Goal: Task Accomplishment & Management: Complete application form

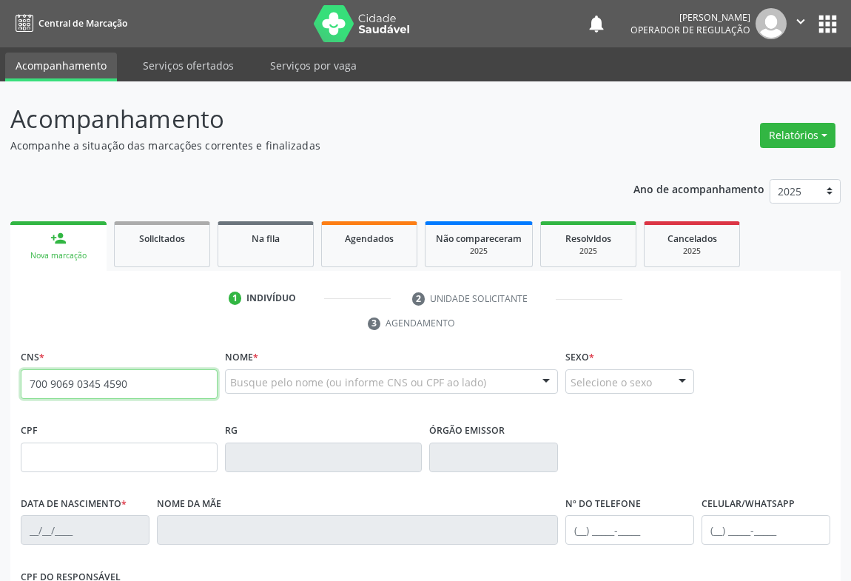
type input "700 9069 0345 4590"
type input "[DATE]"
type input "[PHONE_NUMBER]"
type input "S/N"
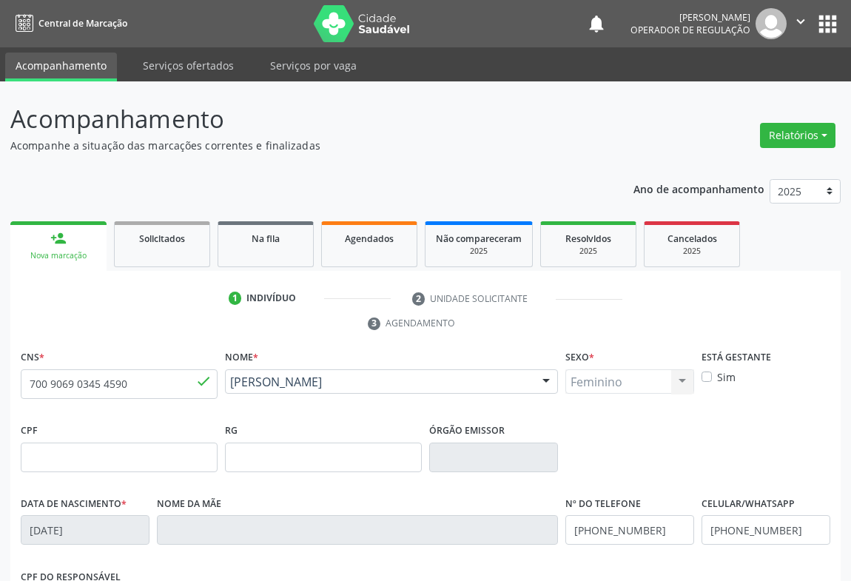
scroll to position [245, 0]
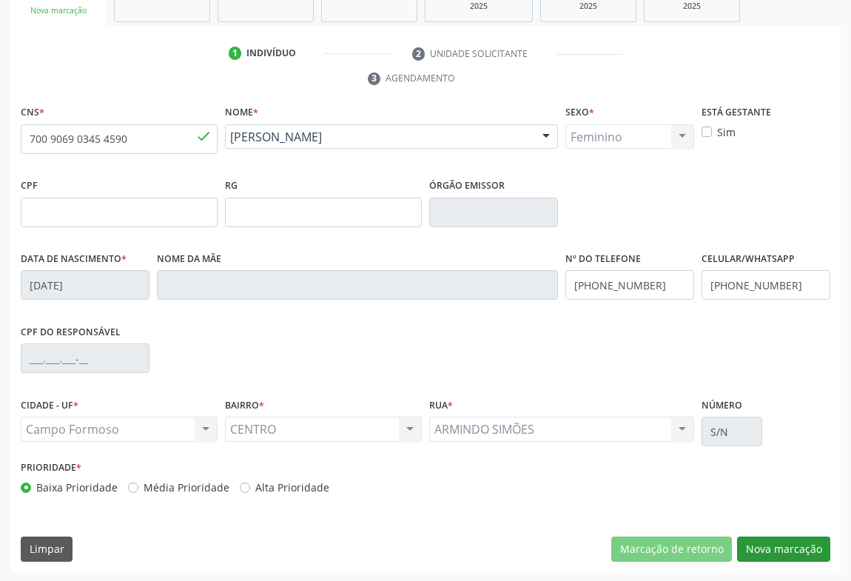
drag, startPoint x: 763, startPoint y: 530, endPoint x: 799, endPoint y: 547, distance: 40.0
click at [763, 530] on div "CNS * 700 9069 0345 4590 done Nome * [PERSON_NAME] [PERSON_NAME] CNS: 700 9069 …" at bounding box center [425, 336] width 830 height 471
click at [799, 547] on button "Nova marcação" at bounding box center [783, 548] width 93 height 25
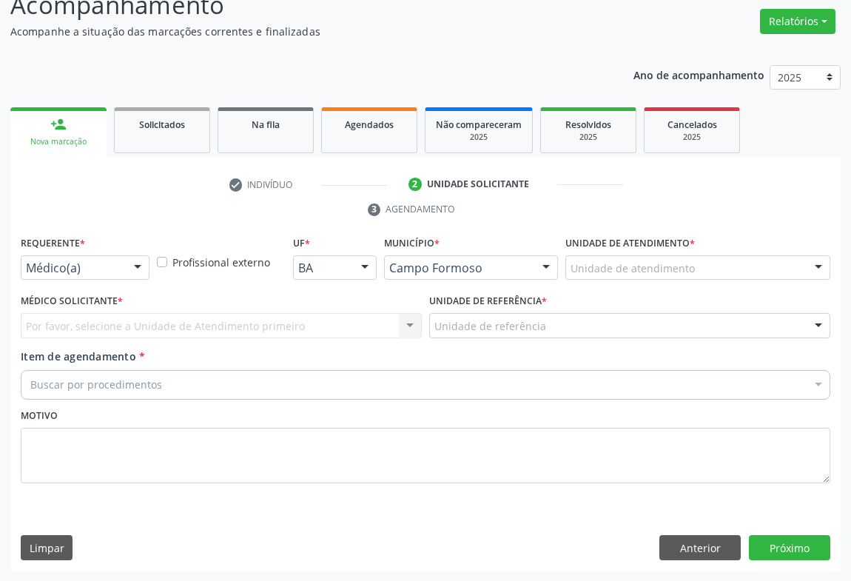
scroll to position [112, 0]
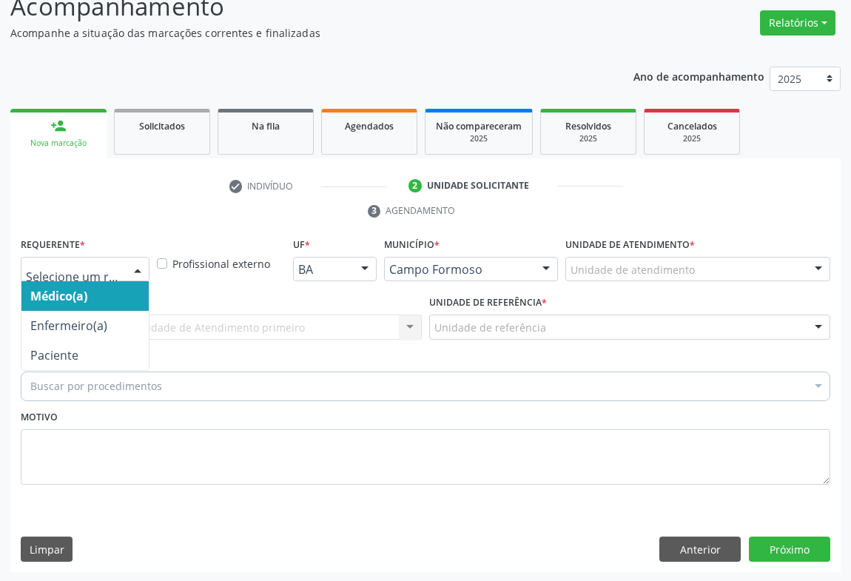
drag, startPoint x: 114, startPoint y: 275, endPoint x: 87, endPoint y: 318, distance: 50.9
click at [114, 276] on div at bounding box center [85, 269] width 129 height 25
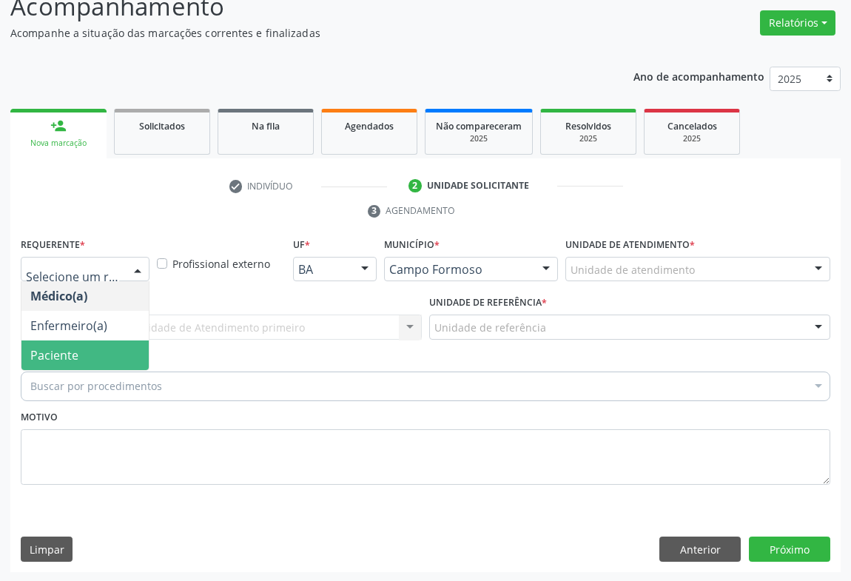
drag, startPoint x: 67, startPoint y: 348, endPoint x: 135, endPoint y: 328, distance: 70.9
click at [68, 347] on span "Paciente" at bounding box center [54, 355] width 48 height 16
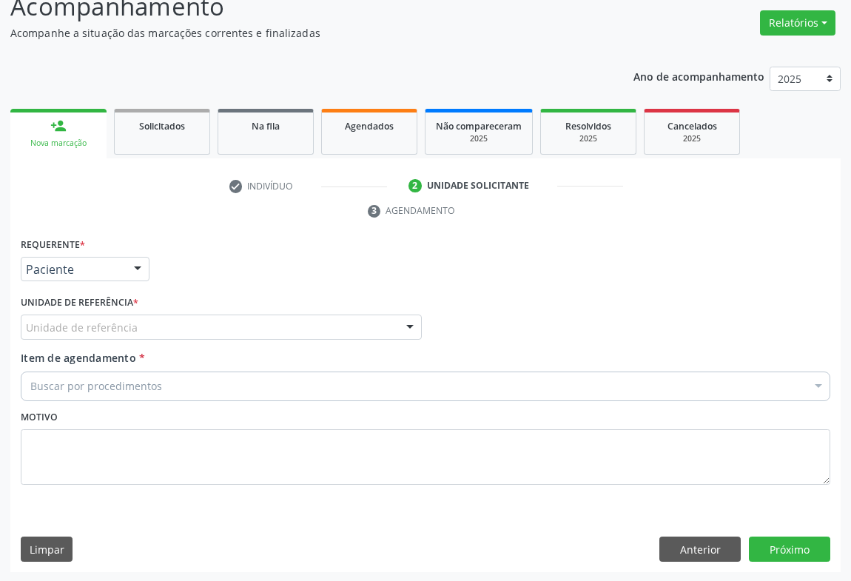
drag, startPoint x: 135, startPoint y: 328, endPoint x: 135, endPoint y: 336, distance: 8.2
click at [136, 330] on div "Requerente * Paciente Médico(a) Enfermeiro(a) Paciente Nenhum resultado encontr…" at bounding box center [425, 370] width 809 height 272
click at [129, 339] on div "Unidade de referência * Unidade de referência Unidade Basica de Saude da Famili…" at bounding box center [221, 321] width 408 height 58
drag, startPoint x: 118, startPoint y: 325, endPoint x: 134, endPoint y: 335, distance: 18.7
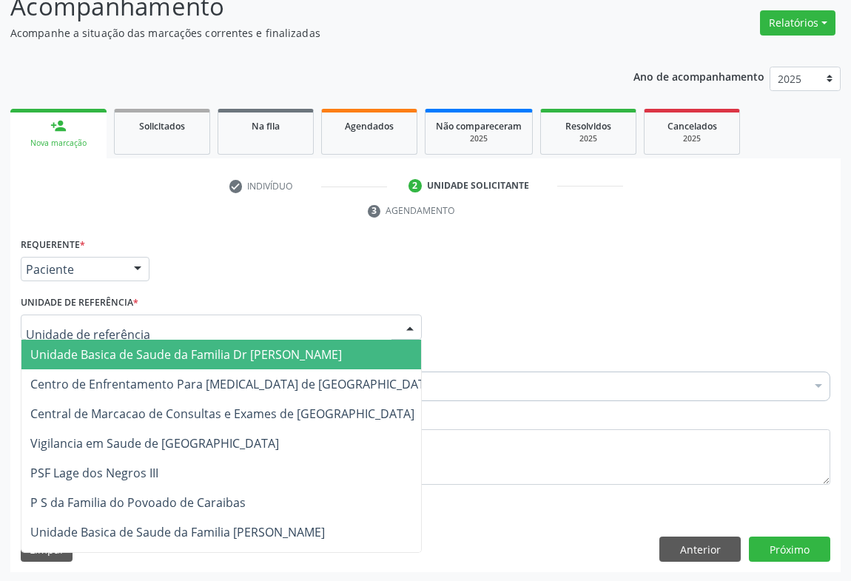
drag, startPoint x: 91, startPoint y: 347, endPoint x: 115, endPoint y: 366, distance: 30.6
click at [92, 349] on span "Unidade Basica de Saude da Familia Dr [PERSON_NAME]" at bounding box center [185, 354] width 311 height 16
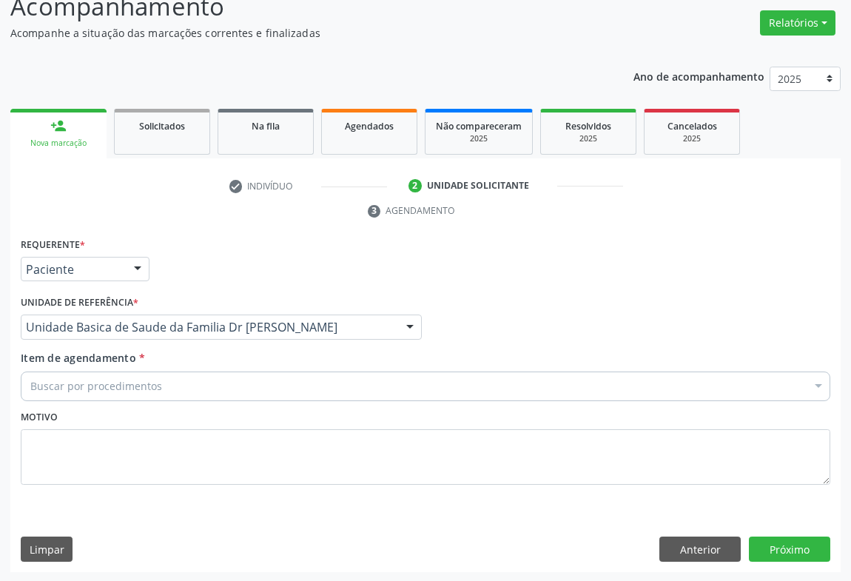
click at [46, 375] on div "Buscar por procedimentos" at bounding box center [425, 386] width 809 height 30
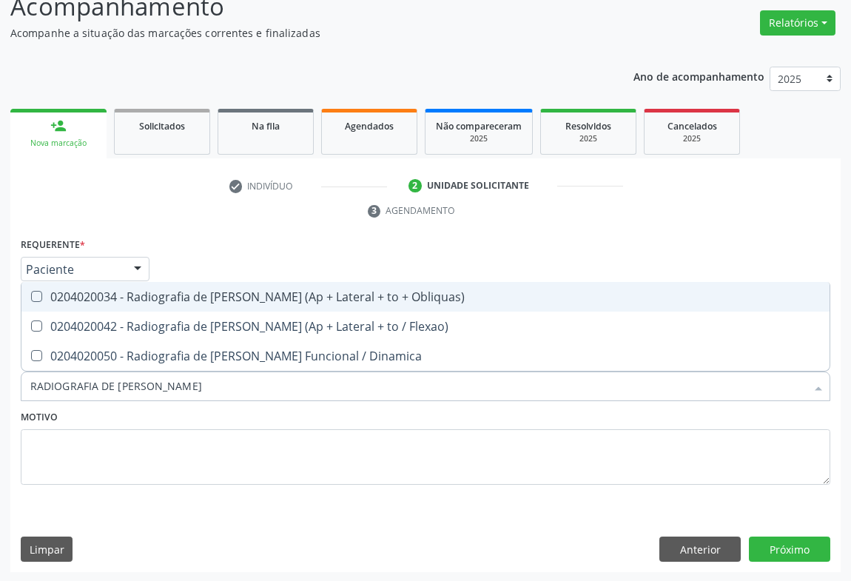
type input "RADIOGRAFIA DE [PERSON_NAME]"
drag, startPoint x: 184, startPoint y: 294, endPoint x: 301, endPoint y: 422, distance: 173.4
click at [201, 303] on span "0204020034 - Radiografia de [PERSON_NAME] (Ap + Lateral + to + Obliquas)" at bounding box center [425, 297] width 808 height 30
checkbox Obliquas\) "true"
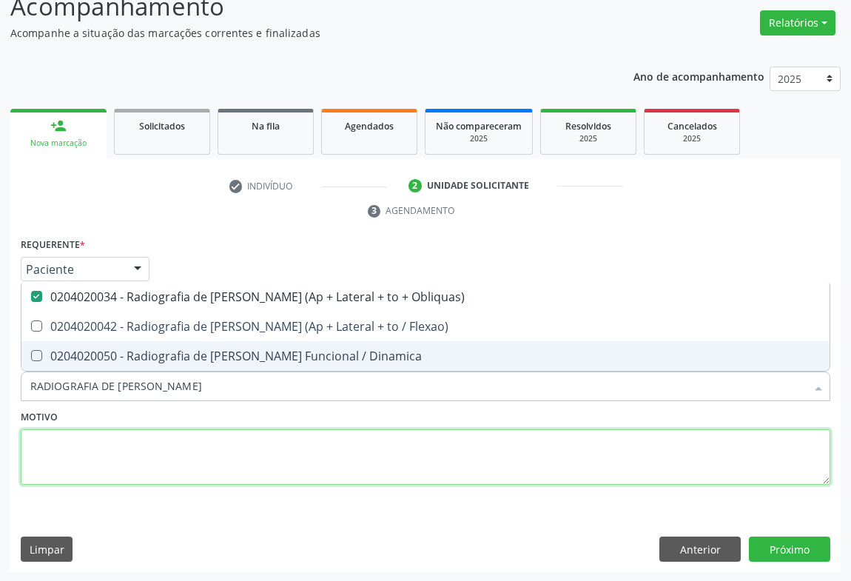
click at [252, 431] on textarea at bounding box center [425, 457] width 809 height 56
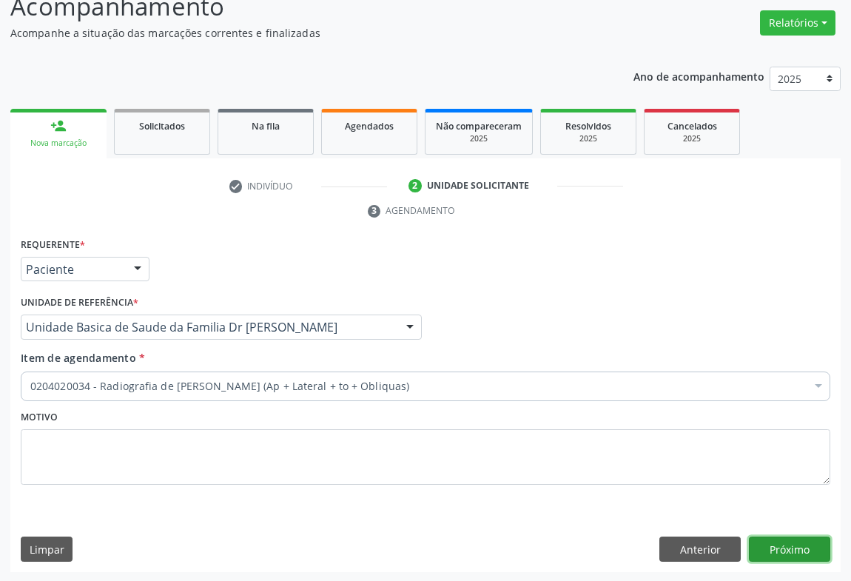
click at [801, 545] on button "Próximo" at bounding box center [789, 548] width 81 height 25
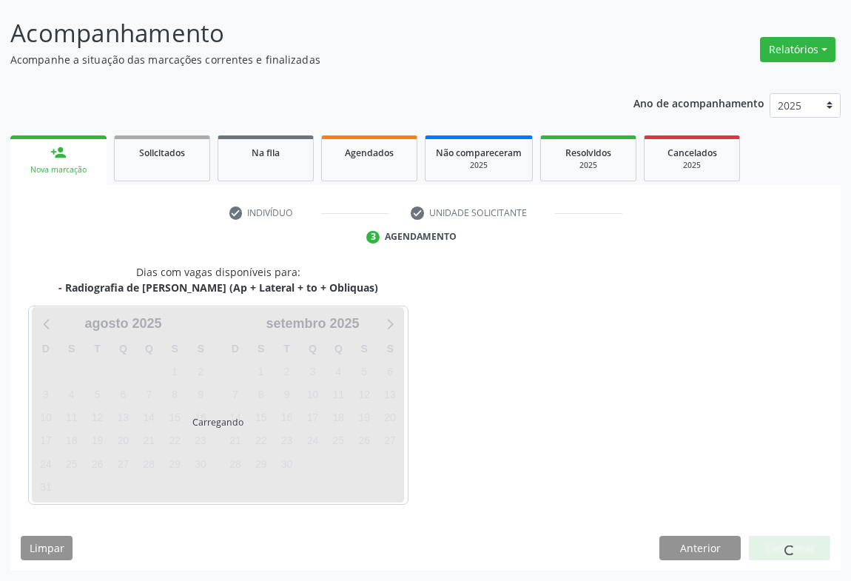
scroll to position [85, 0]
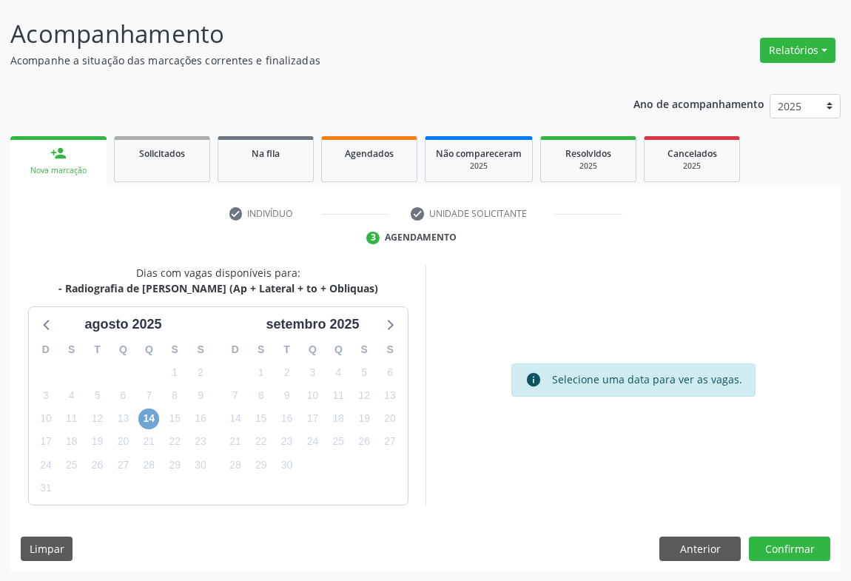
click at [145, 419] on span "14" at bounding box center [148, 418] width 21 height 21
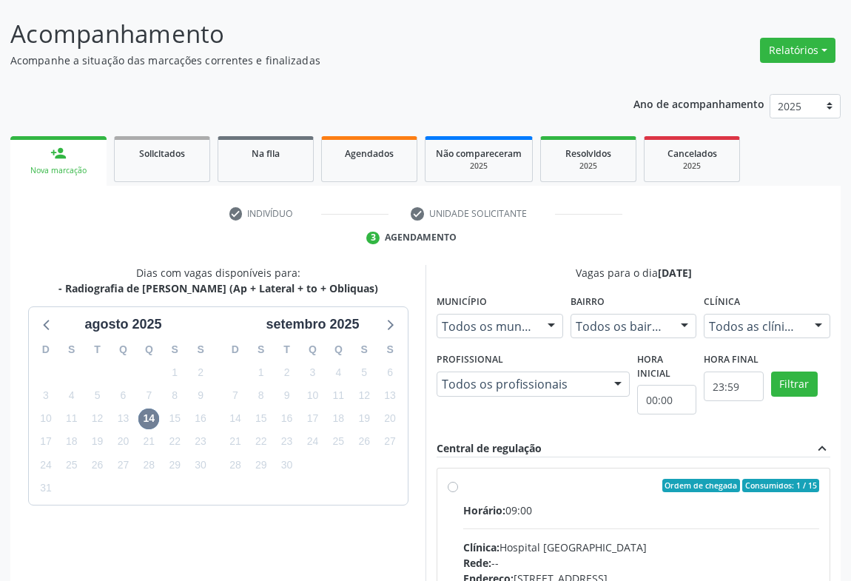
drag, startPoint x: 461, startPoint y: 483, endPoint x: 471, endPoint y: 479, distance: 11.3
click at [462, 482] on div "Ordem de chegada Consumidos: 1 / 15 Horário: 09:00 Clínica: Hospital [GEOGRAPHI…" at bounding box center [633, 592] width 371 height 227
radio input "true"
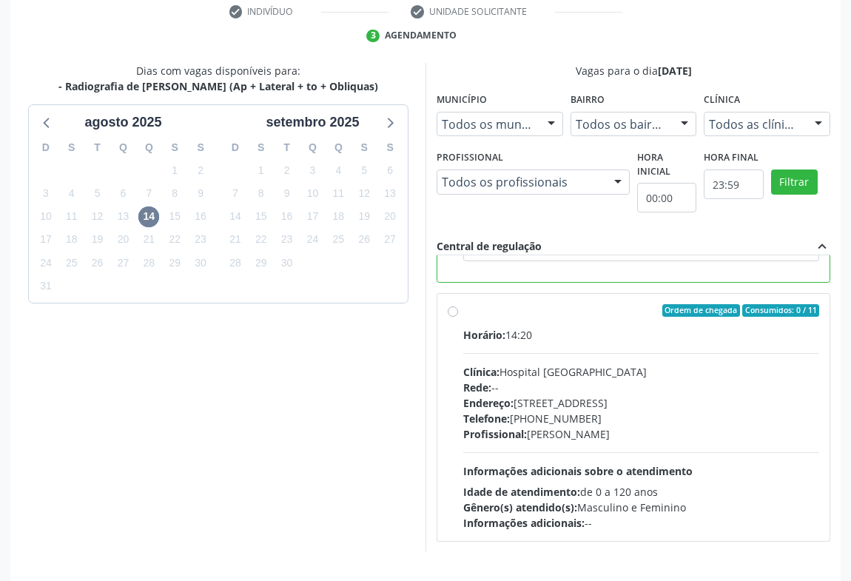
scroll to position [334, 0]
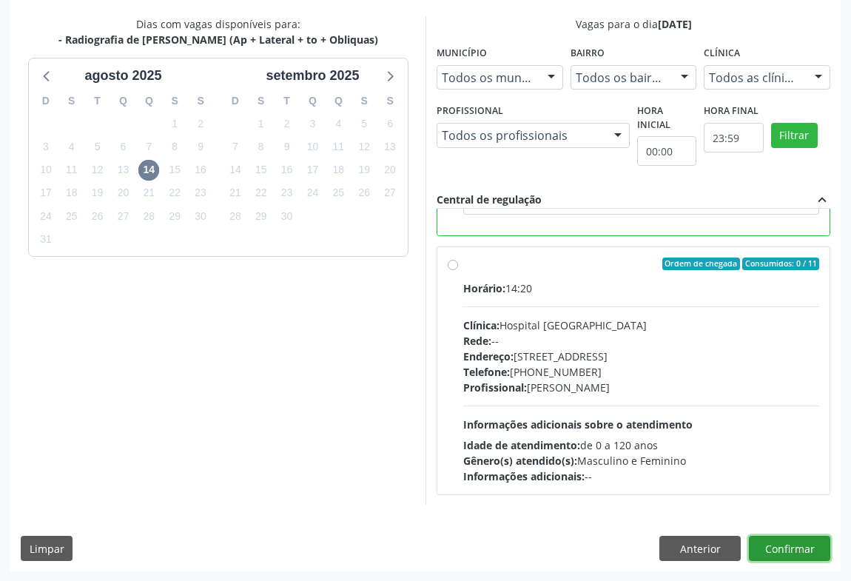
click at [786, 539] on button "Confirmar" at bounding box center [789, 548] width 81 height 25
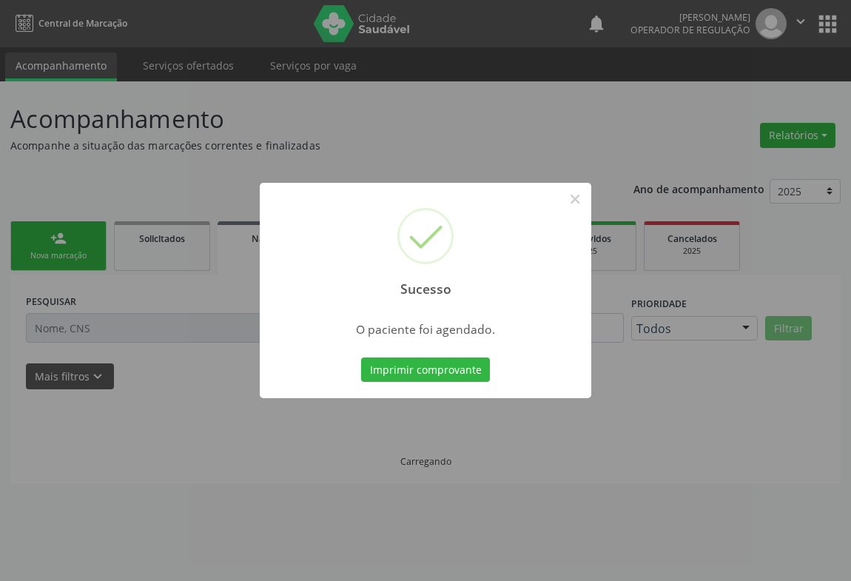
scroll to position [0, 0]
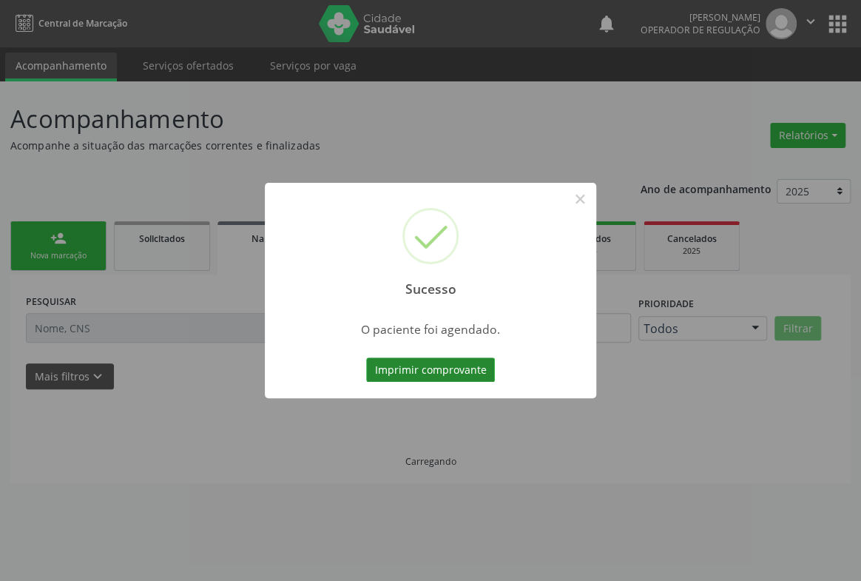
click at [437, 363] on button "Imprimir comprovante" at bounding box center [430, 369] width 129 height 25
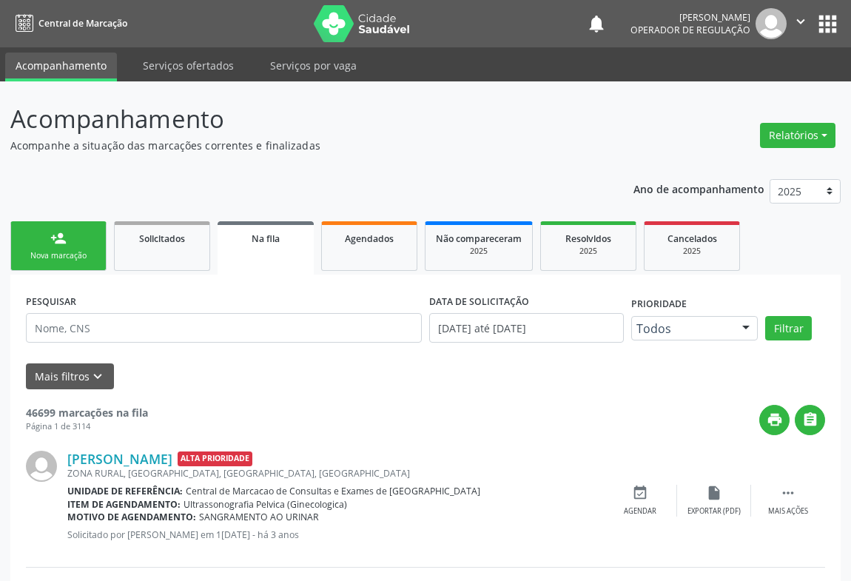
click at [46, 244] on link "person_add Nova marcação" at bounding box center [58, 246] width 96 height 50
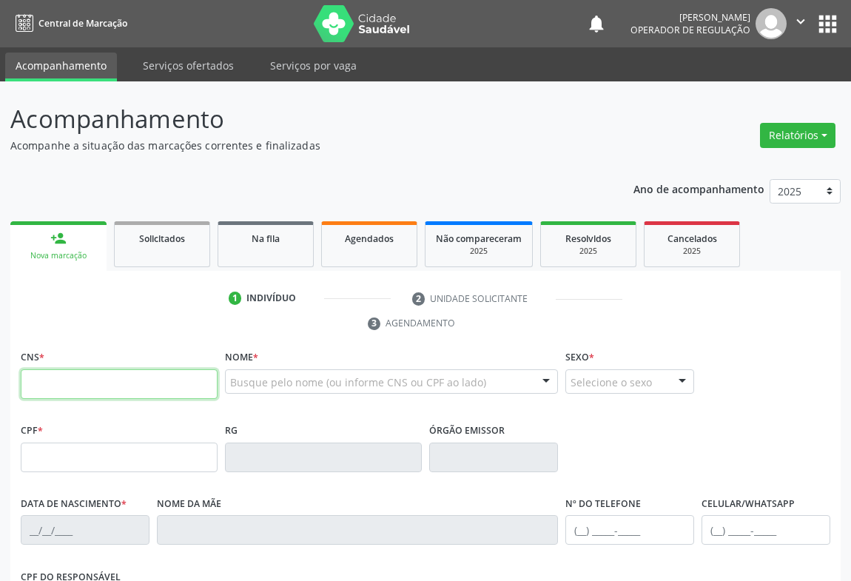
paste input "700 9069 0345 4590"
type input "700 9069 0345 4590"
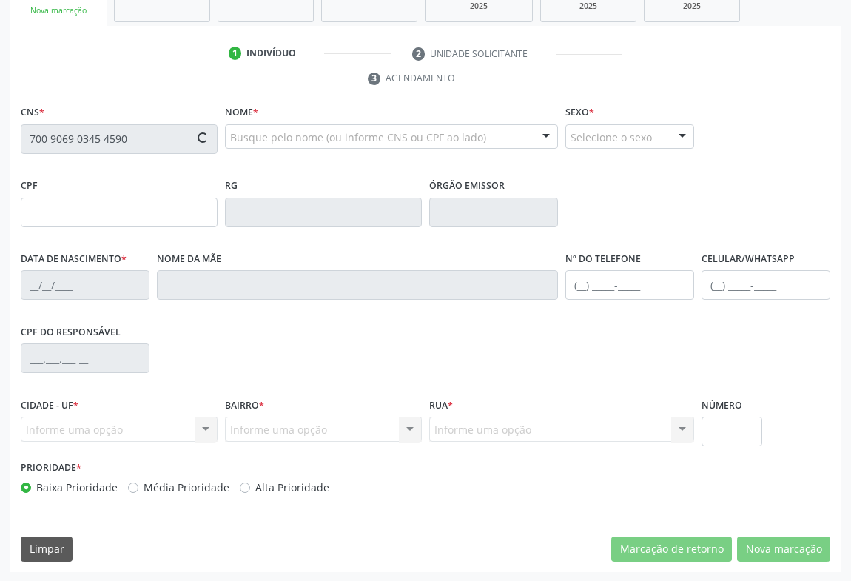
type input "[DATE]"
type input "[PHONE_NUMBER]"
type input "S/N"
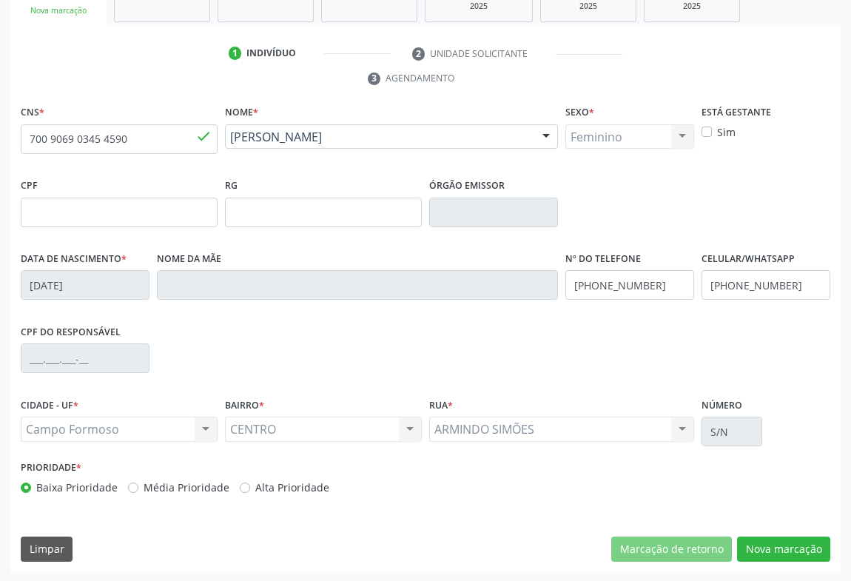
click at [763, 533] on div "CNS * 700 9069 0345 4590 done Nome * [PERSON_NAME] [PERSON_NAME] CNS: 700 9069 …" at bounding box center [425, 336] width 830 height 471
drag, startPoint x: 783, startPoint y: 542, endPoint x: 784, endPoint y: 531, distance: 10.5
click at [784, 540] on button "Nova marcação" at bounding box center [783, 548] width 93 height 25
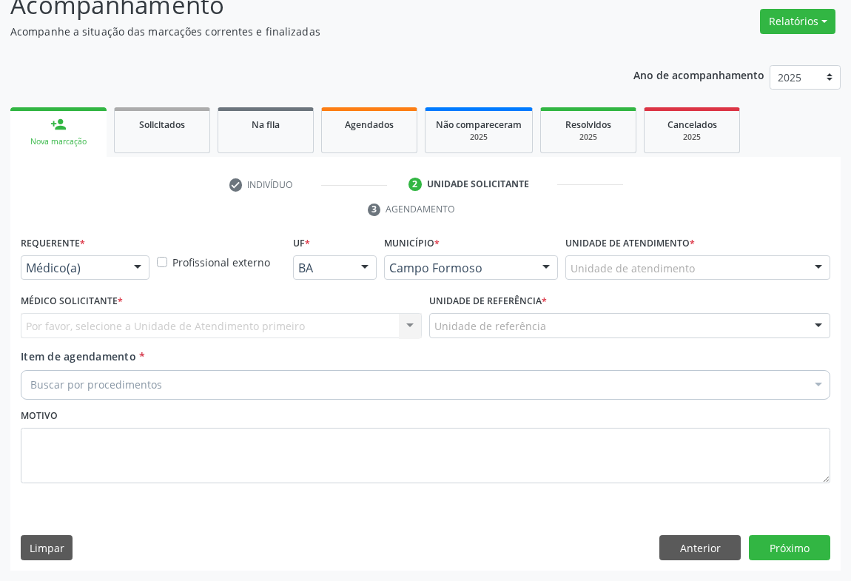
scroll to position [112, 0]
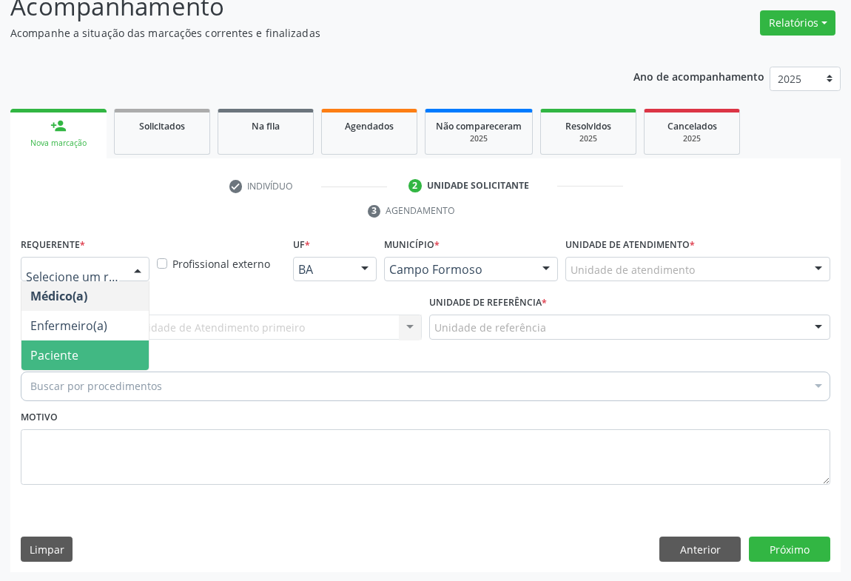
drag, startPoint x: 70, startPoint y: 354, endPoint x: 142, endPoint y: 335, distance: 74.8
click at [74, 352] on span "Paciente" at bounding box center [54, 355] width 48 height 16
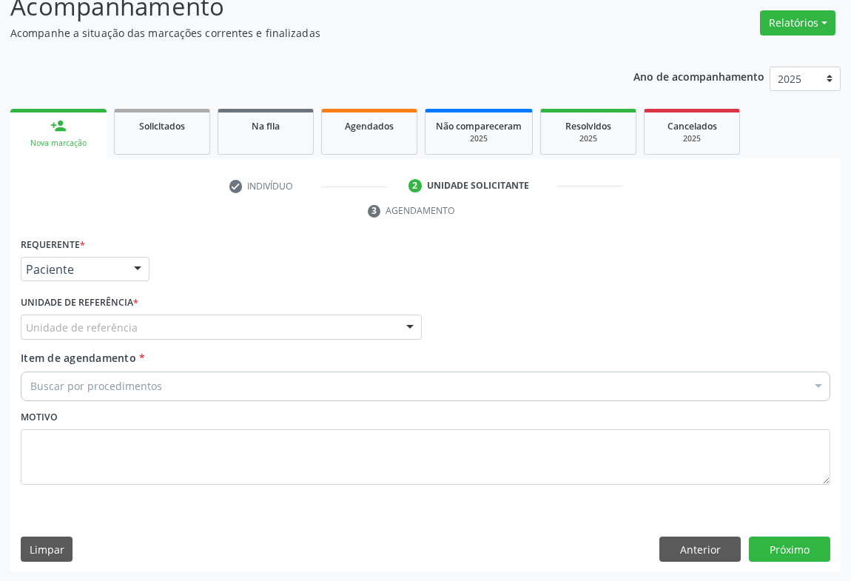
click at [155, 329] on div "Unidade de referência" at bounding box center [221, 326] width 401 height 25
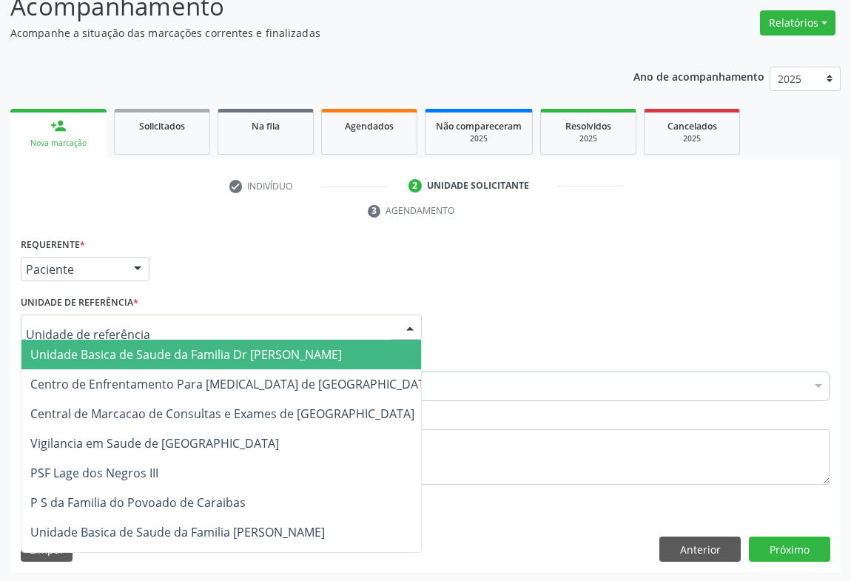
drag, startPoint x: 141, startPoint y: 353, endPoint x: 124, endPoint y: 376, distance: 28.6
click at [141, 353] on span "Unidade Basica de Saude da Familia Dr [PERSON_NAME]" at bounding box center [185, 354] width 311 height 16
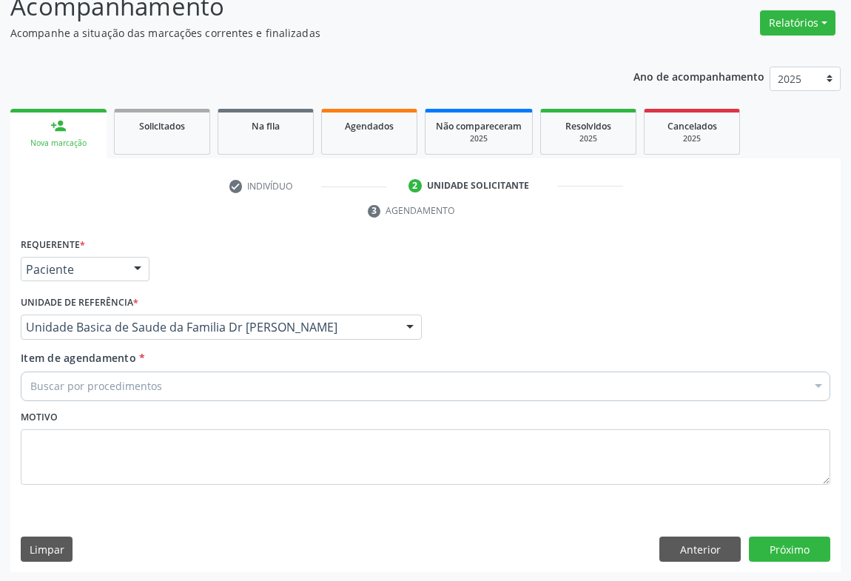
drag, startPoint x: 104, startPoint y: 377, endPoint x: 183, endPoint y: 385, distance: 80.3
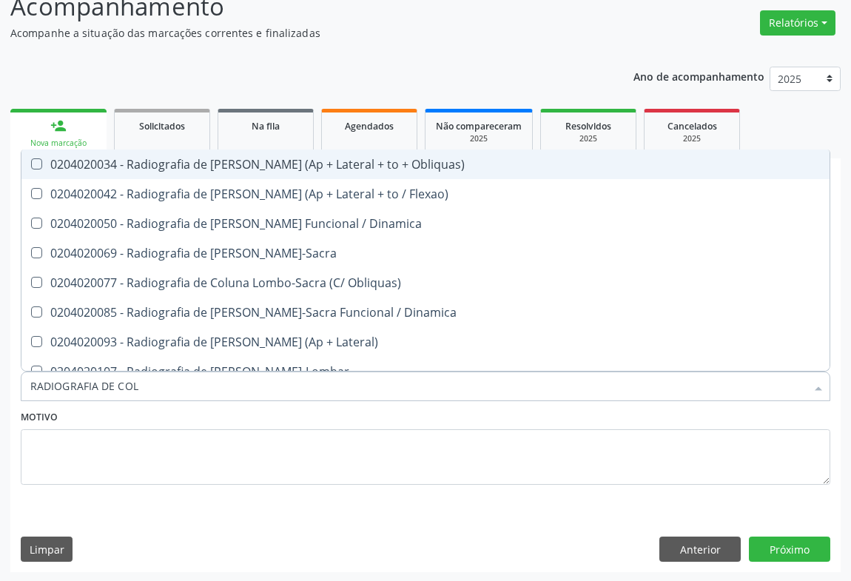
type input "RADIOGRAFIA DE COLU"
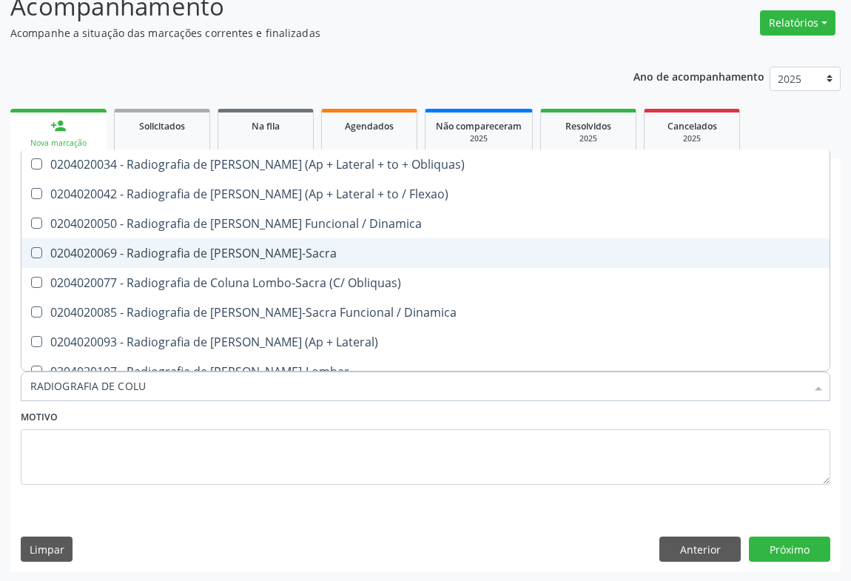
click at [264, 247] on div "0204020069 - Radiografia de [PERSON_NAME]-Sacra" at bounding box center [425, 253] width 790 height 12
checkbox Lombo-Sacra "true"
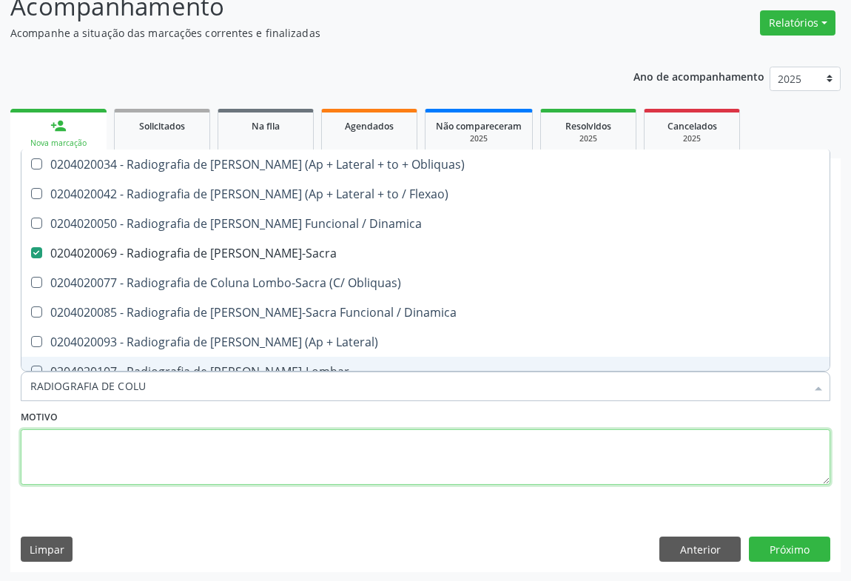
drag, startPoint x: 226, startPoint y: 459, endPoint x: 737, endPoint y: 516, distance: 513.8
click at [243, 458] on textarea at bounding box center [425, 457] width 809 height 56
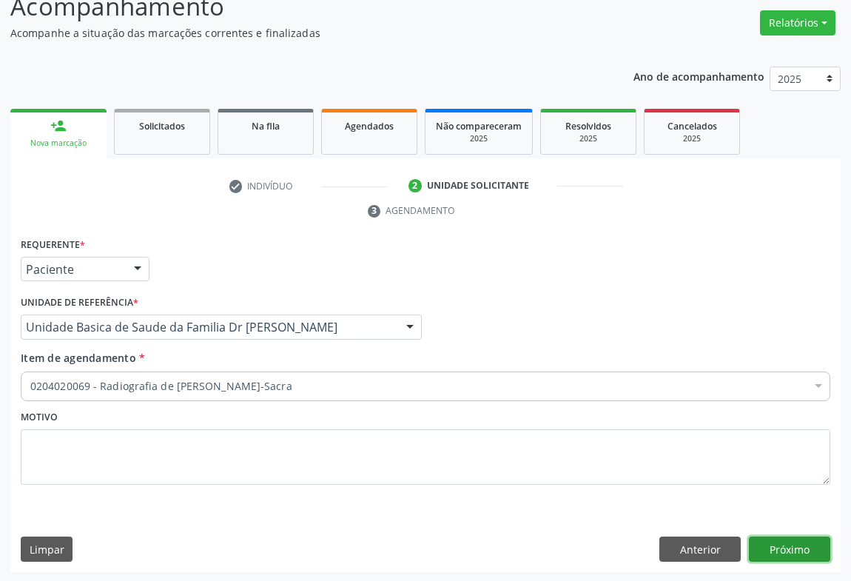
click at [782, 542] on button "Próximo" at bounding box center [789, 548] width 81 height 25
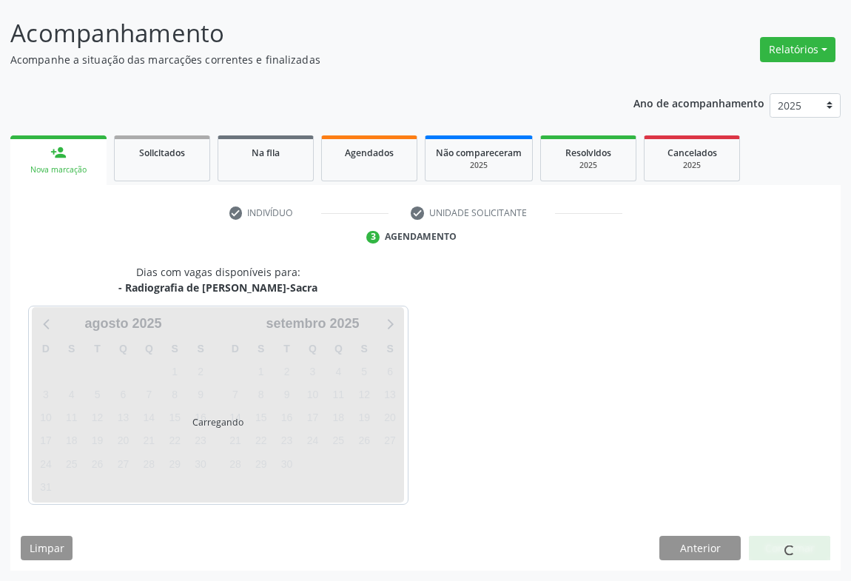
scroll to position [85, 0]
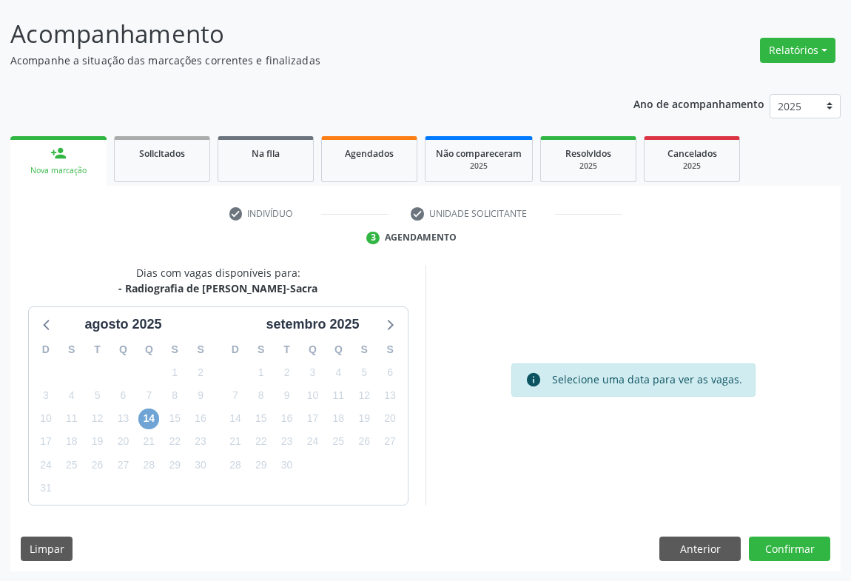
drag, startPoint x: 152, startPoint y: 417, endPoint x: 227, endPoint y: 403, distance: 76.8
click at [165, 417] on div "D S T Q Q S S 27 28 29 30 31 1 2 3 4 5 6 7 8 9 10 11 12 13 14 15 16 17 18 19 20…" at bounding box center [123, 419] width 189 height 170
click at [148, 415] on span "14" at bounding box center [148, 418] width 21 height 21
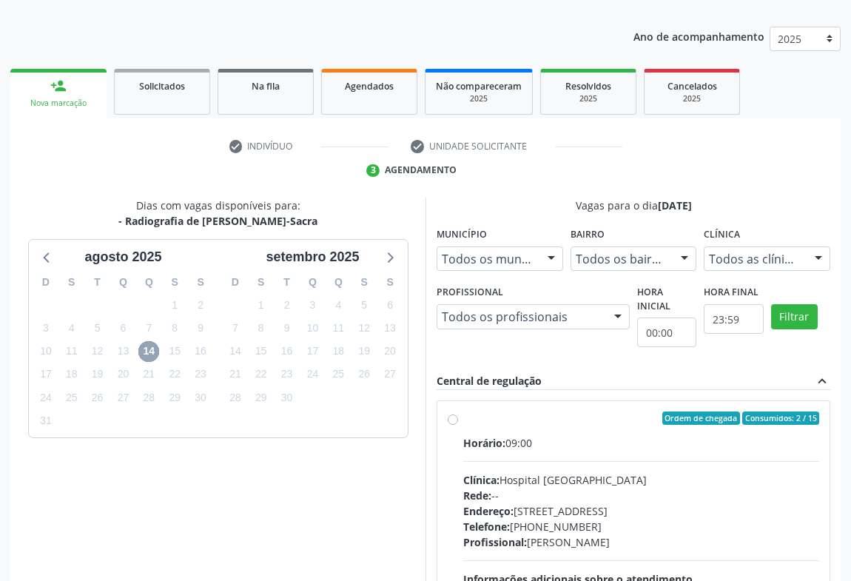
scroll to position [220, 0]
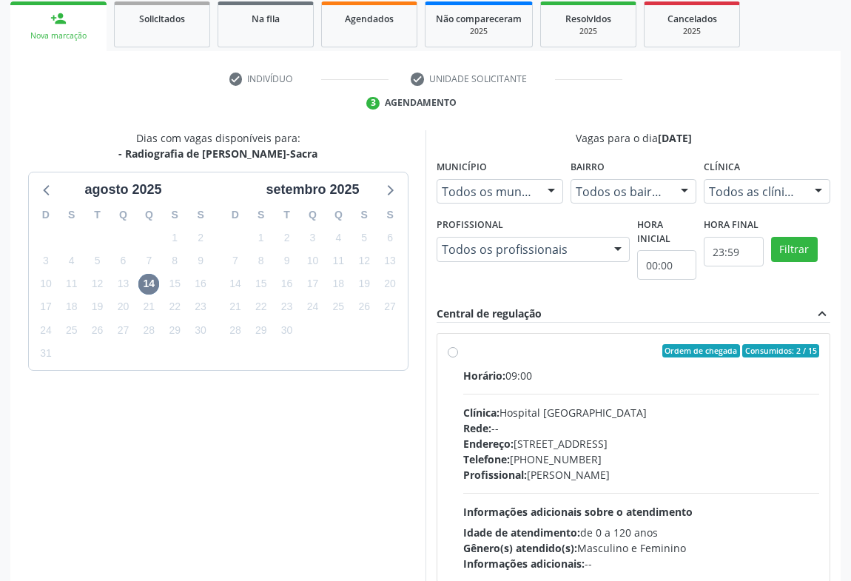
drag, startPoint x: 459, startPoint y: 353, endPoint x: 479, endPoint y: 352, distance: 20.0
click at [460, 353] on div "Ordem de chegada Consumidos: 2 / 15 Horário: 09:00 Clínica: Hospital [GEOGRAPHI…" at bounding box center [633, 457] width 371 height 227
radio input "true"
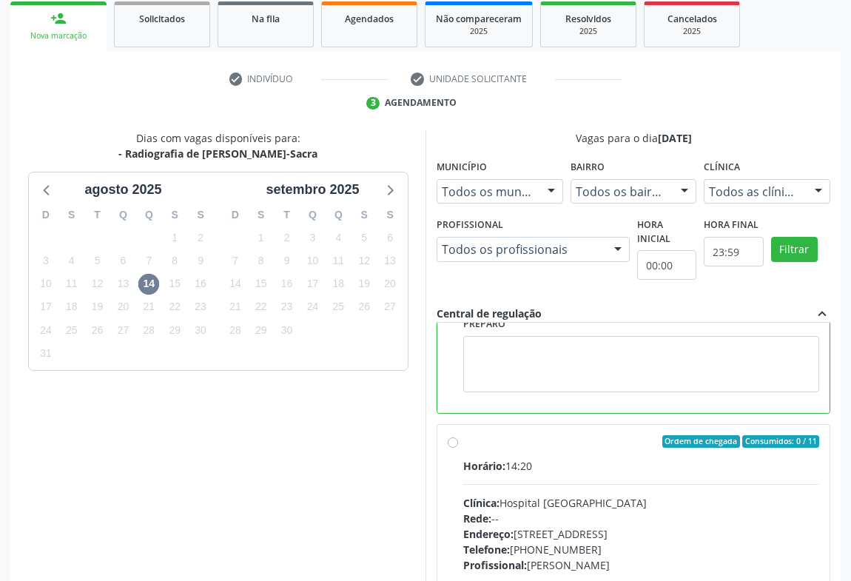
scroll to position [334, 0]
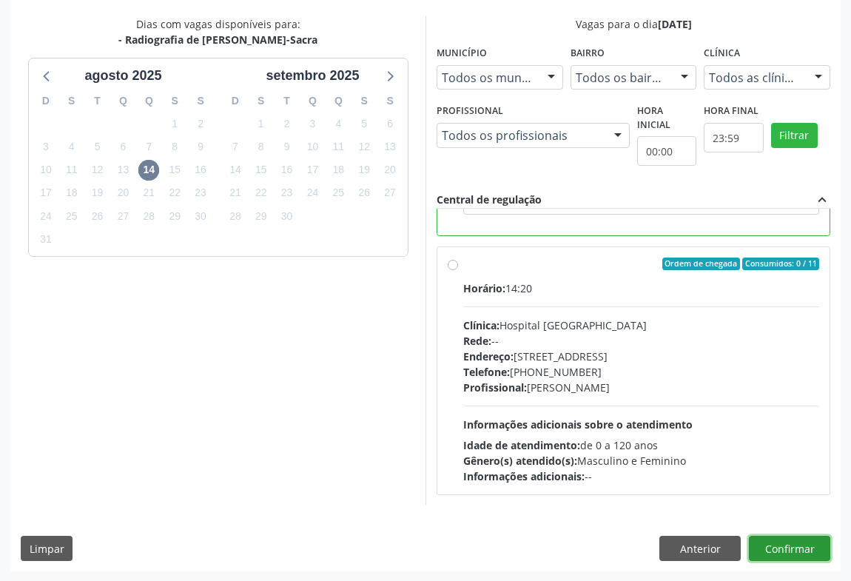
click at [788, 539] on button "Confirmar" at bounding box center [789, 548] width 81 height 25
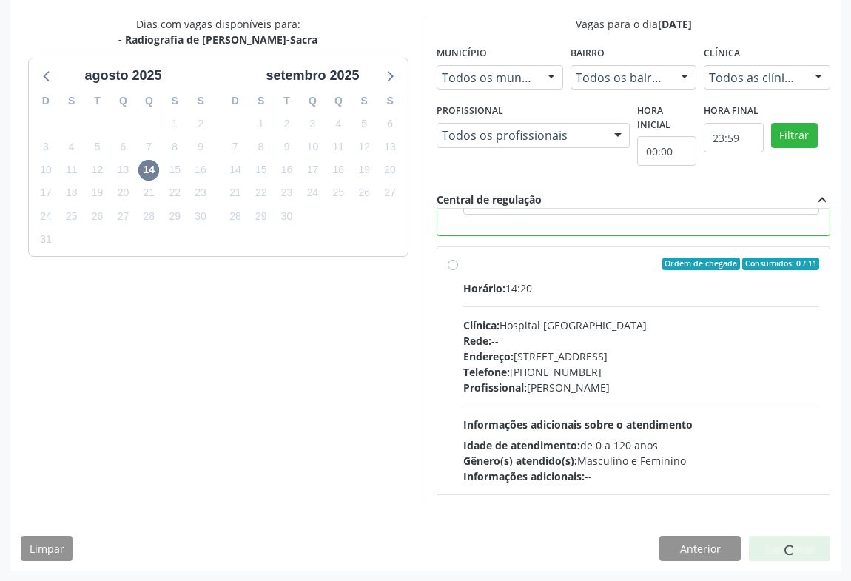
scroll to position [0, 0]
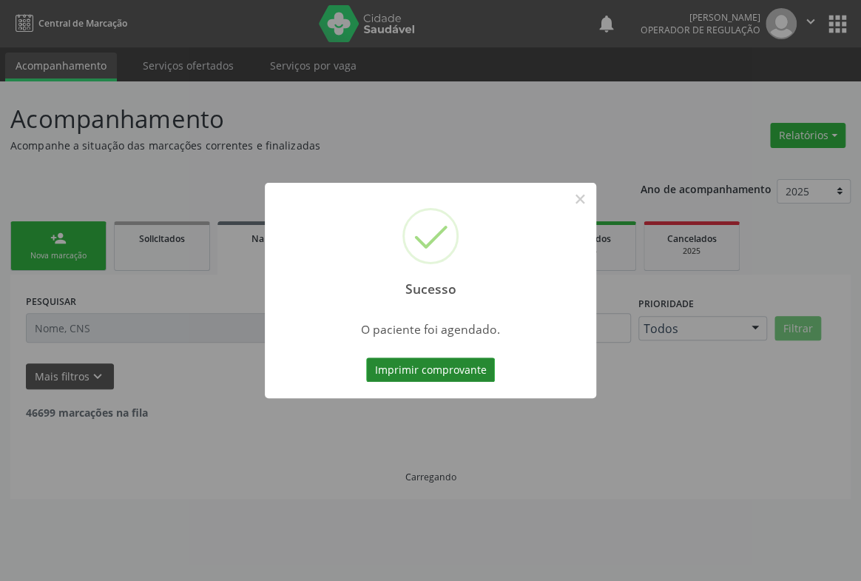
click at [411, 377] on button "Imprimir comprovante" at bounding box center [430, 369] width 129 height 25
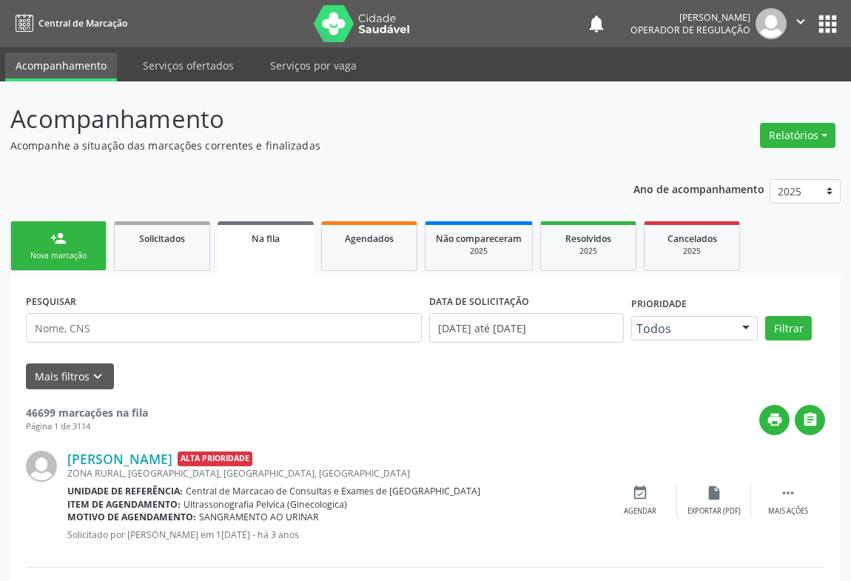
click at [63, 247] on link "person_add Nova marcação" at bounding box center [58, 246] width 96 height 50
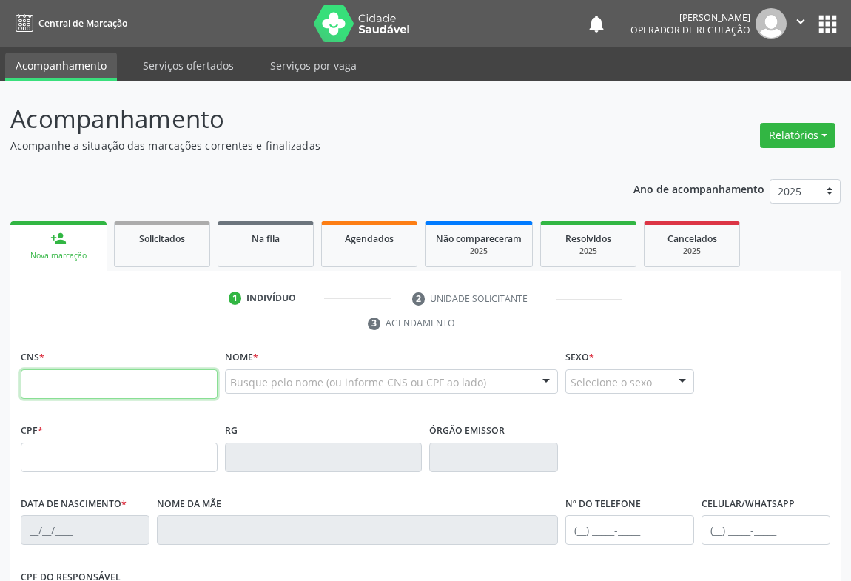
paste input "700 9069 0345 4590"
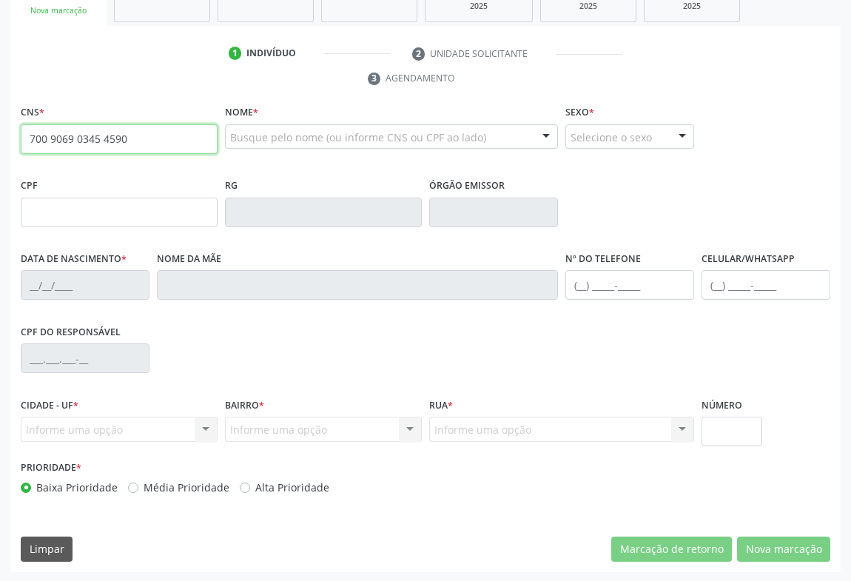
type input "700 9069 0345 4590"
type input "[DATE]"
type input "[PHONE_NUMBER]"
type input "S/N"
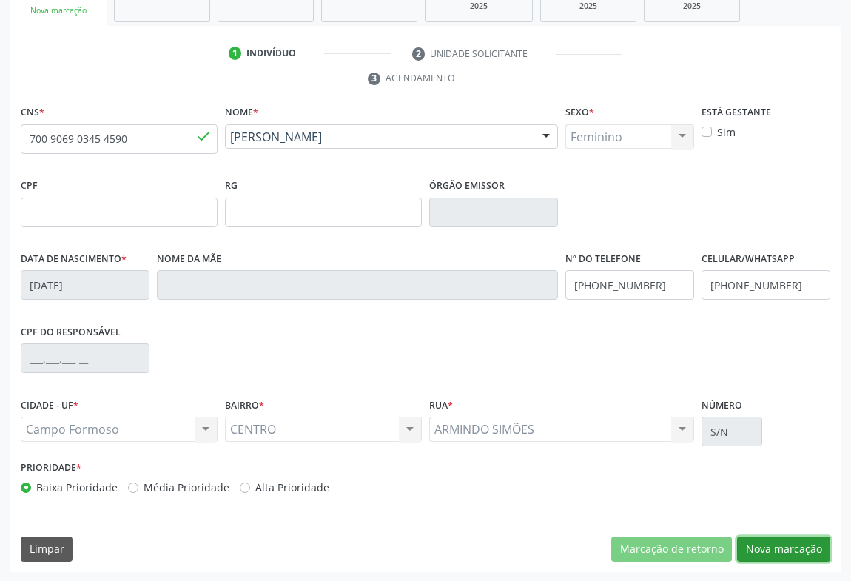
drag, startPoint x: 800, startPoint y: 539, endPoint x: 788, endPoint y: 535, distance: 12.4
click at [799, 539] on button "Nova marcação" at bounding box center [783, 548] width 93 height 25
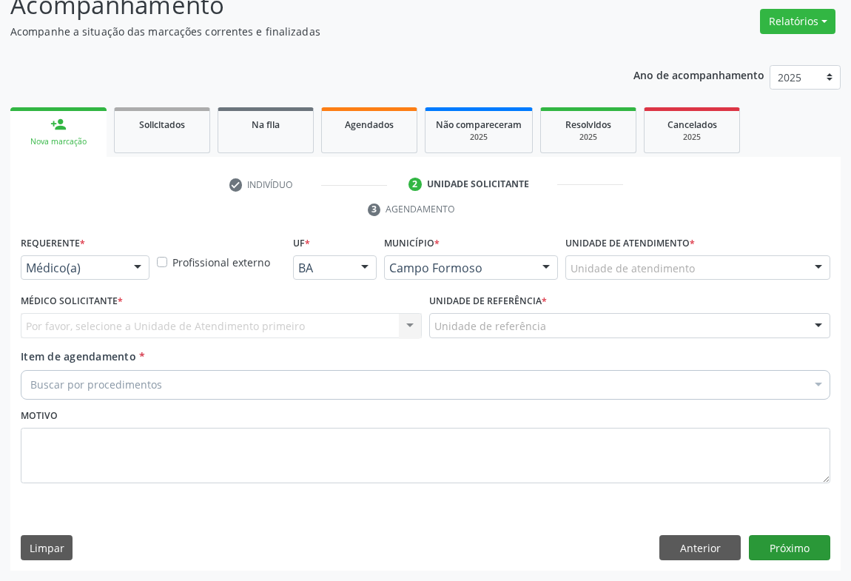
scroll to position [112, 0]
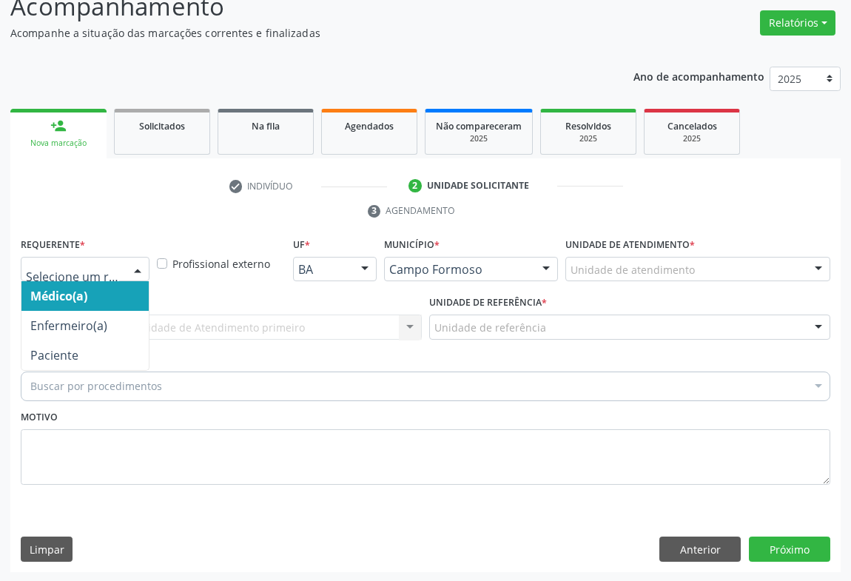
click at [121, 266] on div "Médico(a) Enfermeiro(a) Paciente Nenhum resultado encontrado para: " " Não há n…" at bounding box center [85, 269] width 129 height 25
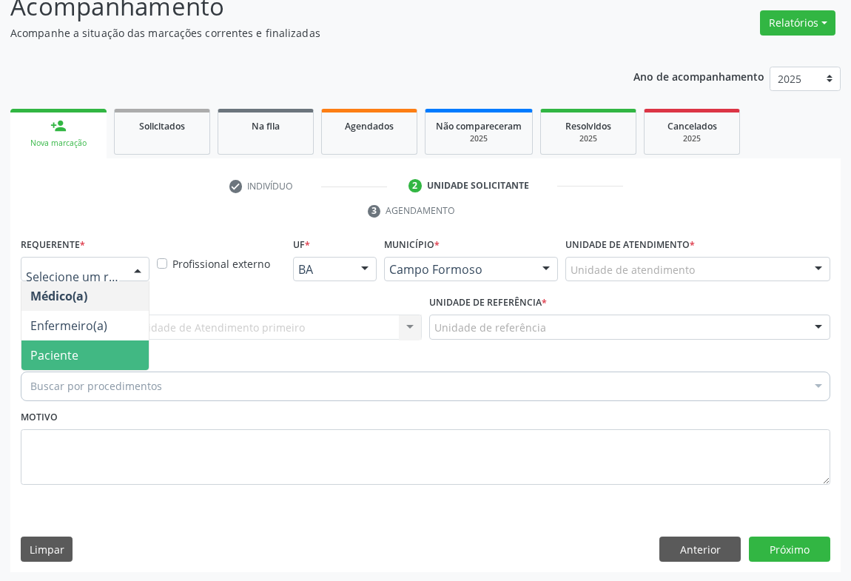
drag, startPoint x: 72, startPoint y: 350, endPoint x: 111, endPoint y: 334, distance: 42.2
click at [72, 349] on span "Paciente" at bounding box center [54, 355] width 48 height 16
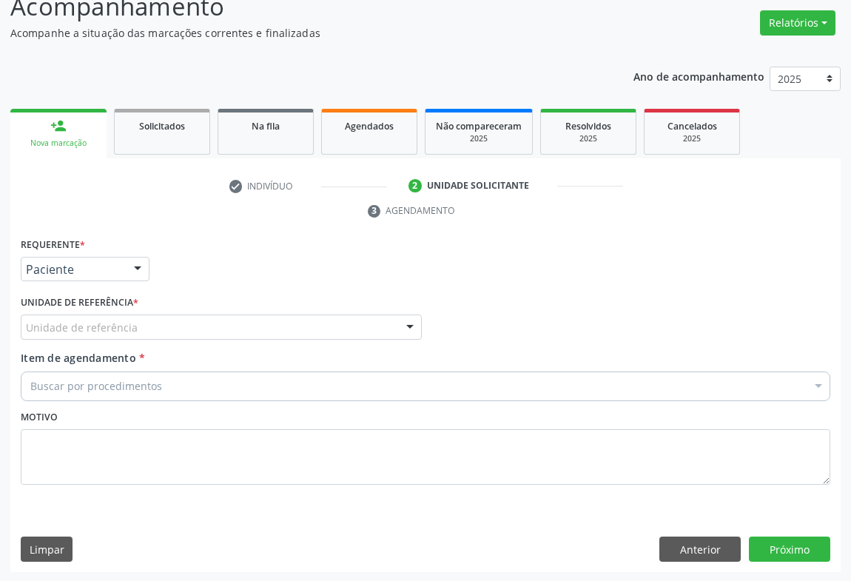
click at [127, 266] on div at bounding box center [138, 269] width 22 height 25
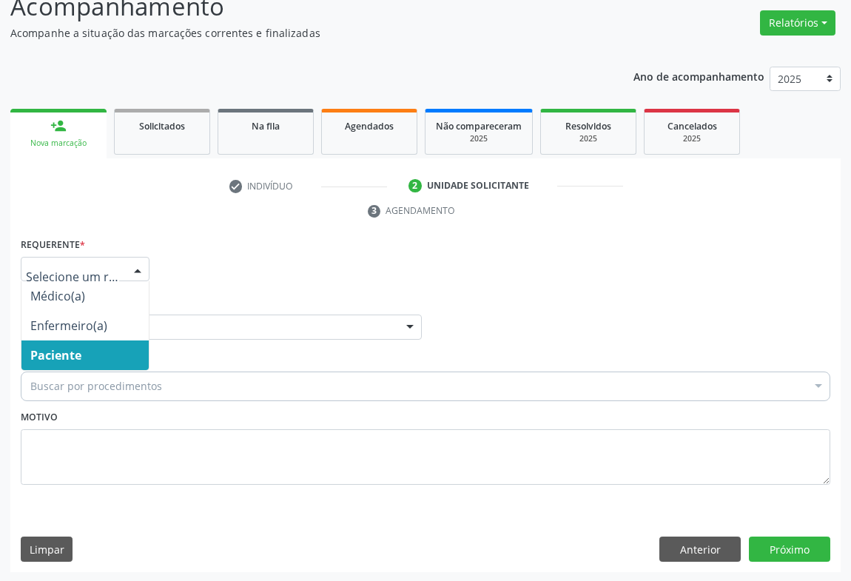
click at [53, 355] on span "Paciente" at bounding box center [55, 355] width 51 height 16
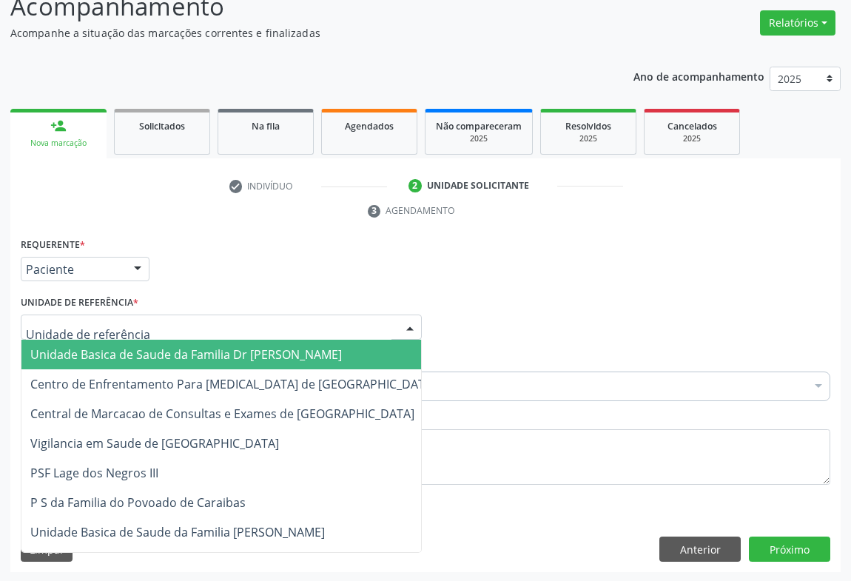
click at [206, 331] on div at bounding box center [221, 326] width 401 height 25
click at [178, 350] on span "Unidade Basica de Saude da Familia Dr [PERSON_NAME]" at bounding box center [185, 354] width 311 height 16
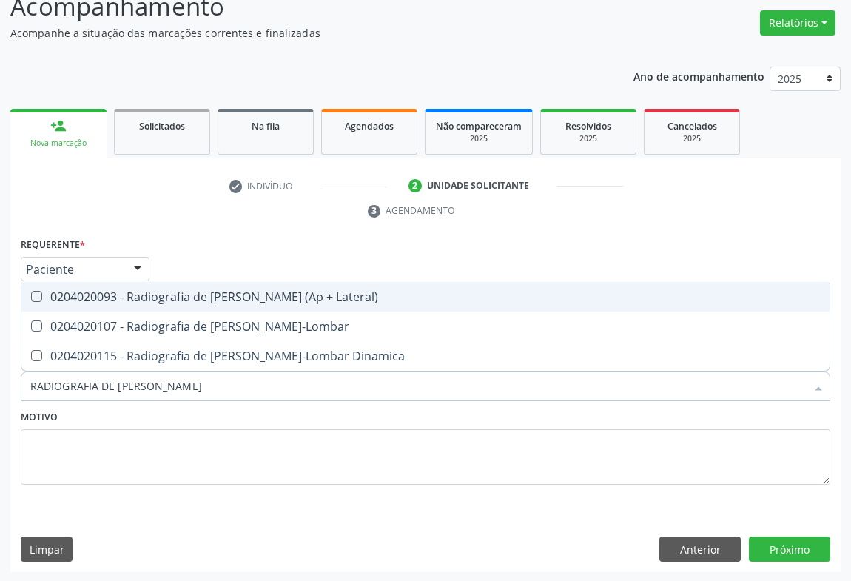
type input "RADIOGRAFIA DE [PERSON_NAME][MEDICAL_DATA]"
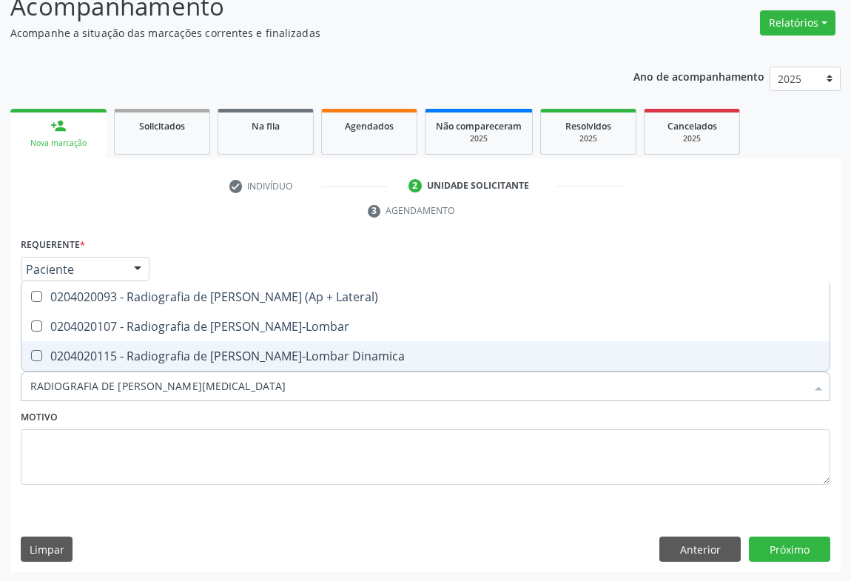
click at [243, 355] on div "0204020115 - Radiografia de [PERSON_NAME]-Lombar Dinamica" at bounding box center [425, 356] width 790 height 12
checkbox Dinamica "true"
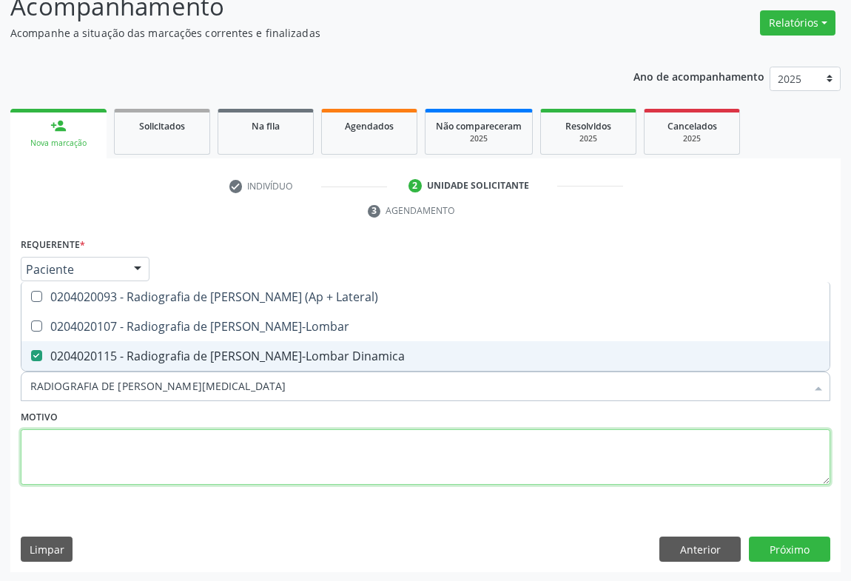
click at [229, 449] on textarea at bounding box center [425, 457] width 809 height 56
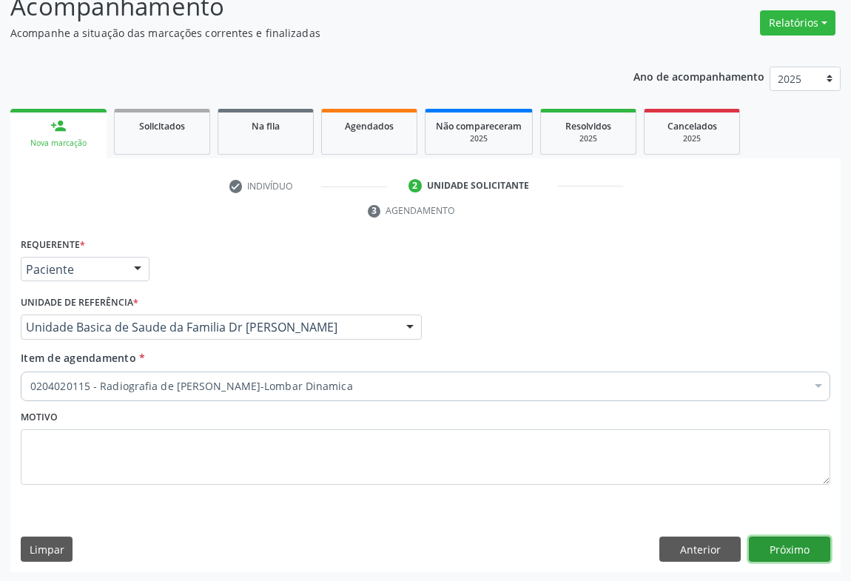
click at [787, 548] on button "Próximo" at bounding box center [789, 548] width 81 height 25
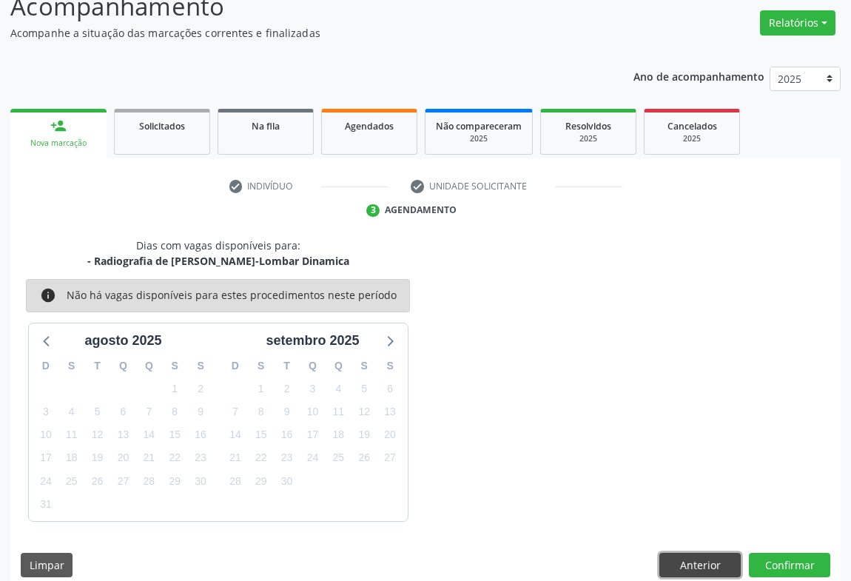
click at [697, 563] on button "Anterior" at bounding box center [699, 565] width 81 height 25
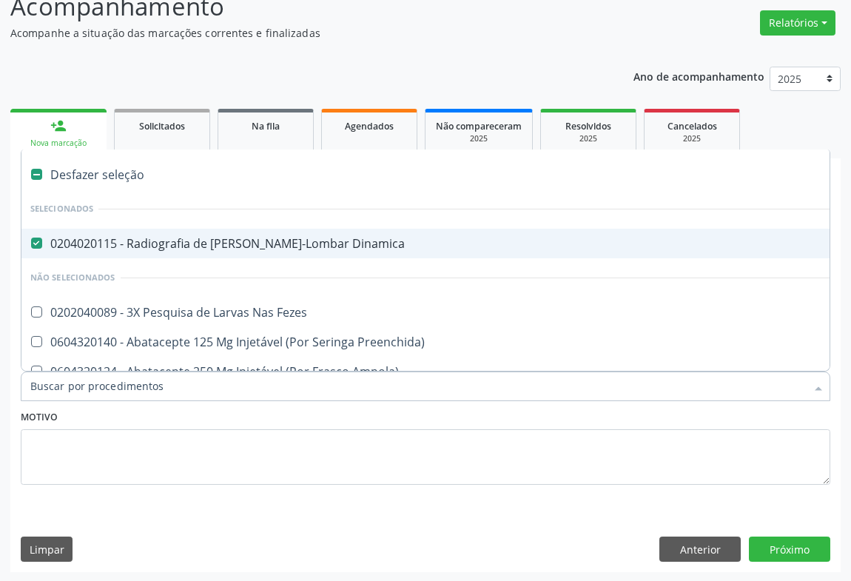
click at [164, 232] on span "0204020115 - Radiografia de [PERSON_NAME]-Lombar Dinamica" at bounding box center [606, 244] width 1170 height 30
checkbox Dinamica "false"
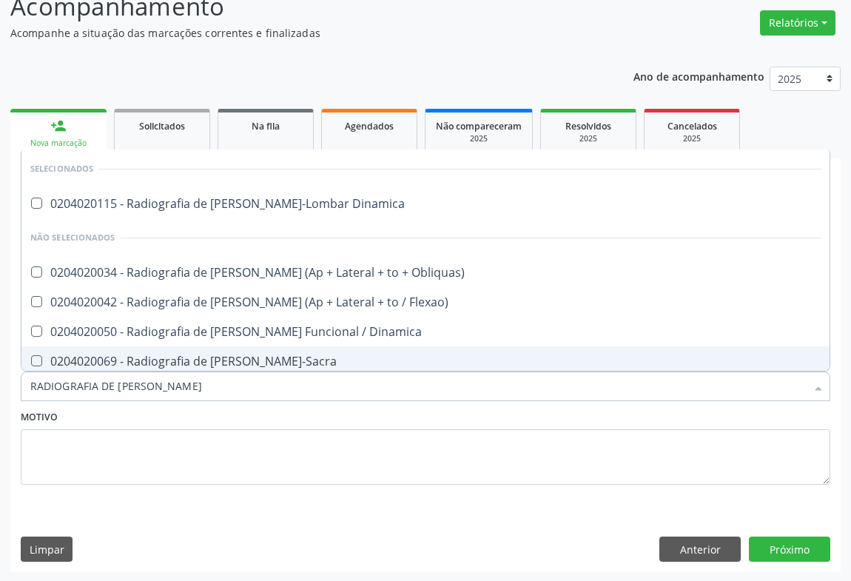
type input "RADIOGRAFIA DE [PERSON_NAME]"
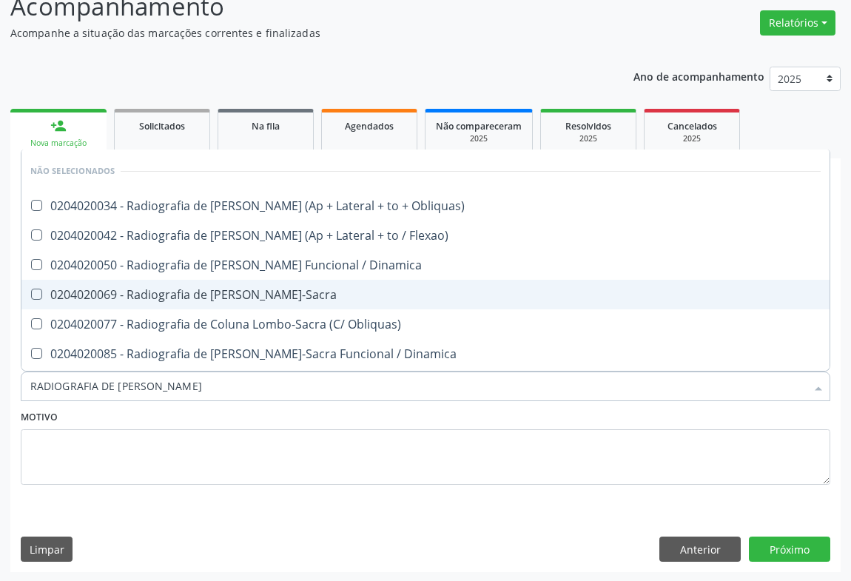
scroll to position [123, 0]
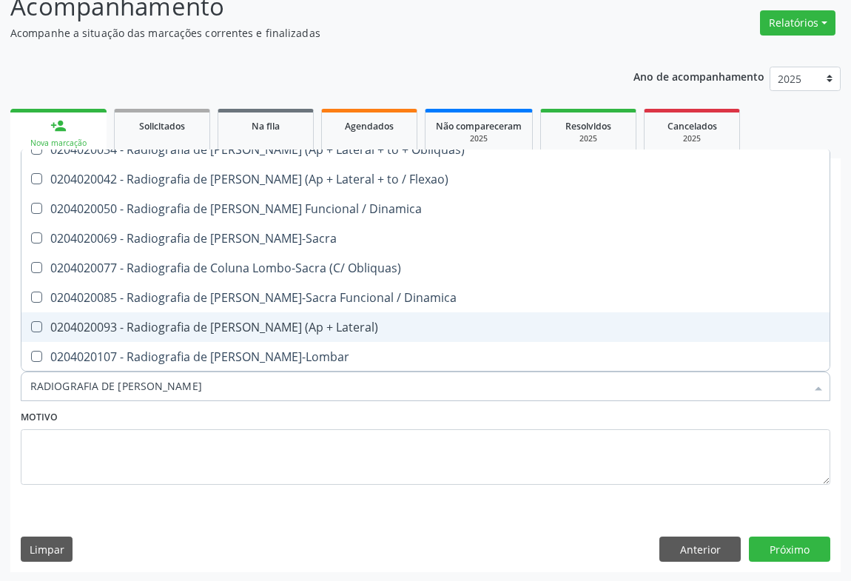
drag, startPoint x: 207, startPoint y: 325, endPoint x: 371, endPoint y: 368, distance: 169.1
click at [233, 329] on div "0204020093 - Radiografia de [PERSON_NAME] (Ap + Lateral)" at bounding box center [425, 327] width 790 height 12
checkbox Lateral\) "true"
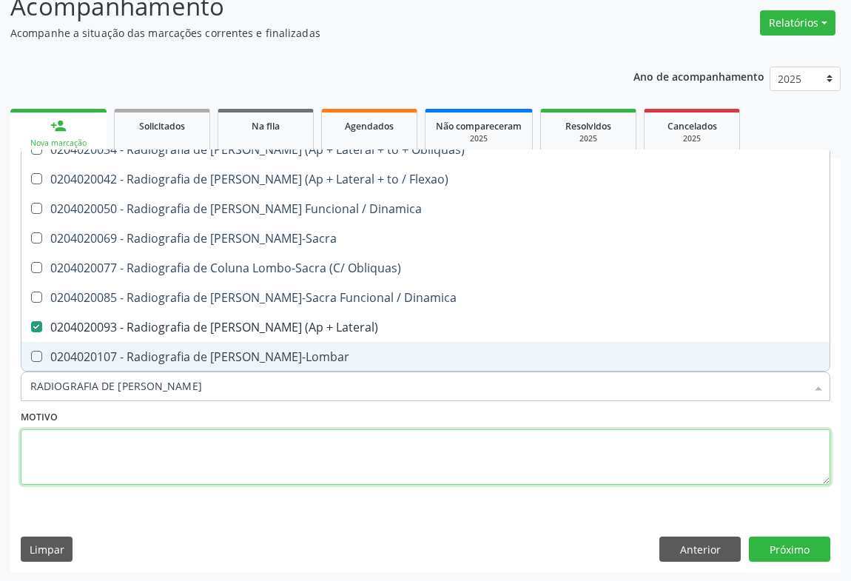
drag, startPoint x: 346, startPoint y: 456, endPoint x: 563, endPoint y: 503, distance: 222.6
click at [362, 459] on textarea at bounding box center [425, 457] width 809 height 56
checkbox Dinamica "true"
checkbox Lateral\) "false"
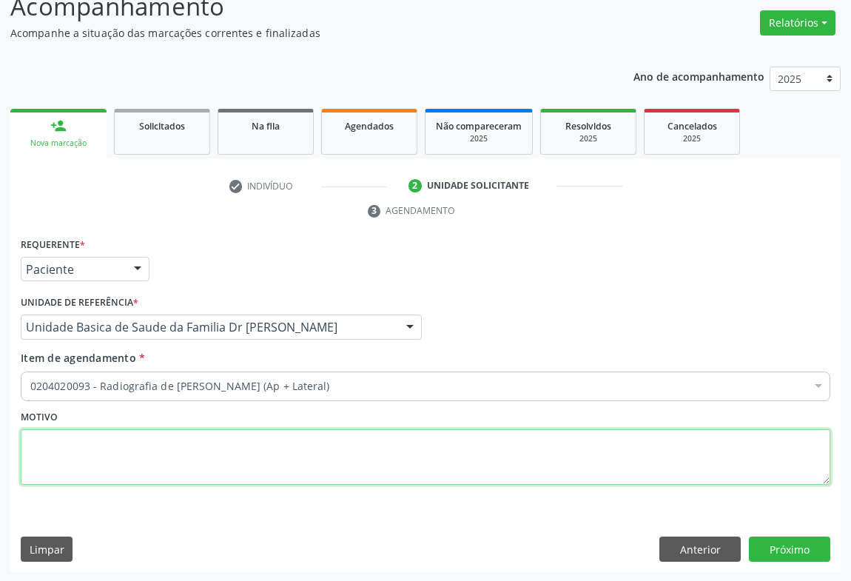
scroll to position [0, 0]
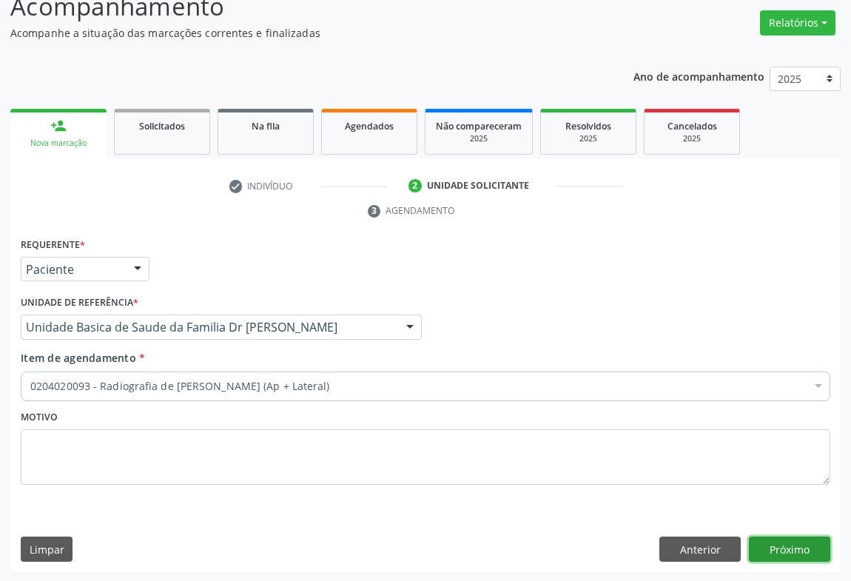
click at [787, 545] on button "Próximo" at bounding box center [789, 548] width 81 height 25
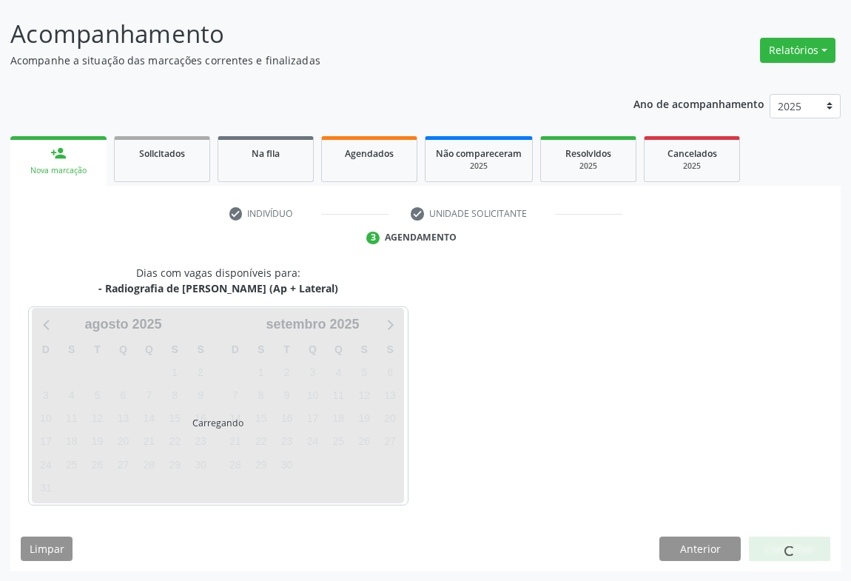
scroll to position [85, 0]
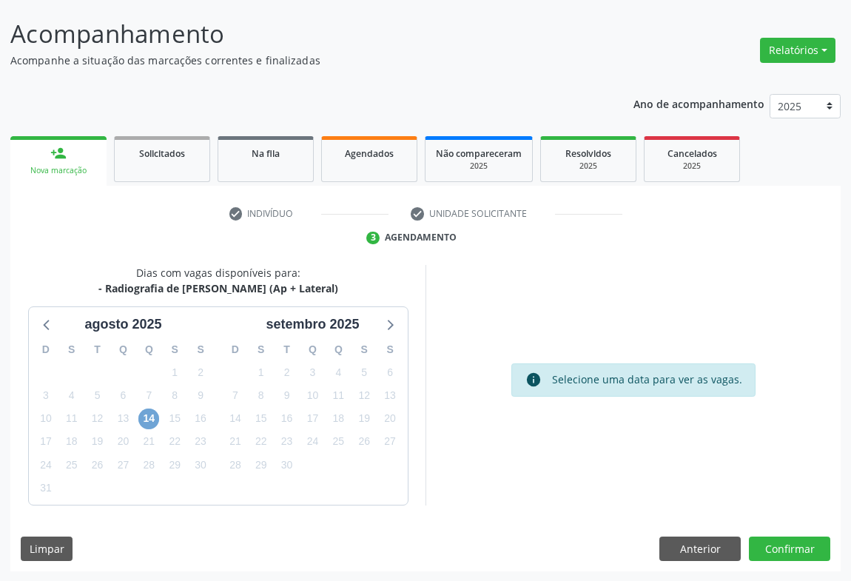
click at [146, 413] on span "14" at bounding box center [148, 418] width 21 height 21
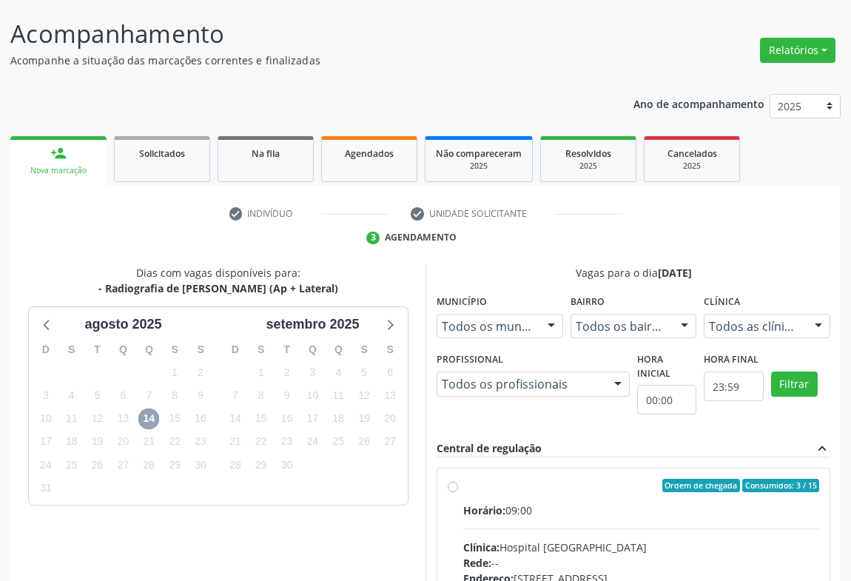
scroll to position [152, 0]
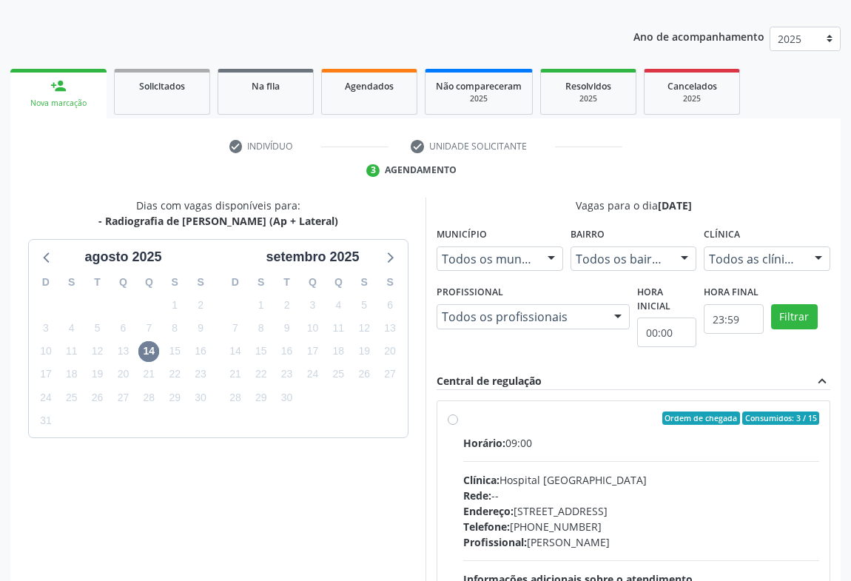
click at [463, 422] on div "Ordem de chegada Consumidos: 3 / 15" at bounding box center [641, 417] width 356 height 13
click at [458, 422] on input "Ordem de chegada Consumidos: 3 / 15 Horário: 09:00 Clínica: Hospital [GEOGRAPHI…" at bounding box center [453, 417] width 10 height 13
radio input "true"
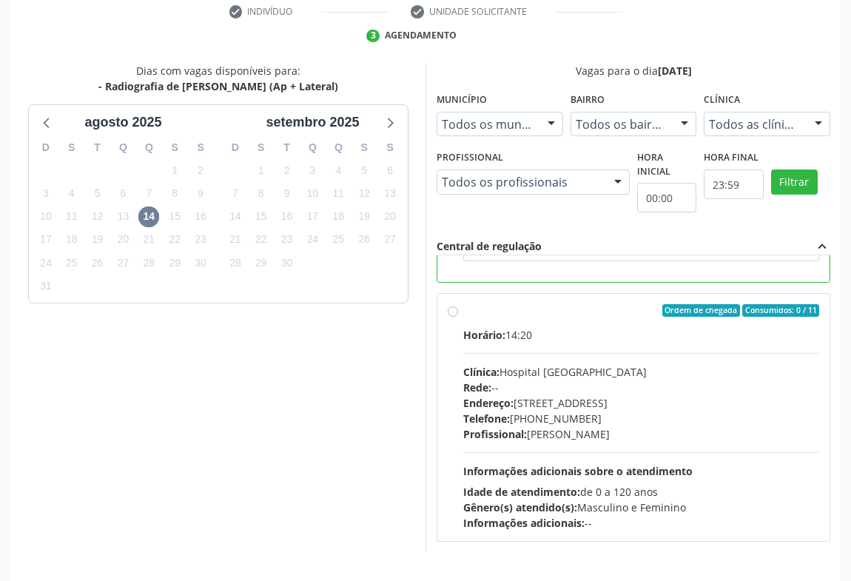
scroll to position [334, 0]
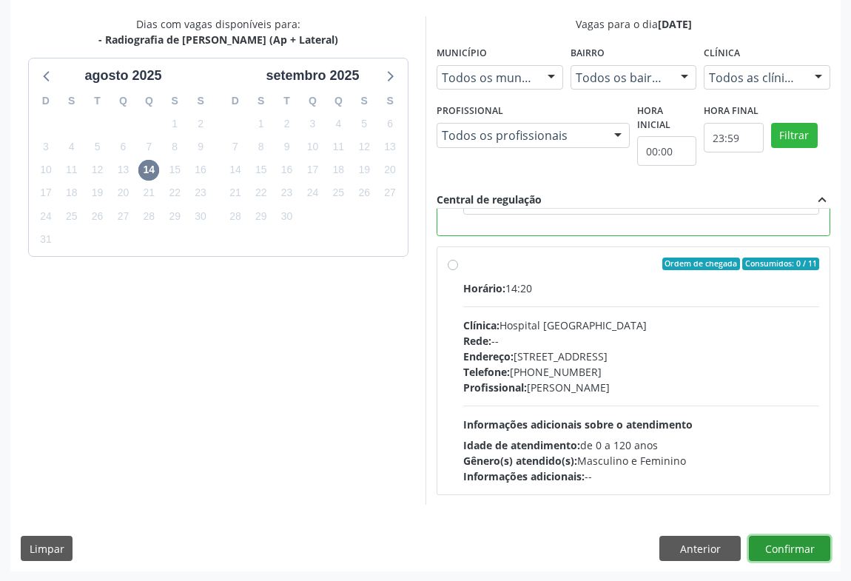
click at [787, 541] on button "Confirmar" at bounding box center [789, 548] width 81 height 25
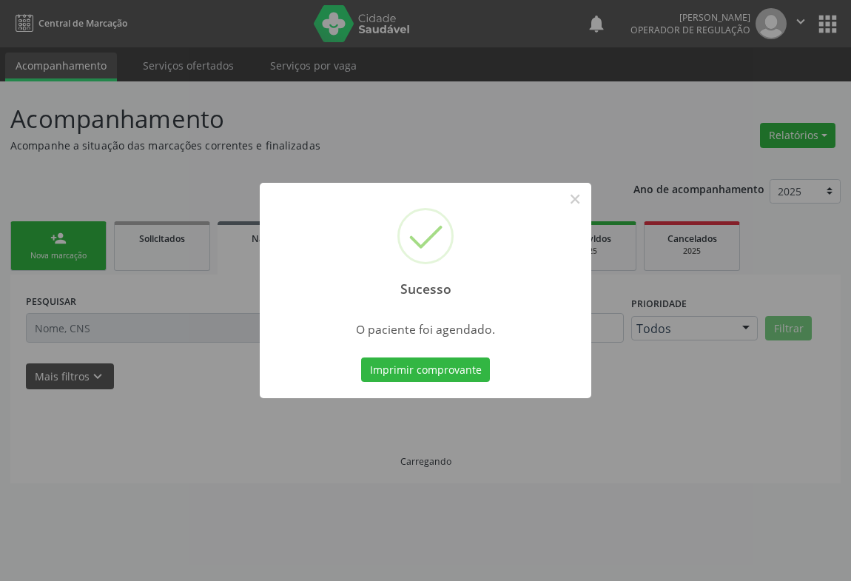
scroll to position [0, 0]
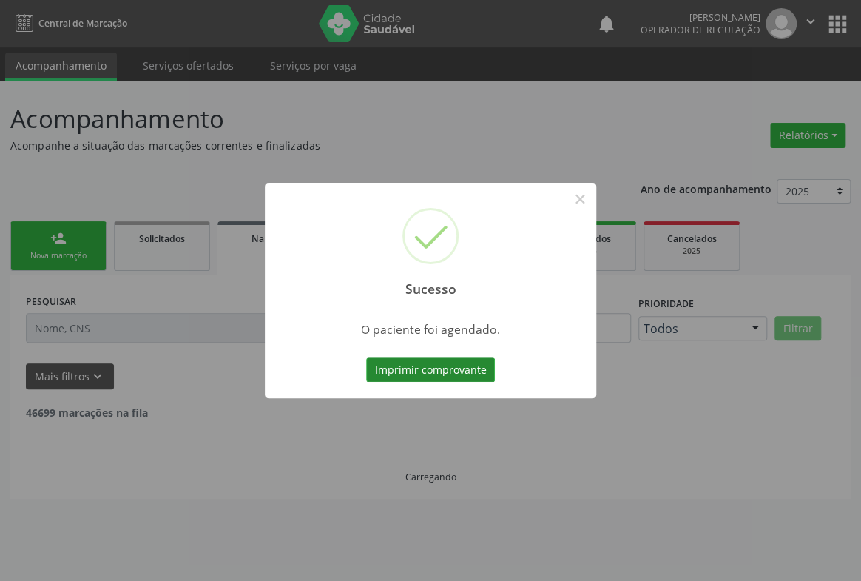
click at [422, 360] on button "Imprimir comprovante" at bounding box center [430, 369] width 129 height 25
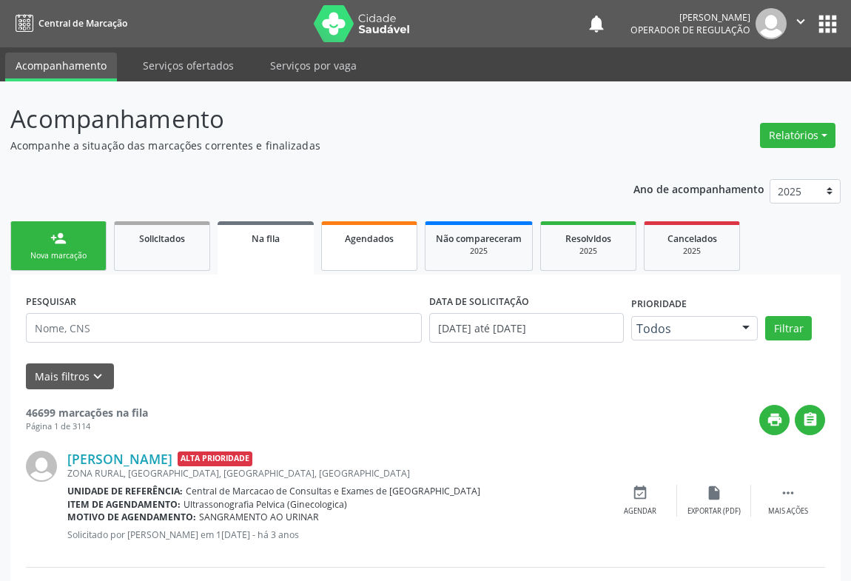
click at [370, 252] on link "Agendados" at bounding box center [369, 246] width 96 height 50
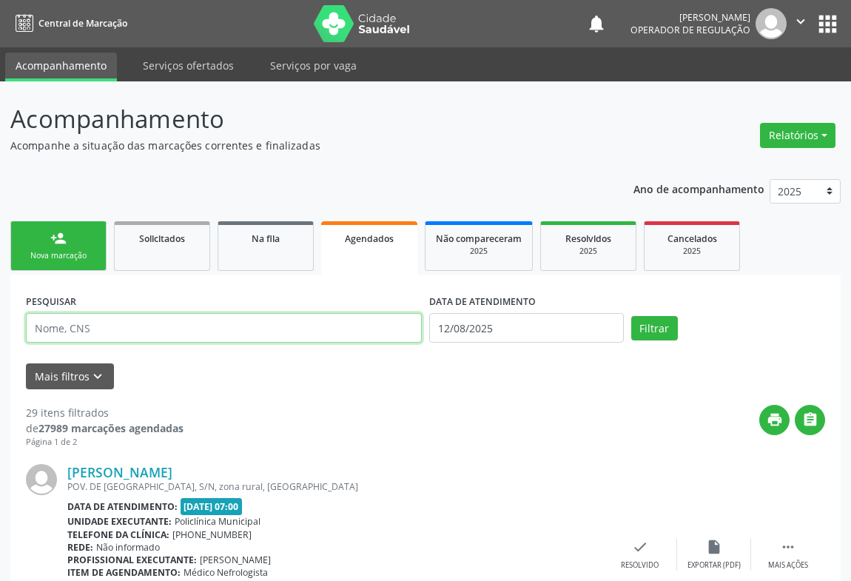
paste input "700 9069 0345 4590"
type input "700 9069 0345 4590"
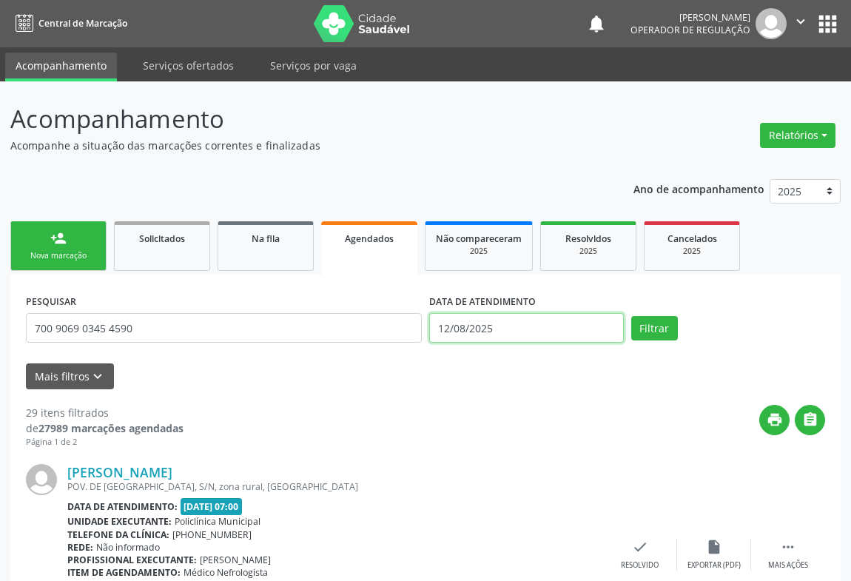
click at [605, 325] on input "12/08/2025" at bounding box center [526, 328] width 195 height 30
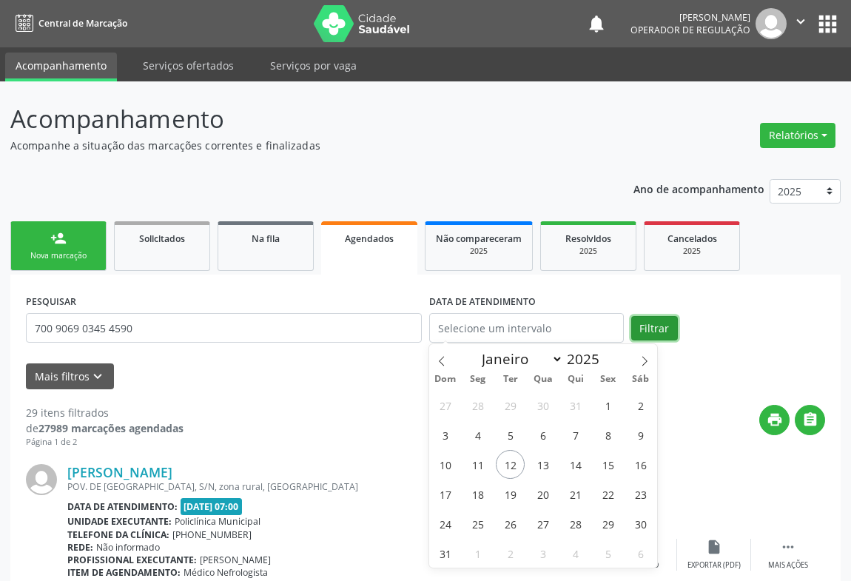
click at [665, 332] on button "Filtrar" at bounding box center [654, 328] width 47 height 25
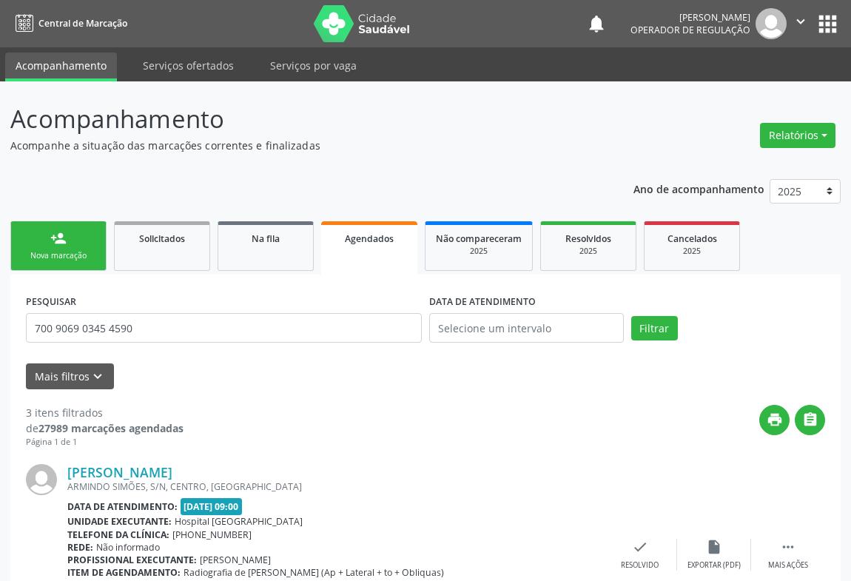
scroll to position [201, 0]
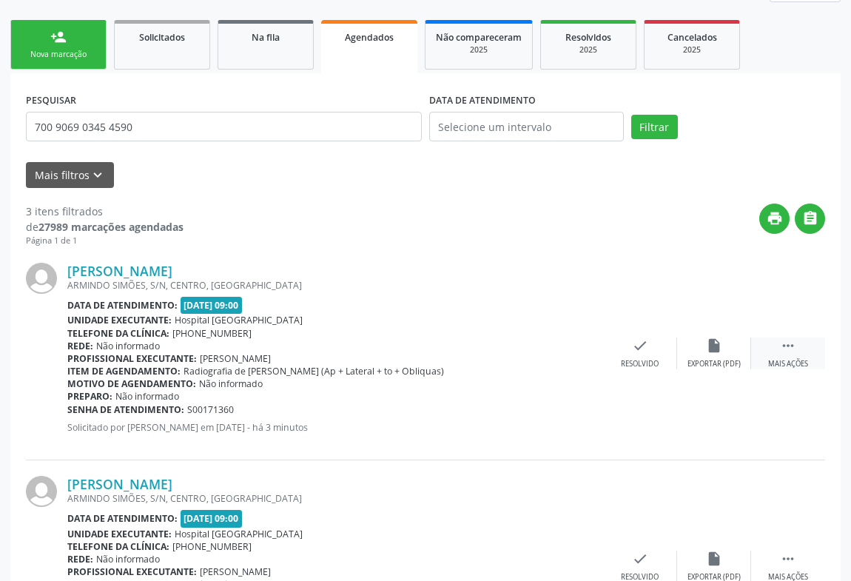
click at [781, 355] on div " Mais ações" at bounding box center [788, 353] width 74 height 32
click at [489, 347] on icon "print" at bounding box center [492, 345] width 16 height 16
click at [53, 68] on link "person_add Nova marcação" at bounding box center [58, 45] width 96 height 50
click at [58, 53] on div "Nova marcação" at bounding box center [58, 54] width 74 height 11
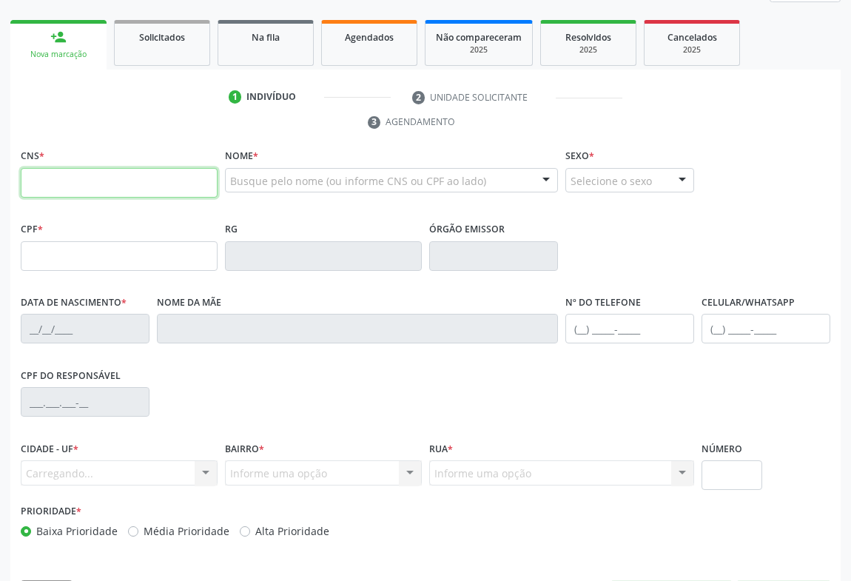
drag, startPoint x: 122, startPoint y: 177, endPoint x: 138, endPoint y: 172, distance: 17.1
click at [122, 177] on input "text" at bounding box center [119, 183] width 197 height 30
type input "700 0025 2477 4303"
type input "0559291922"
type input "0[DATE]"
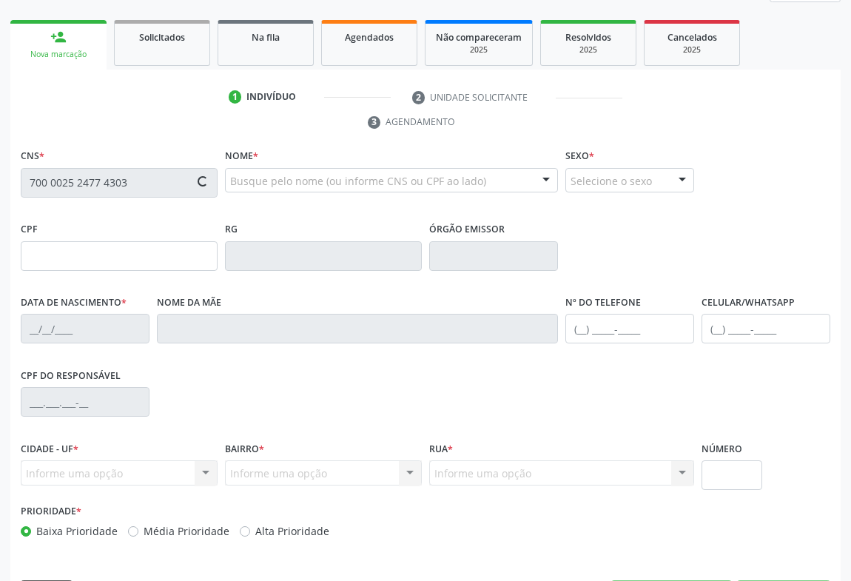
type input "[PHONE_NUMBER]"
type input "S/N"
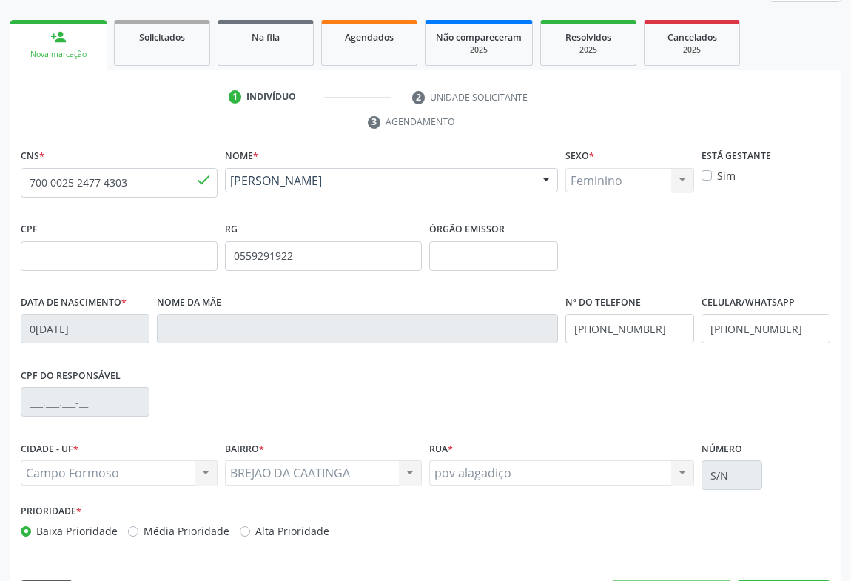
scroll to position [245, 0]
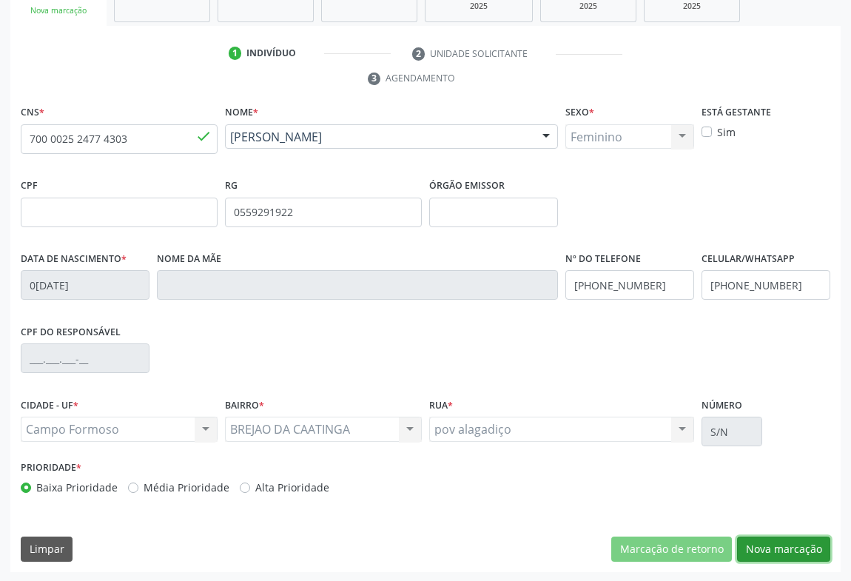
click at [783, 537] on button "Nova marcação" at bounding box center [783, 548] width 93 height 25
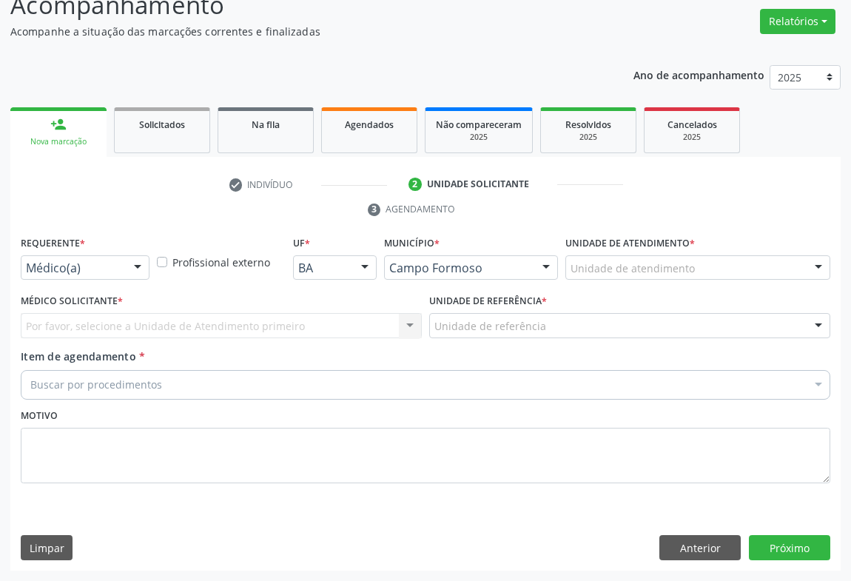
scroll to position [112, 0]
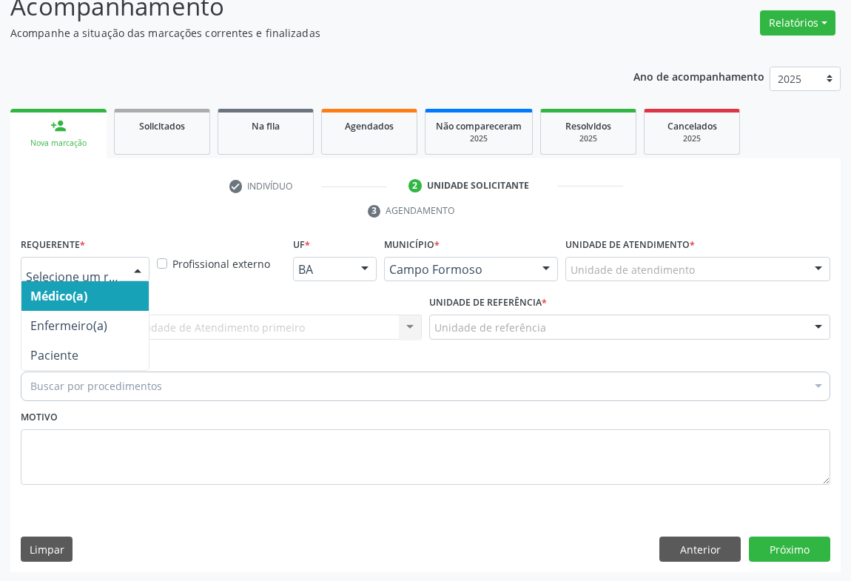
drag, startPoint x: 115, startPoint y: 266, endPoint x: 133, endPoint y: 317, distance: 54.1
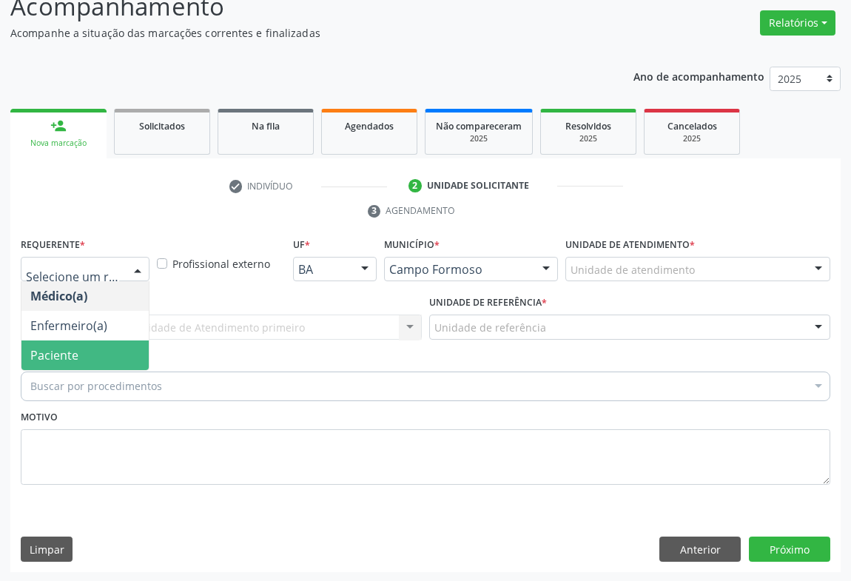
drag, startPoint x: 88, startPoint y: 351, endPoint x: 237, endPoint y: 319, distance: 152.2
click at [95, 349] on span "Paciente" at bounding box center [84, 355] width 127 height 30
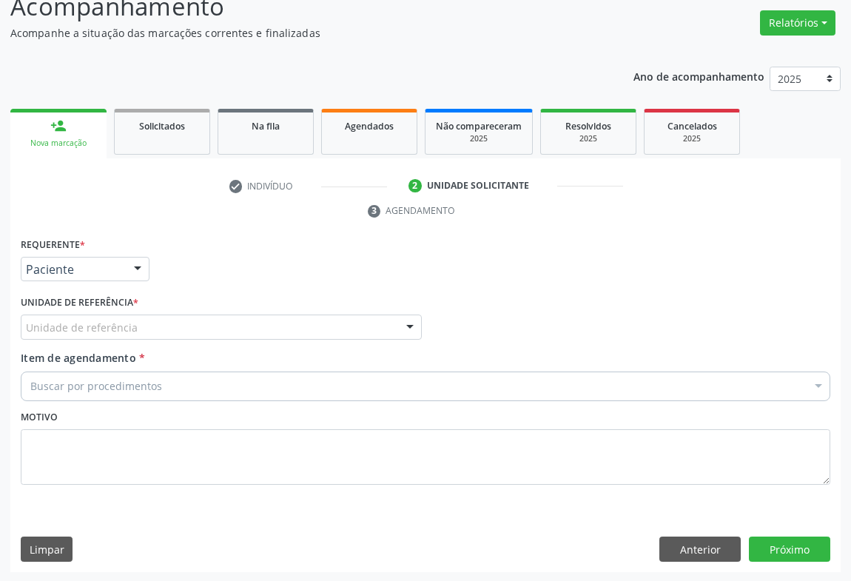
click at [243, 315] on div "Unidade de referência" at bounding box center [221, 326] width 401 height 25
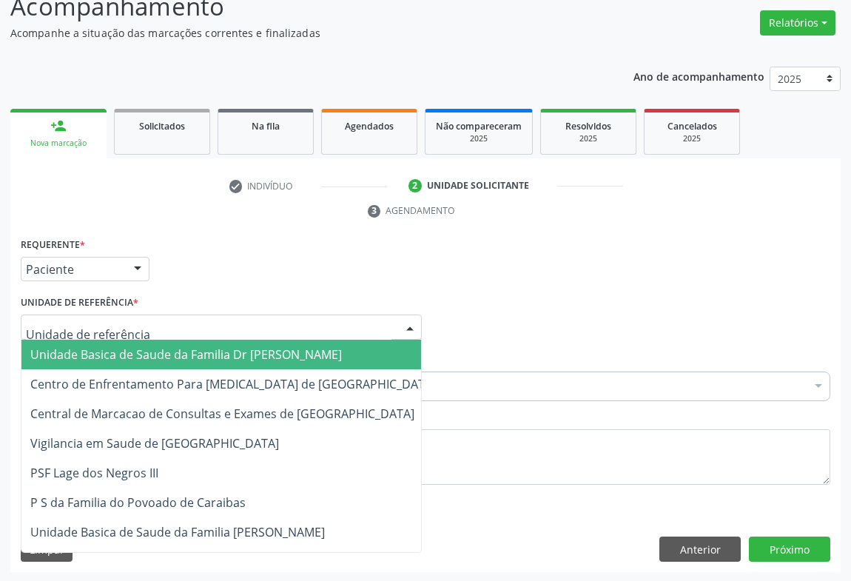
click at [162, 348] on span "Unidade Basica de Saude da Familia Dr [PERSON_NAME]" at bounding box center [185, 354] width 311 height 16
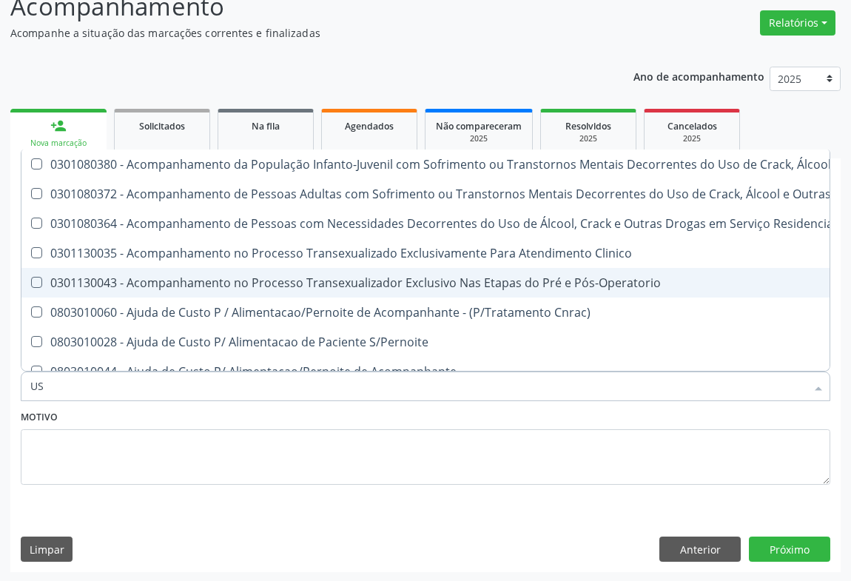
type input "USG"
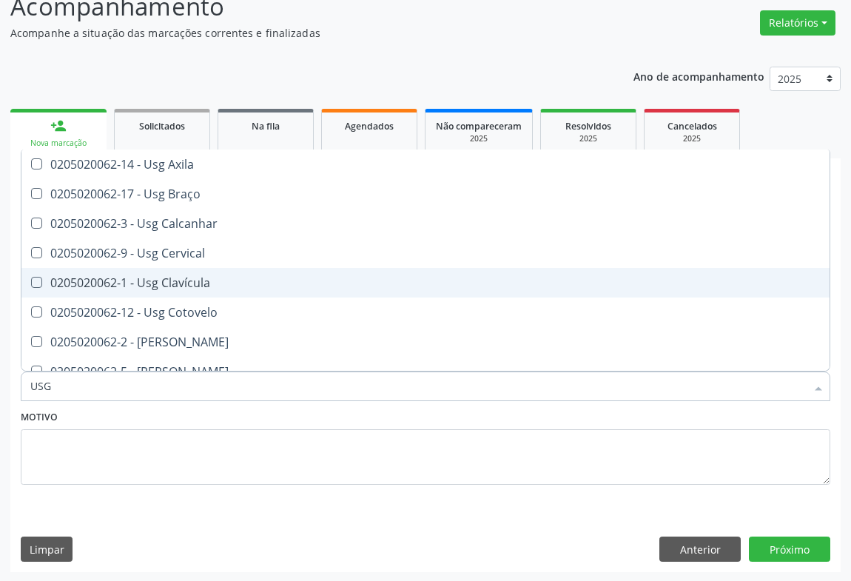
scroll to position [67, 0]
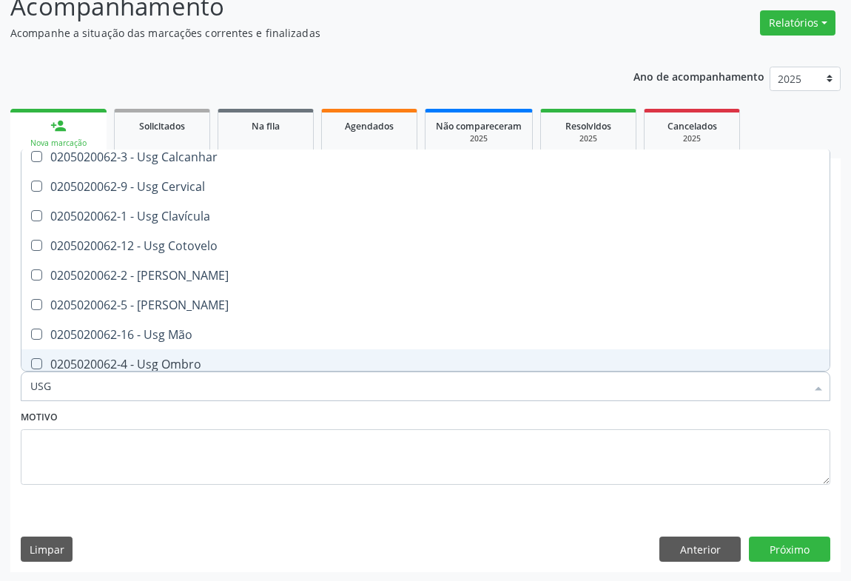
drag, startPoint x: 156, startPoint y: 357, endPoint x: 218, endPoint y: 404, distance: 77.7
click at [166, 360] on div "0205020062-4 - Usg Ombro" at bounding box center [425, 364] width 790 height 12
checkbox Ombro "true"
type input "USG"
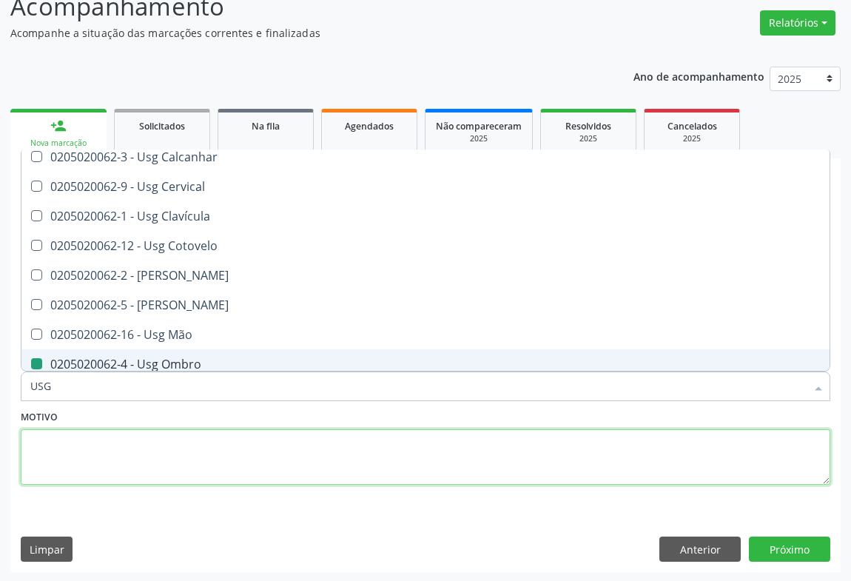
click at [124, 468] on textarea at bounding box center [425, 457] width 809 height 56
checkbox Braço "true"
checkbox Ombro "false"
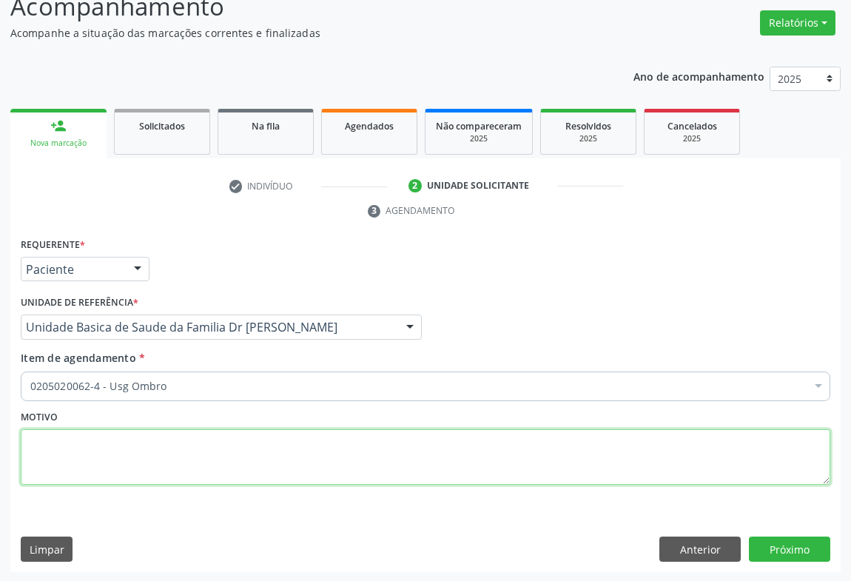
scroll to position [0, 0]
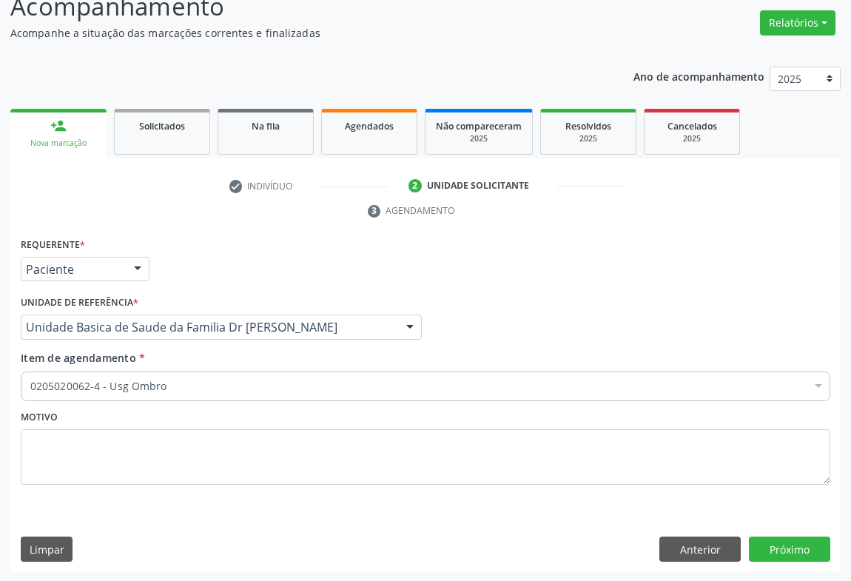
drag, startPoint x: 59, startPoint y: 388, endPoint x: 59, endPoint y: 376, distance: 11.8
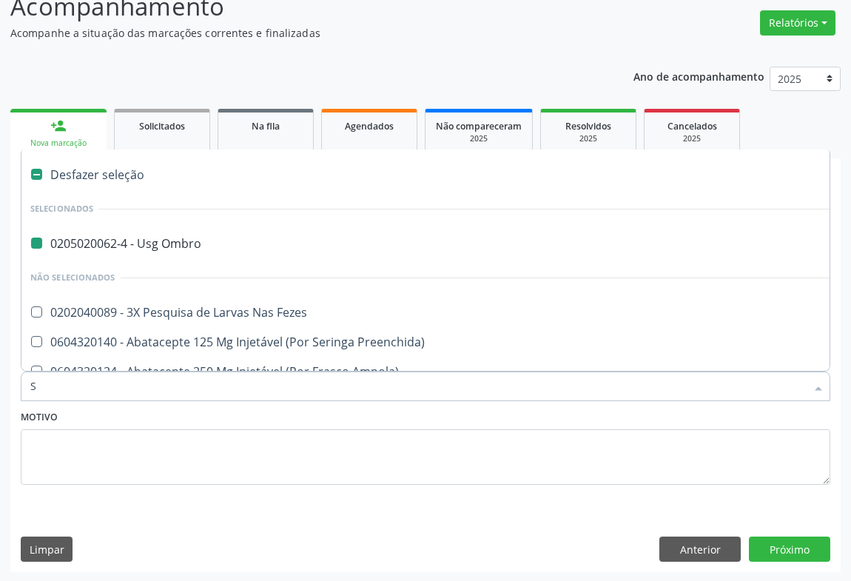
type input "SE"
checkbox Ombro "false"
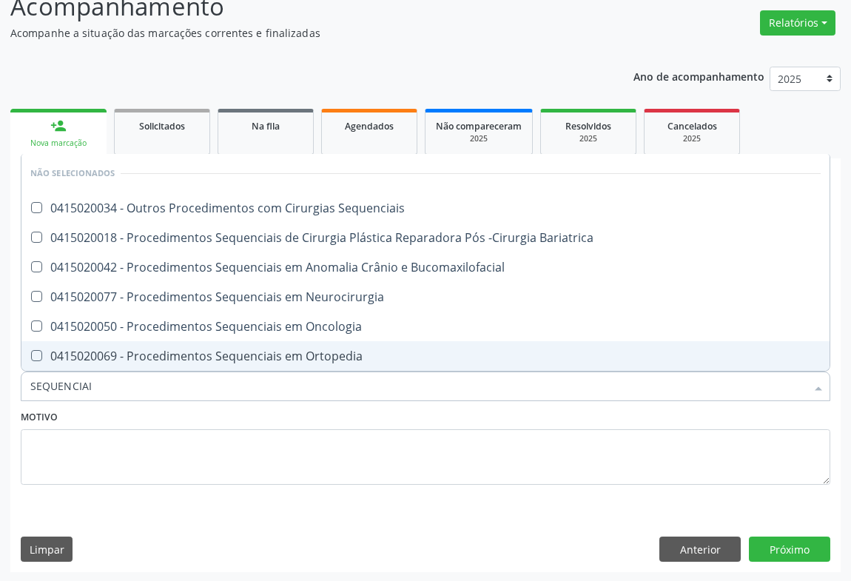
type input "SEQUENCIAIS"
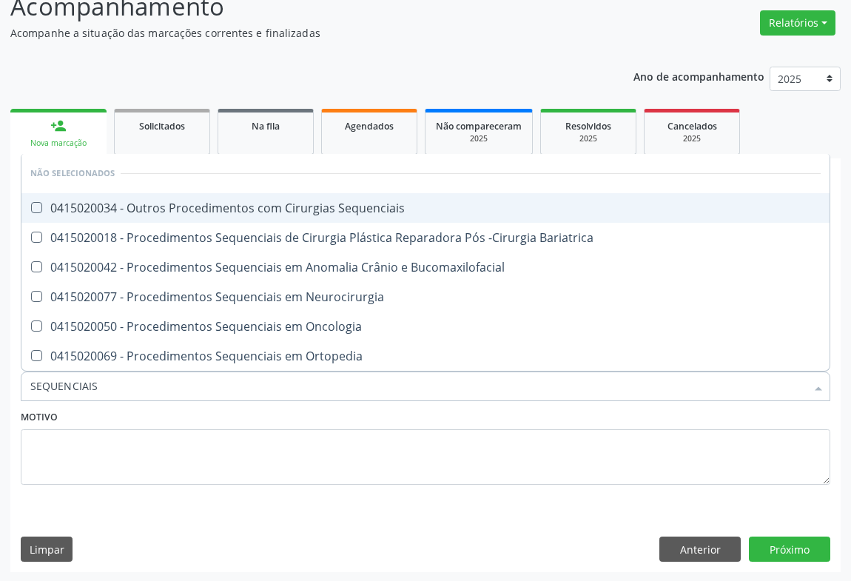
drag, startPoint x: 203, startPoint y: 206, endPoint x: 263, endPoint y: 228, distance: 63.9
click at [211, 209] on div "0415020034 - Outros Procedimentos com Cirurgias Sequenciais" at bounding box center [425, 208] width 790 height 12
checkbox Sequenciais "true"
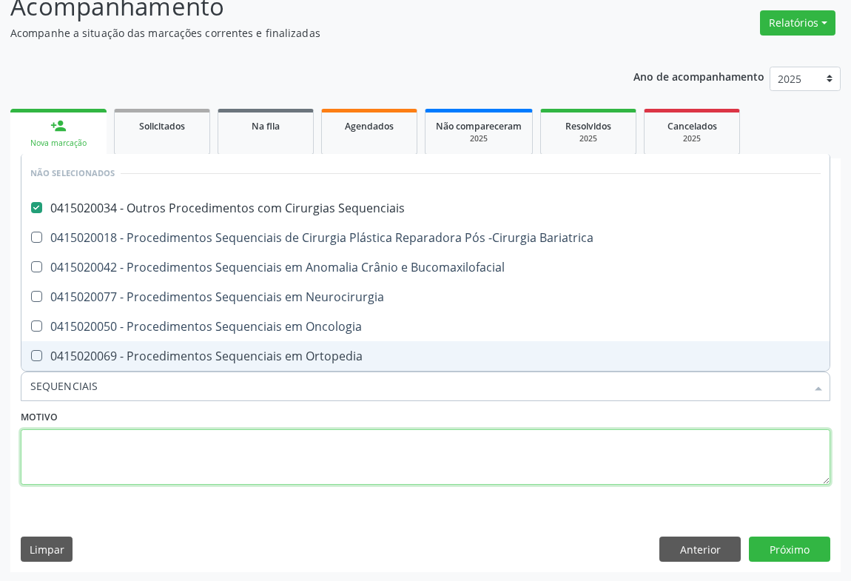
drag, startPoint x: 226, startPoint y: 440, endPoint x: 206, endPoint y: 428, distance: 23.2
click at [222, 439] on textarea at bounding box center [425, 457] width 809 height 56
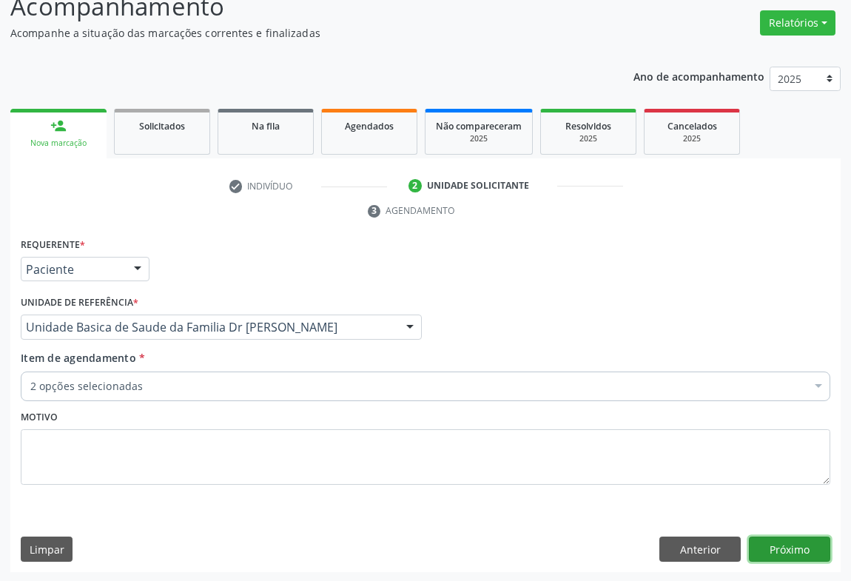
click at [775, 540] on button "Próximo" at bounding box center [789, 548] width 81 height 25
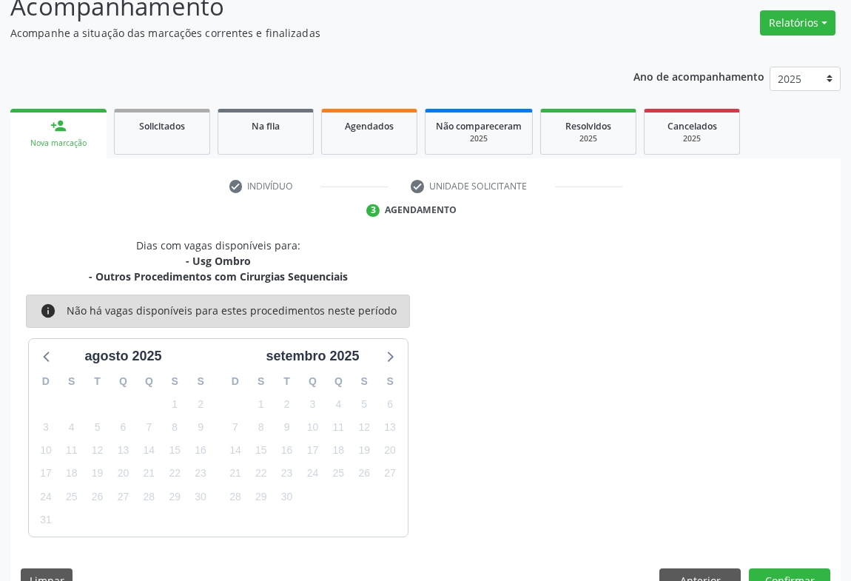
scroll to position [144, 0]
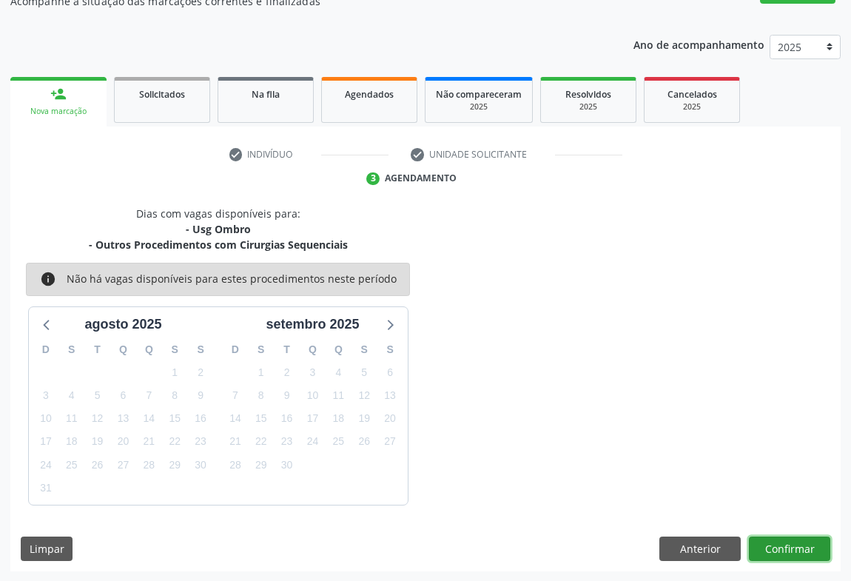
click at [764, 541] on button "Confirmar" at bounding box center [789, 548] width 81 height 25
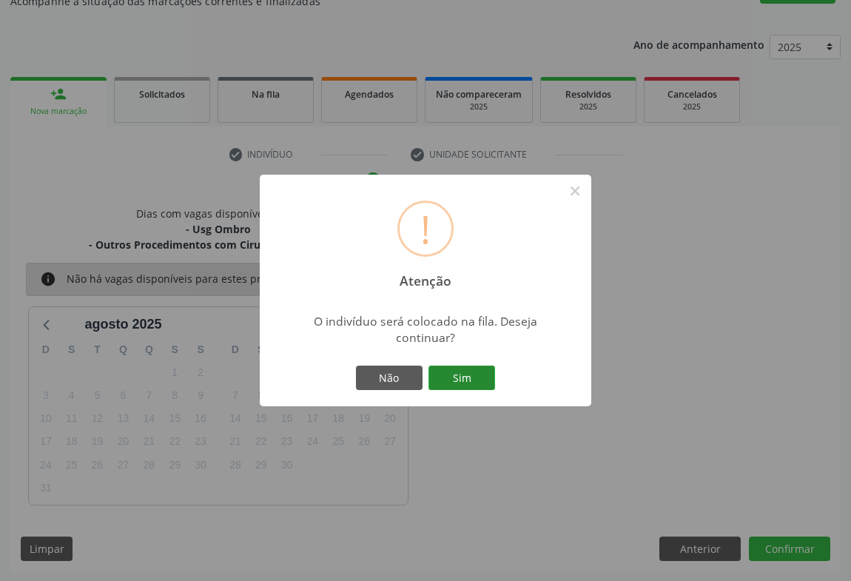
click at [444, 377] on button "Sim" at bounding box center [461, 378] width 67 height 25
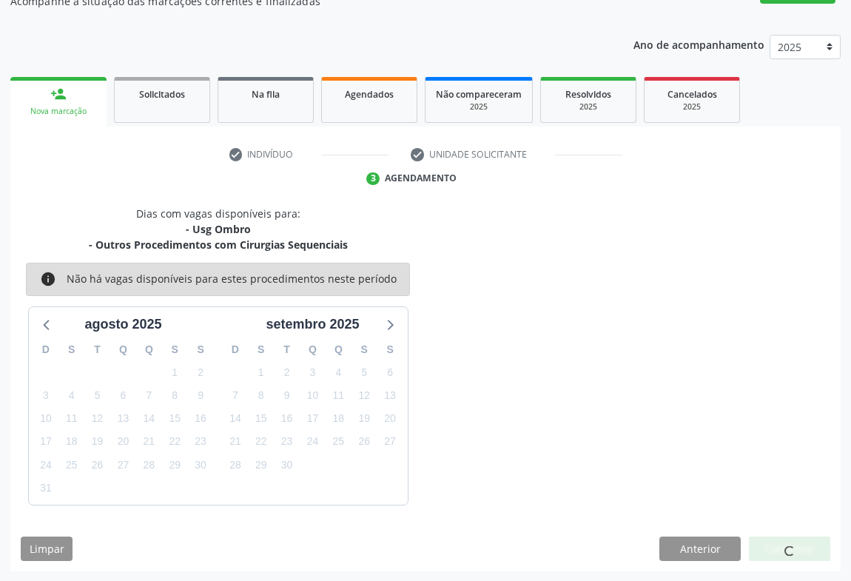
scroll to position [0, 0]
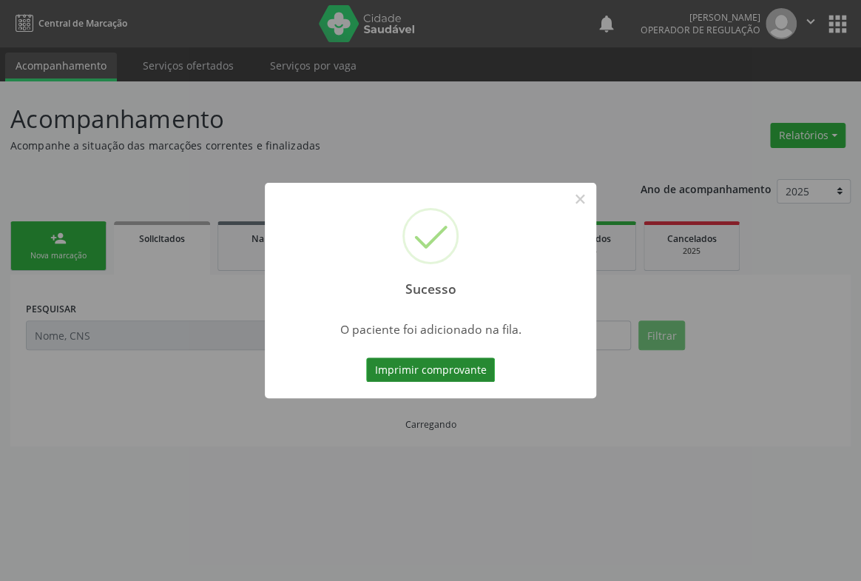
click at [414, 366] on button "Imprimir comprovante" at bounding box center [430, 369] width 129 height 25
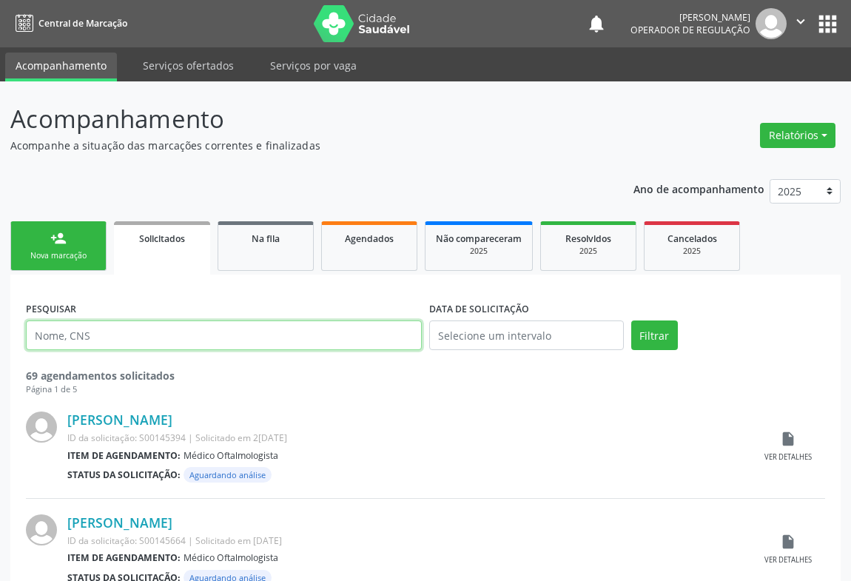
click at [93, 340] on input "text" at bounding box center [224, 335] width 396 height 30
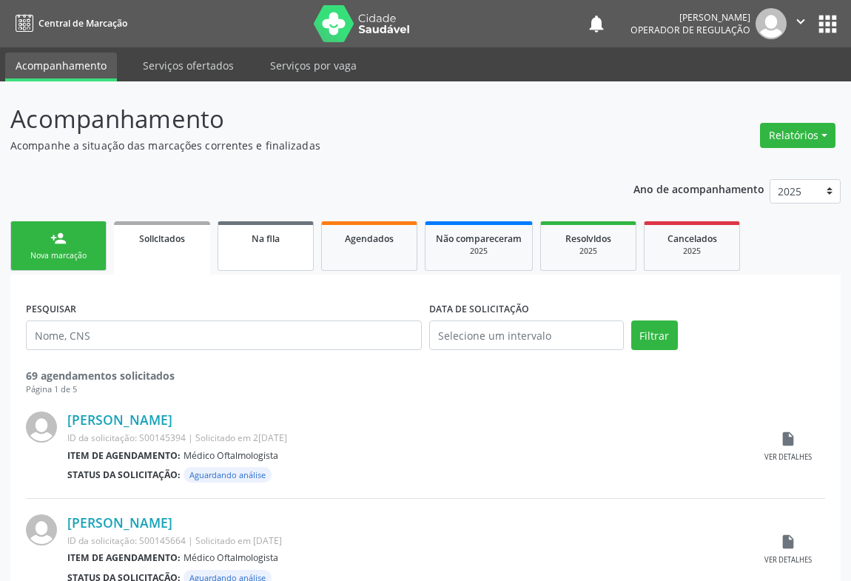
click at [289, 252] on link "Na fila" at bounding box center [266, 246] width 96 height 50
drag, startPoint x: 289, startPoint y: 252, endPoint x: 279, endPoint y: 244, distance: 12.1
click at [287, 251] on link "Na fila" at bounding box center [266, 246] width 96 height 50
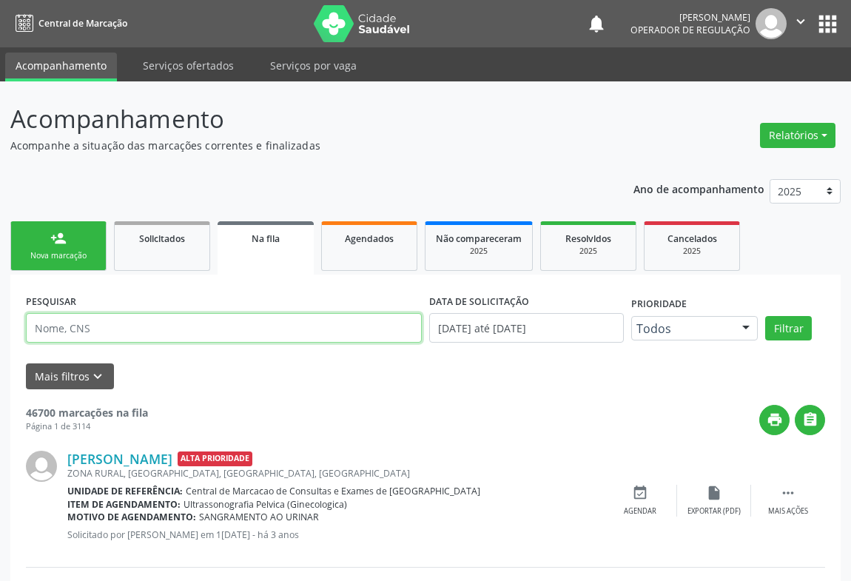
click at [81, 324] on input "text" at bounding box center [224, 328] width 396 height 30
drag, startPoint x: 129, startPoint y: 340, endPoint x: 184, endPoint y: 323, distance: 57.8
click at [135, 337] on input "text" at bounding box center [224, 328] width 396 height 30
click at [765, 316] on button "Filtrar" at bounding box center [788, 328] width 47 height 25
click at [353, 330] on input "text" at bounding box center [224, 328] width 396 height 30
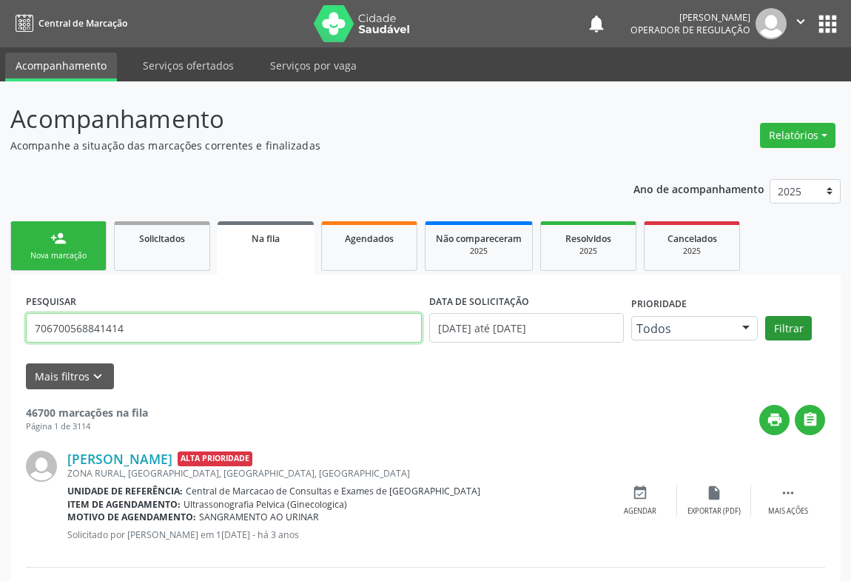
type input "706700568841414"
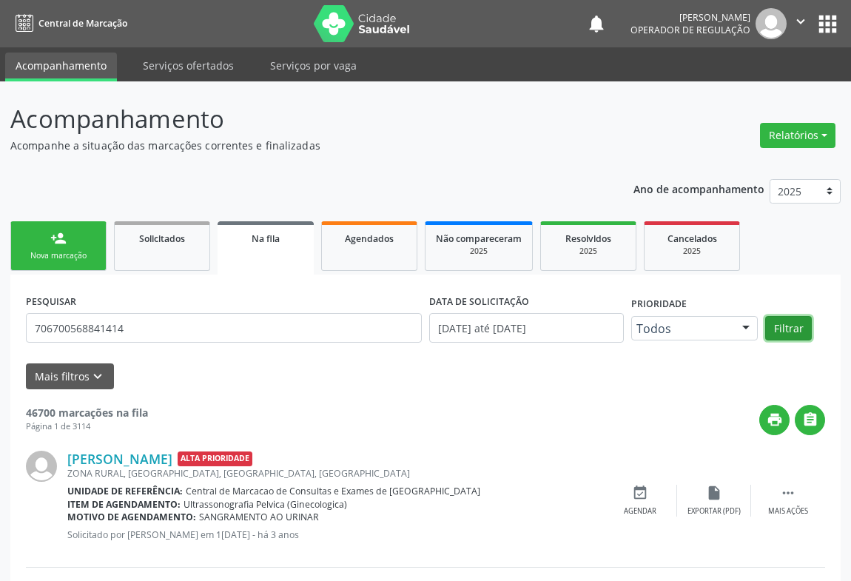
click at [800, 331] on button "Filtrar" at bounding box center [788, 328] width 47 height 25
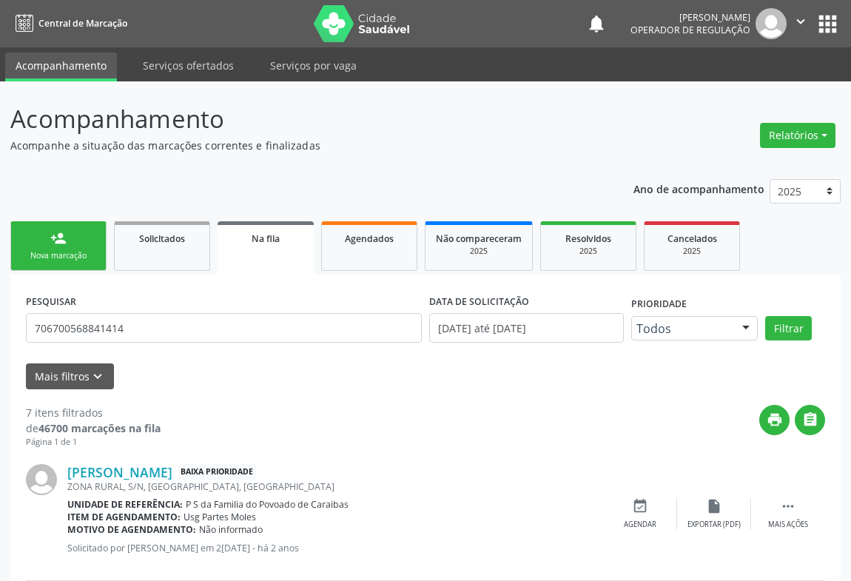
click at [78, 240] on link "person_add Nova marcação" at bounding box center [58, 246] width 96 height 50
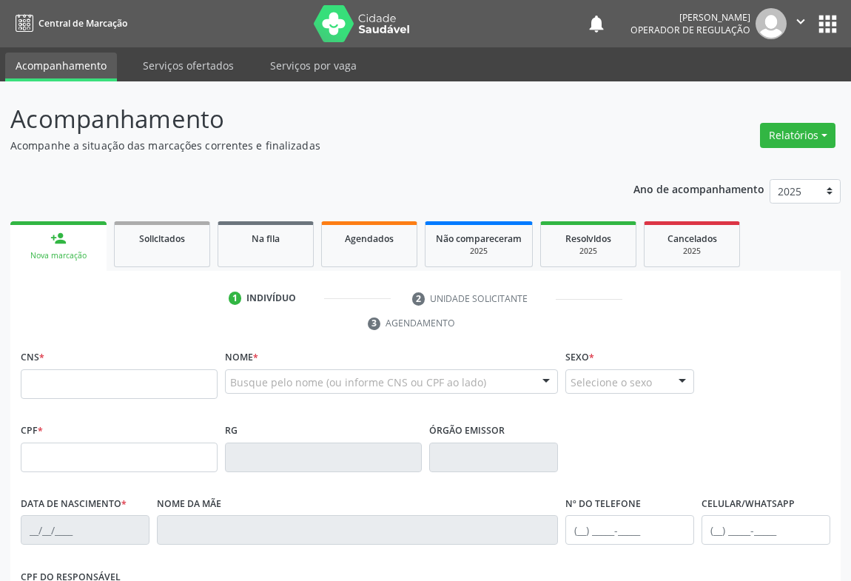
click at [78, 240] on link "person_add Nova marcação" at bounding box center [58, 246] width 96 height 50
click at [69, 371] on input "text" at bounding box center [119, 384] width 197 height 30
click at [75, 380] on input "text" at bounding box center [119, 384] width 197 height 30
type input "700 1009 6225 5711"
type input "2012222560"
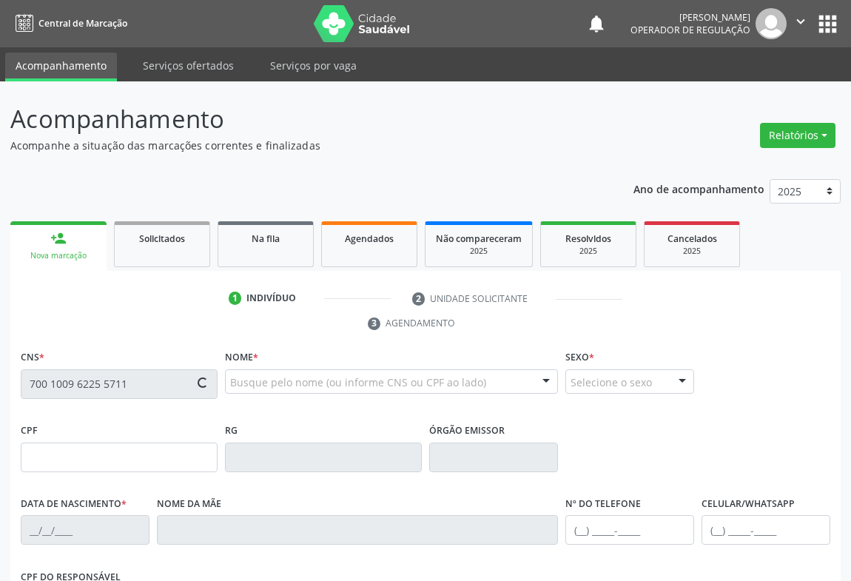
type input "0[DATE]"
type input "[PHONE_NUMBER]"
type input "S/N"
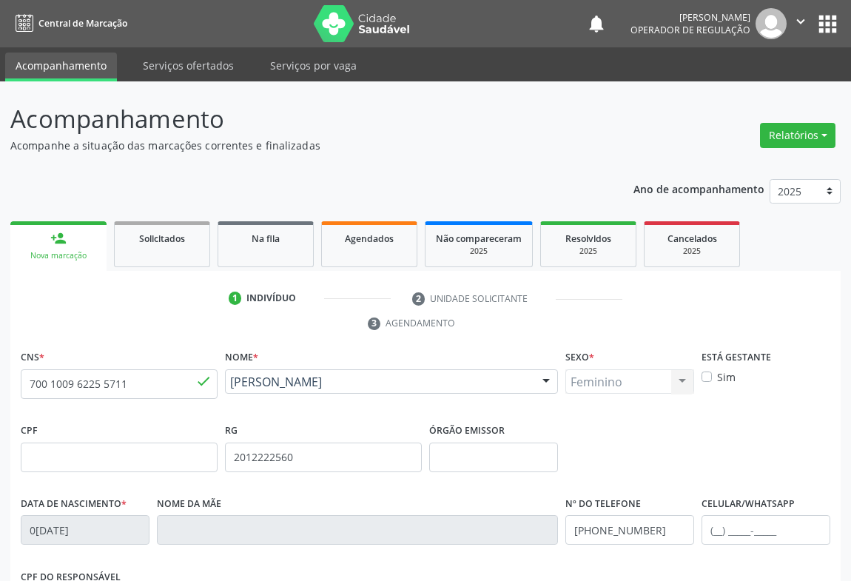
scroll to position [245, 0]
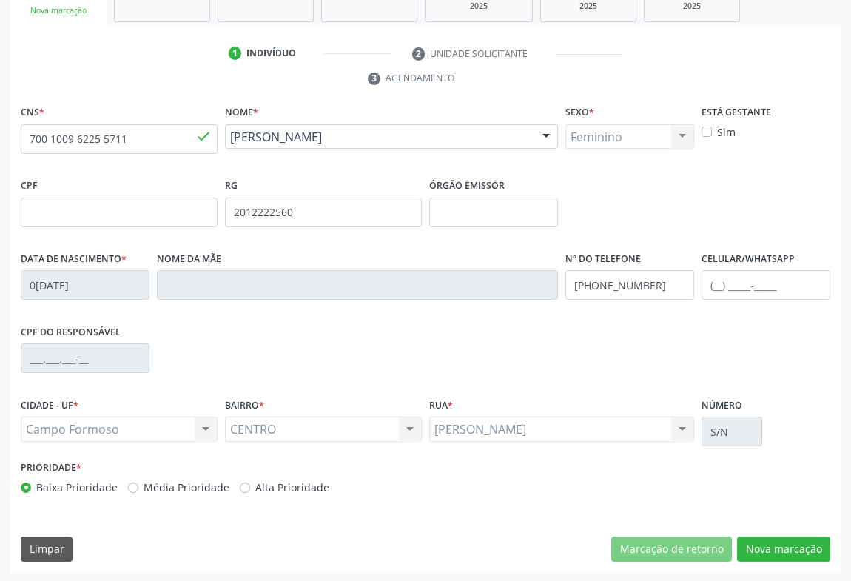
click at [770, 525] on div "CNS * 700 1009 6225 5711 done Nome * [PERSON_NAME] [PERSON_NAME] CNS: 700 1009 …" at bounding box center [425, 336] width 830 height 471
click at [770, 536] on button "Nova marcação" at bounding box center [783, 548] width 93 height 25
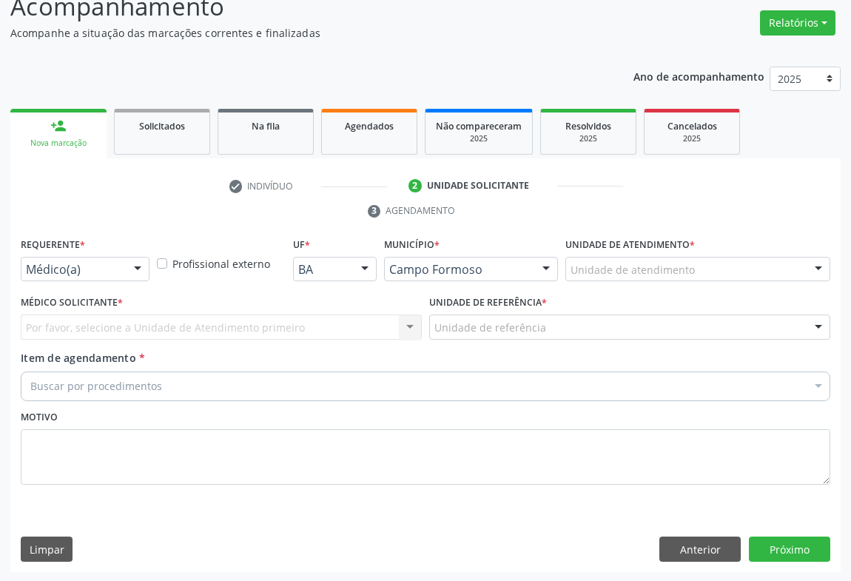
click at [124, 258] on div "Médico(a) Médico(a) Enfermeiro(a) Paciente Nenhum resultado encontrado para: " …" at bounding box center [85, 269] width 129 height 25
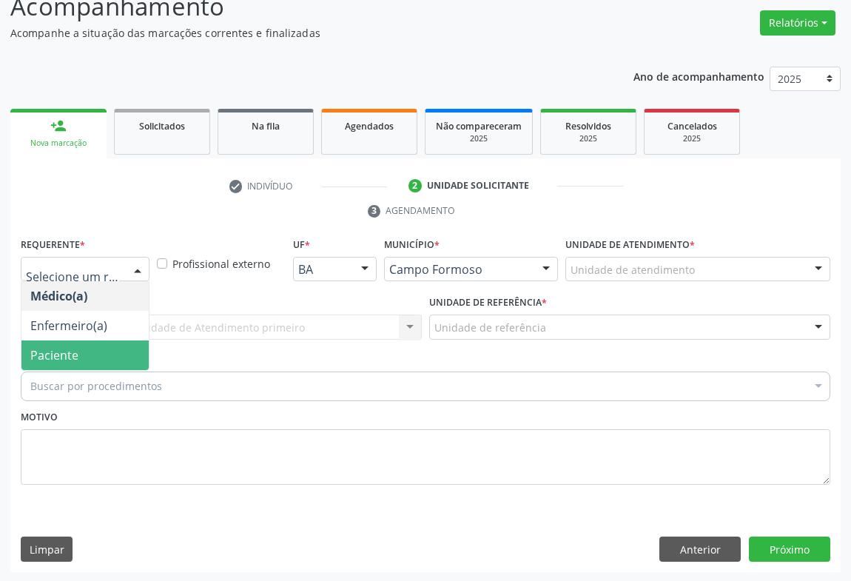
click at [77, 357] on span "Paciente" at bounding box center [84, 355] width 127 height 30
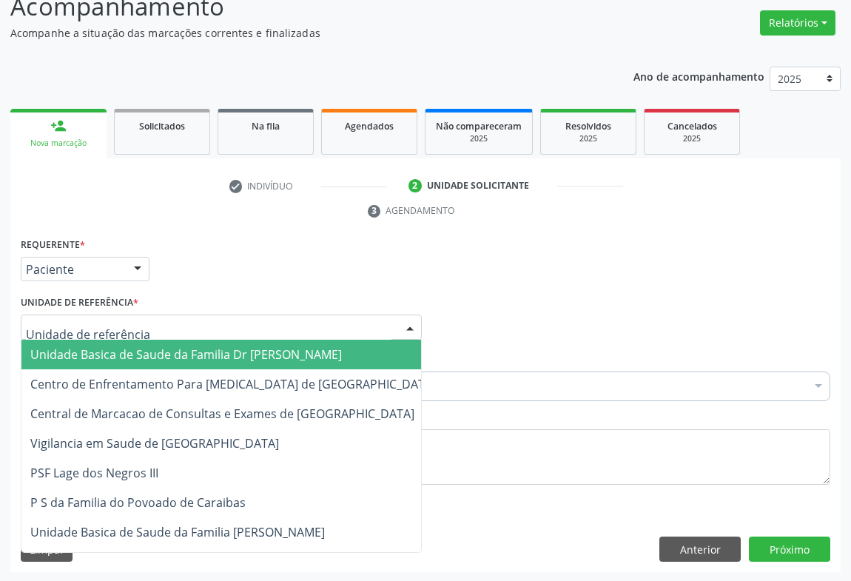
click at [107, 348] on span "Unidade Basica de Saude da Familia Dr [PERSON_NAME]" at bounding box center [185, 354] width 311 height 16
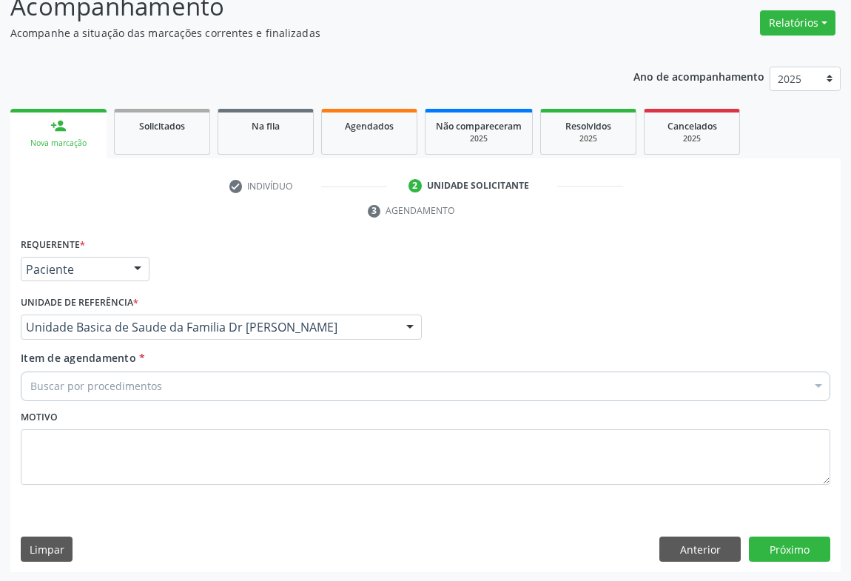
drag, startPoint x: 105, startPoint y: 388, endPoint x: 23, endPoint y: 260, distance: 151.5
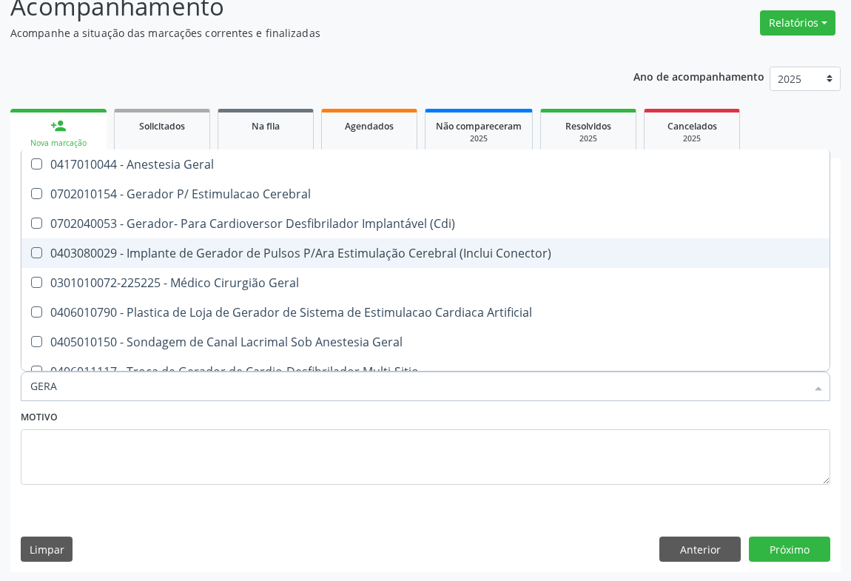
type input "GERAL"
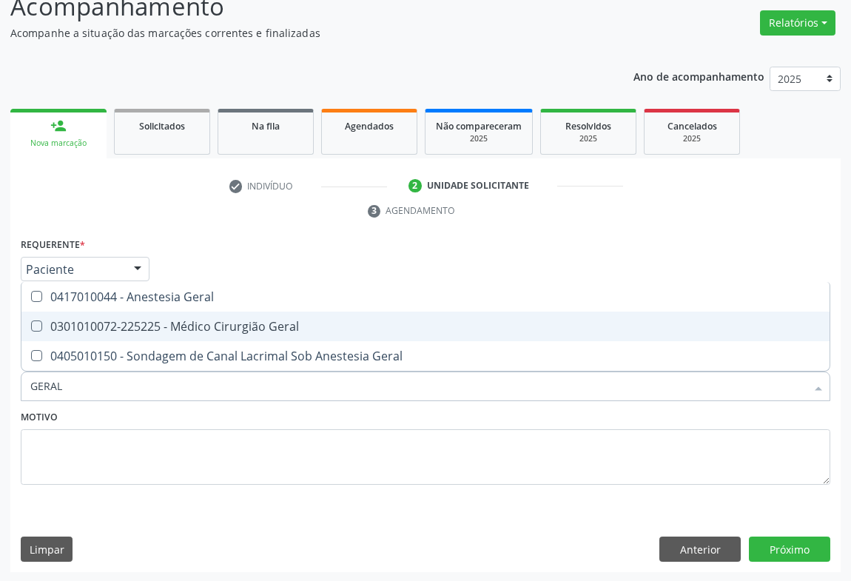
click at [144, 324] on div "0301010072-225225 - Médico Cirurgião Geral" at bounding box center [425, 326] width 790 height 12
checkbox Geral "true"
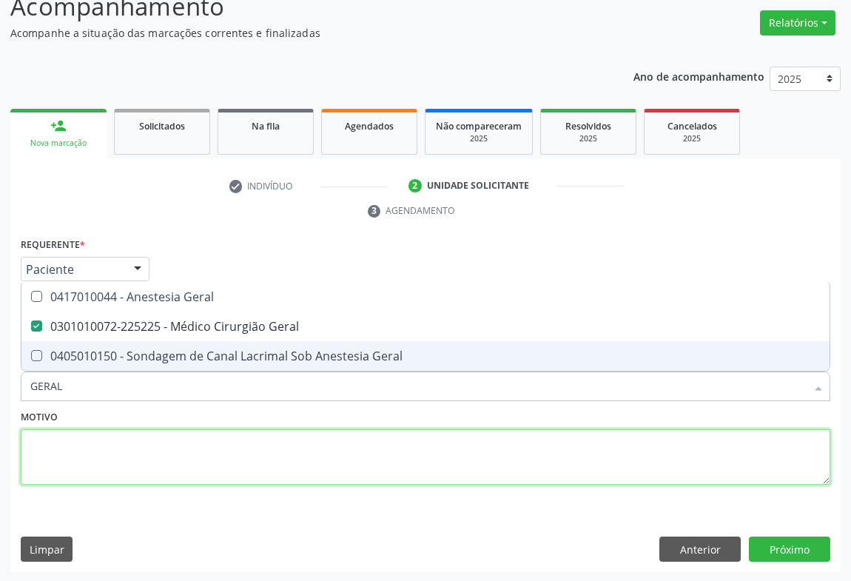
click at [118, 459] on textarea at bounding box center [425, 457] width 809 height 56
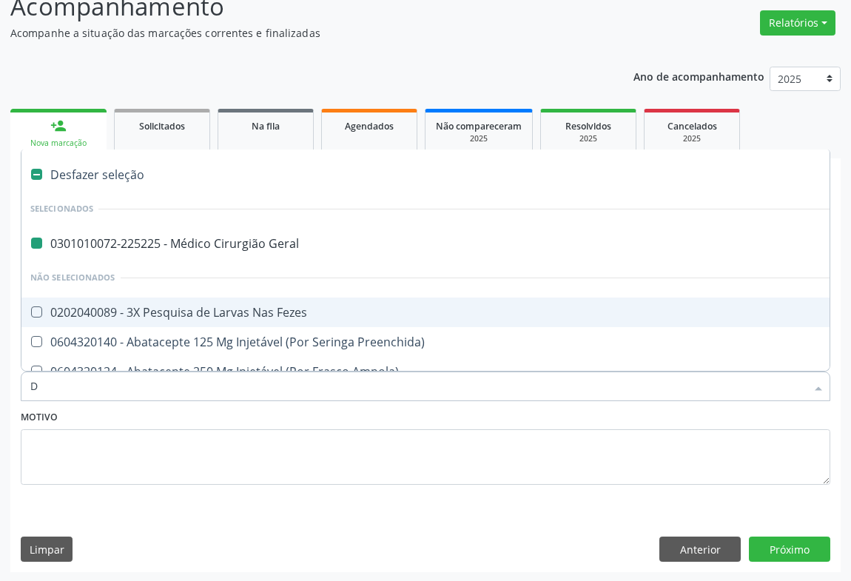
type input "DE"
checkbox Geral "false"
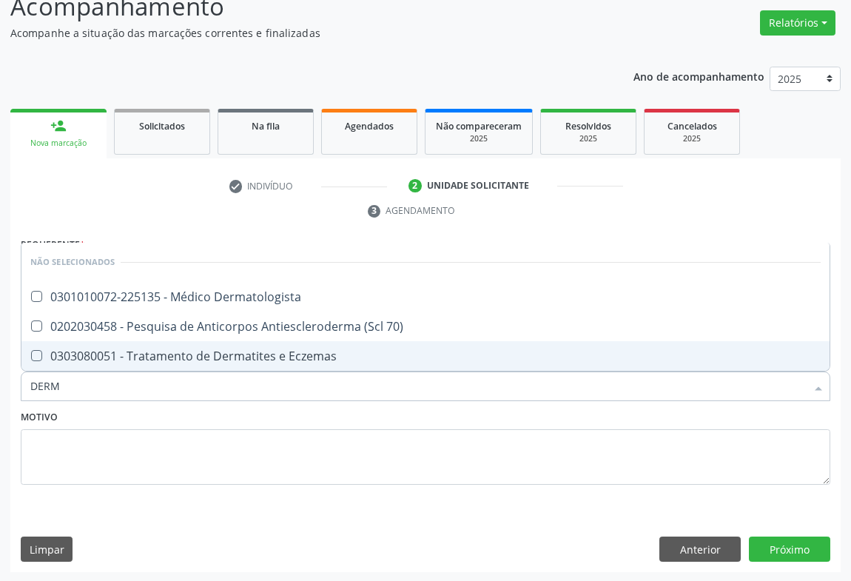
type input "DERMA"
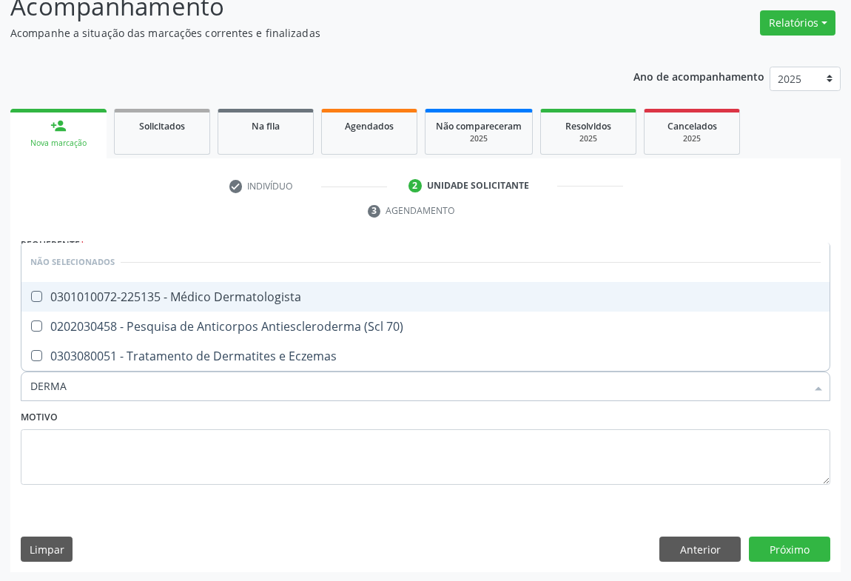
drag, startPoint x: 160, startPoint y: 294, endPoint x: 152, endPoint y: 297, distance: 8.7
click at [159, 295] on div "0301010072-225135 - Médico Dermatologista" at bounding box center [425, 297] width 790 height 12
checkbox Dermatologista "true"
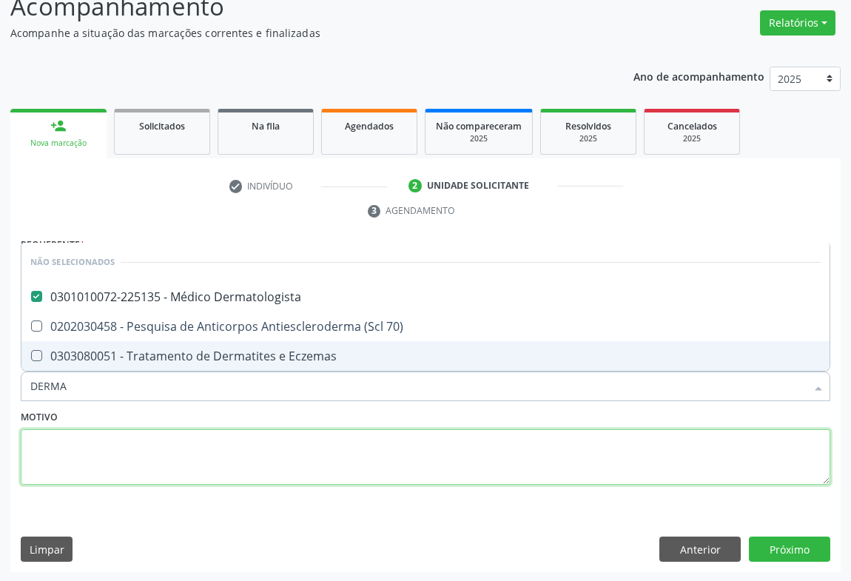
click at [280, 459] on textarea at bounding box center [425, 457] width 809 height 56
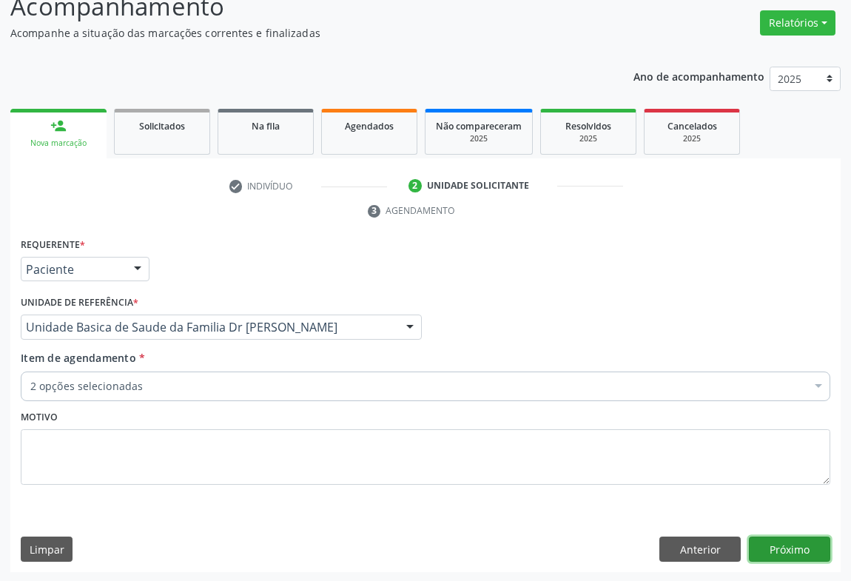
click at [798, 548] on button "Próximo" at bounding box center [789, 548] width 81 height 25
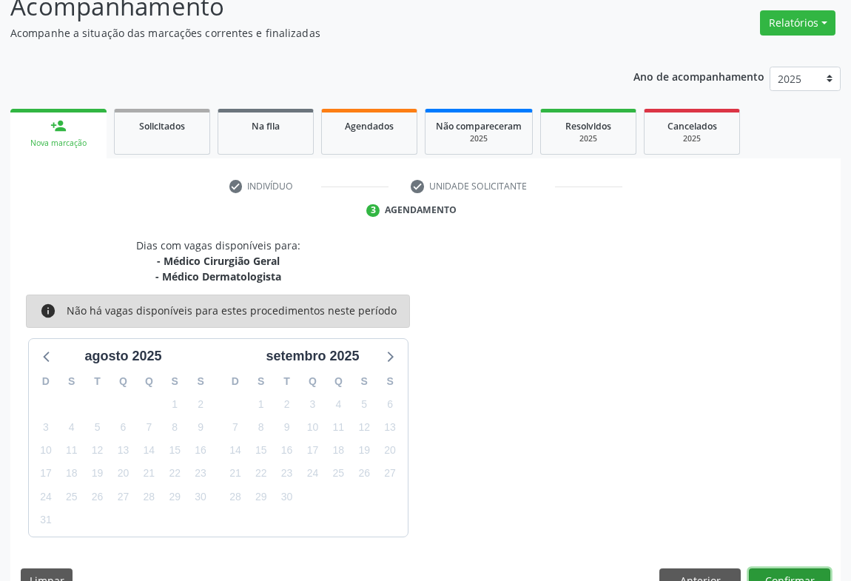
click at [806, 569] on button "Confirmar" at bounding box center [789, 580] width 81 height 25
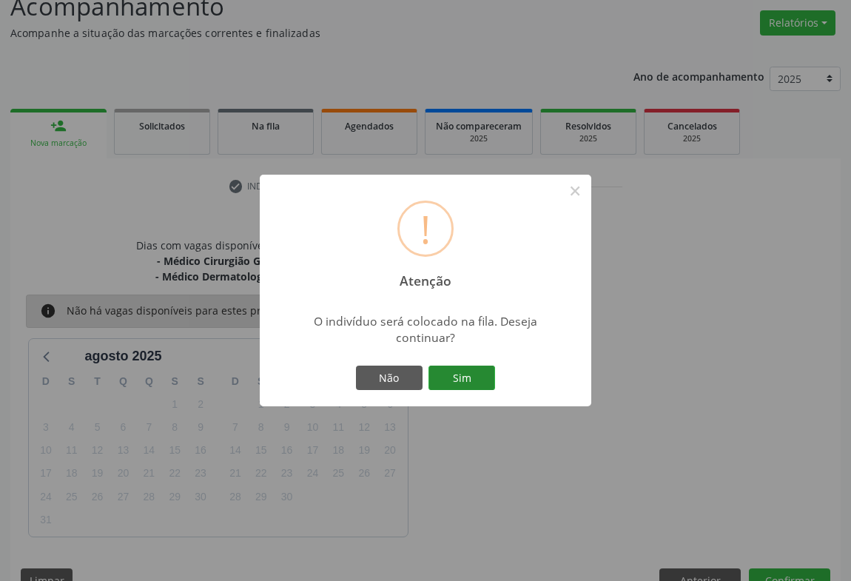
click at [467, 385] on button "Sim" at bounding box center [461, 378] width 67 height 25
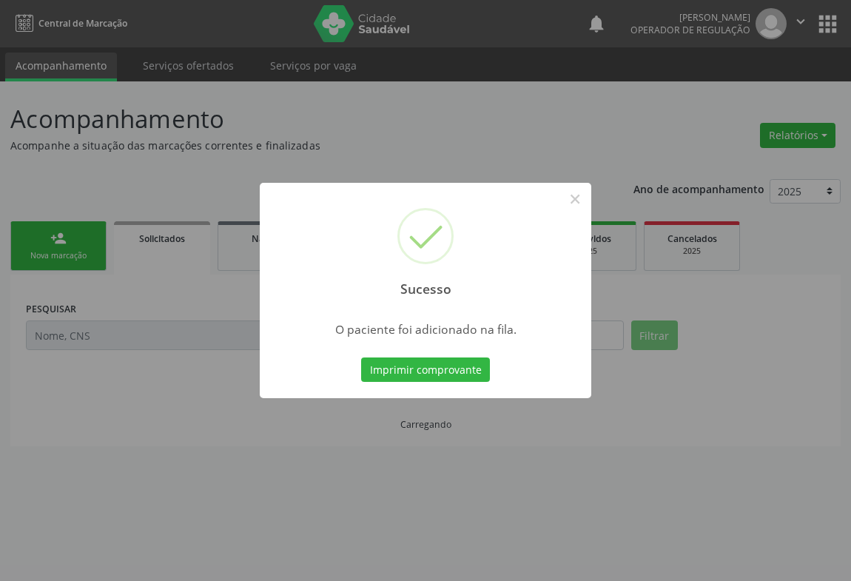
scroll to position [0, 0]
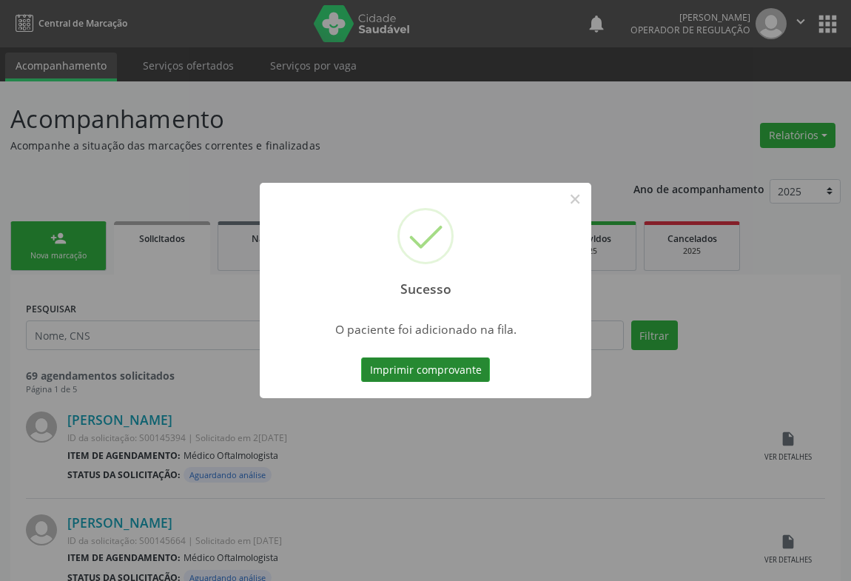
click at [388, 366] on button "Imprimir comprovante" at bounding box center [425, 369] width 129 height 25
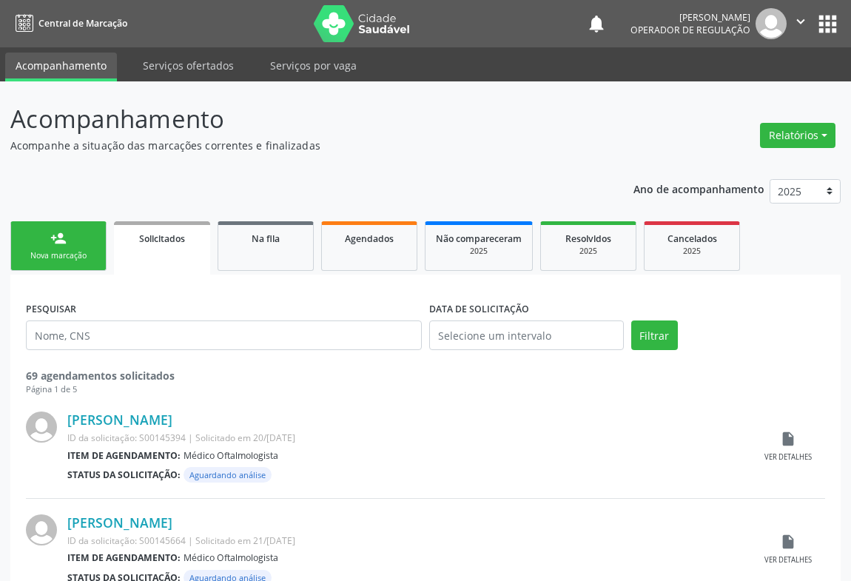
click at [63, 250] on div "Nova marcação" at bounding box center [58, 255] width 74 height 11
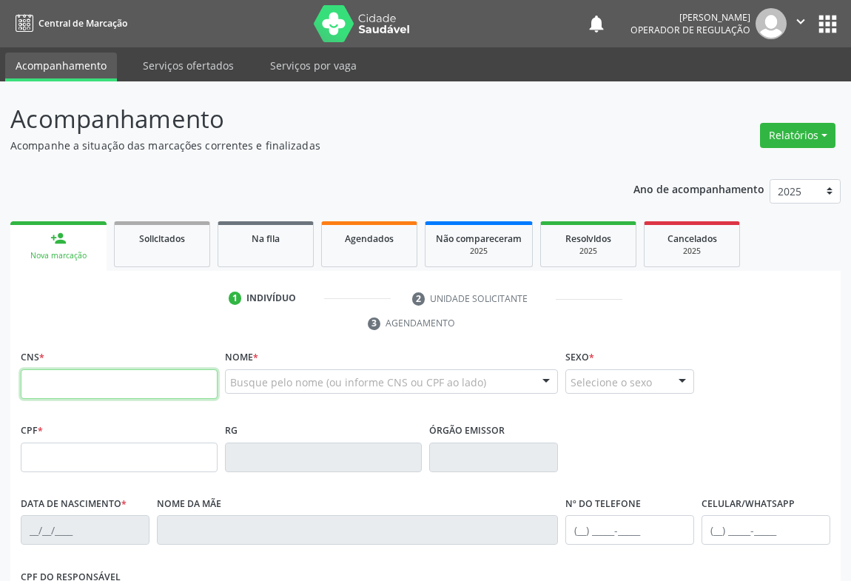
click at [73, 387] on input "text" at bounding box center [119, 384] width 197 height 30
click at [64, 376] on input "text" at bounding box center [119, 384] width 197 height 30
type input "706 0023 4676 7445"
type input "0955443644"
type input "05[DATE]"
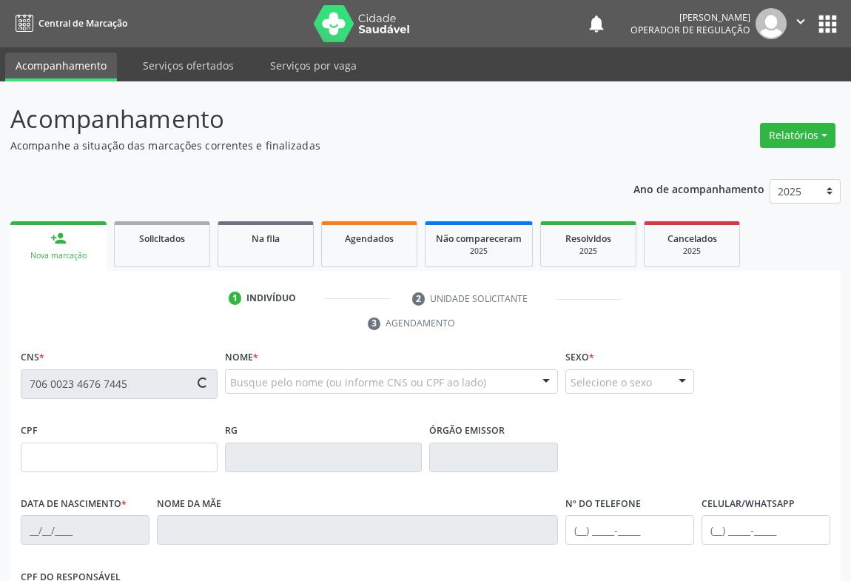
type input "989.869.615-04"
type input "S/N"
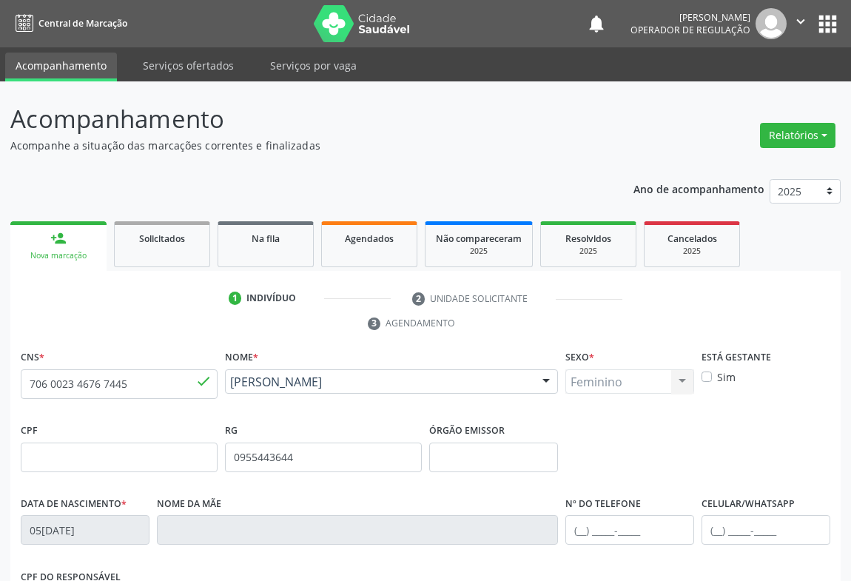
scroll to position [245, 0]
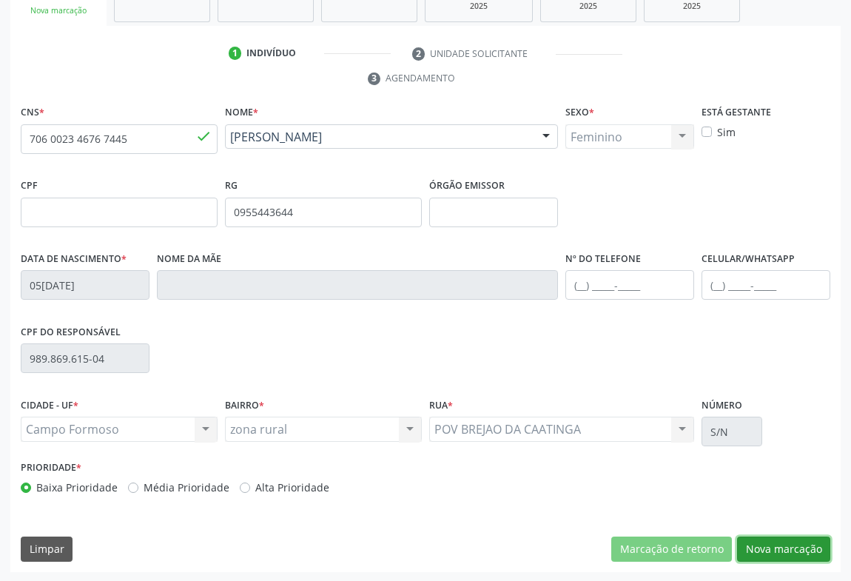
click at [775, 543] on button "Nova marcação" at bounding box center [783, 548] width 93 height 25
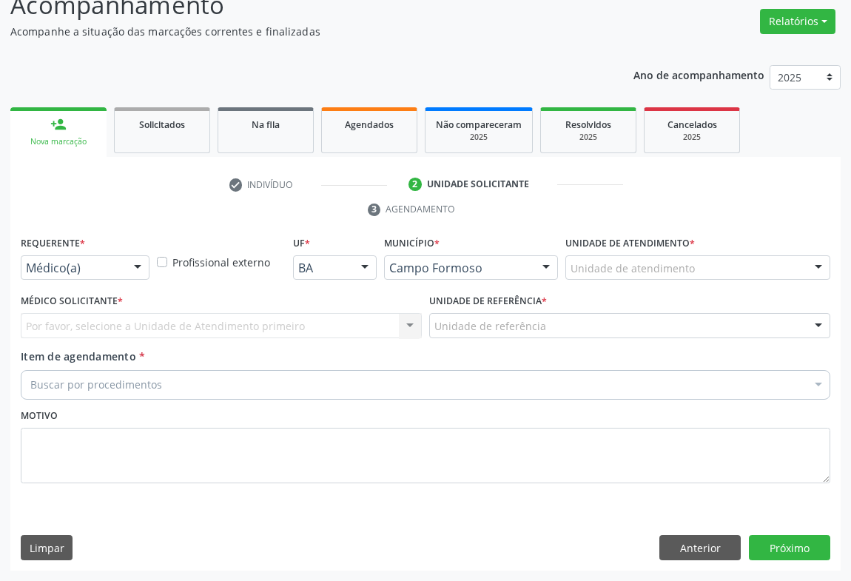
scroll to position [112, 0]
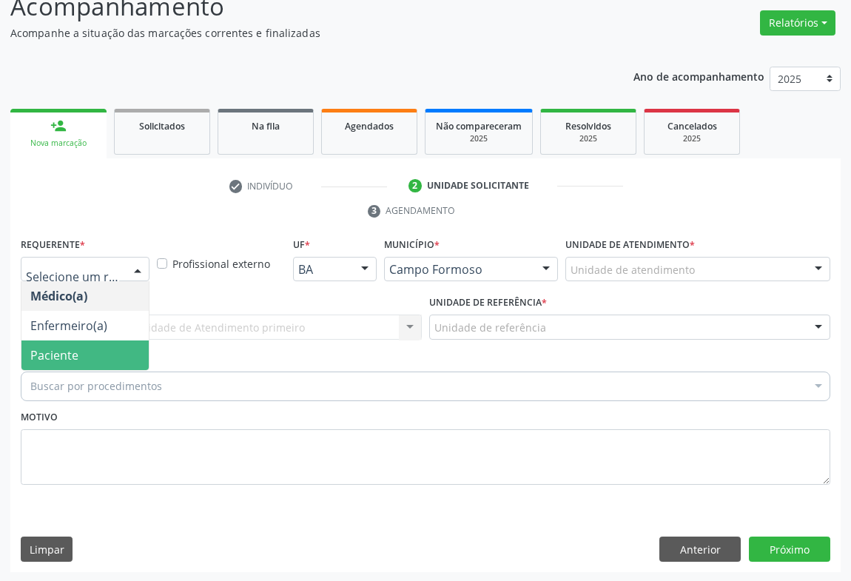
click at [82, 350] on span "Paciente" at bounding box center [84, 355] width 127 height 30
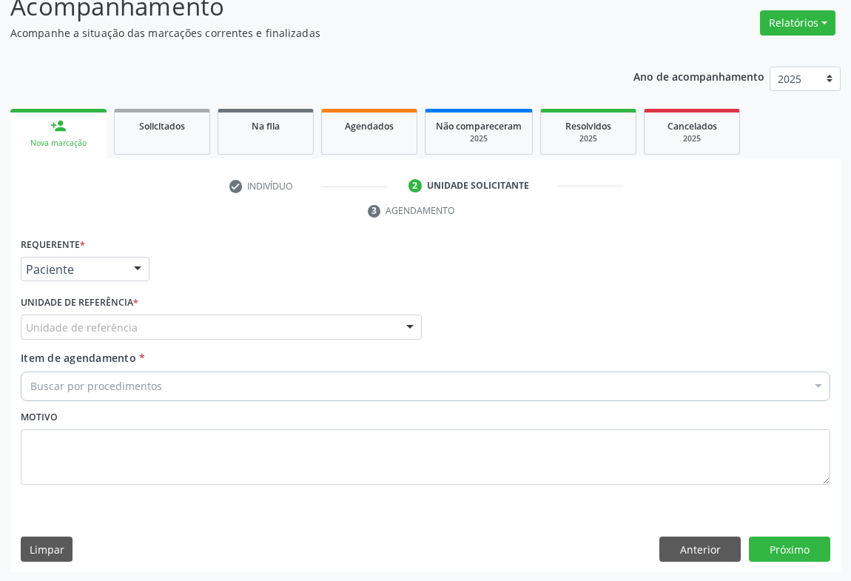
click at [186, 329] on div "Unidade de referência" at bounding box center [221, 326] width 401 height 25
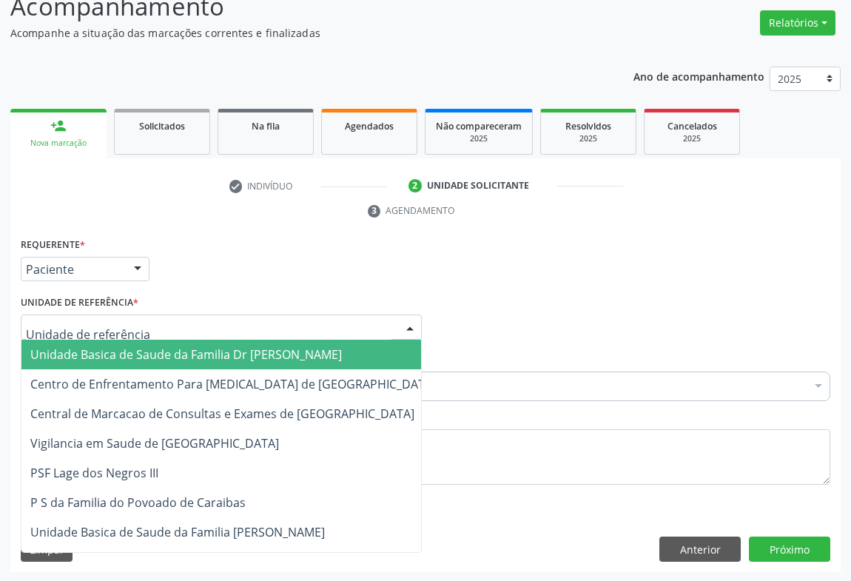
drag, startPoint x: 143, startPoint y: 346, endPoint x: 167, endPoint y: 366, distance: 31.5
click at [144, 346] on span "Unidade Basica de Saude da Familia Dr [PERSON_NAME]" at bounding box center [185, 354] width 311 height 16
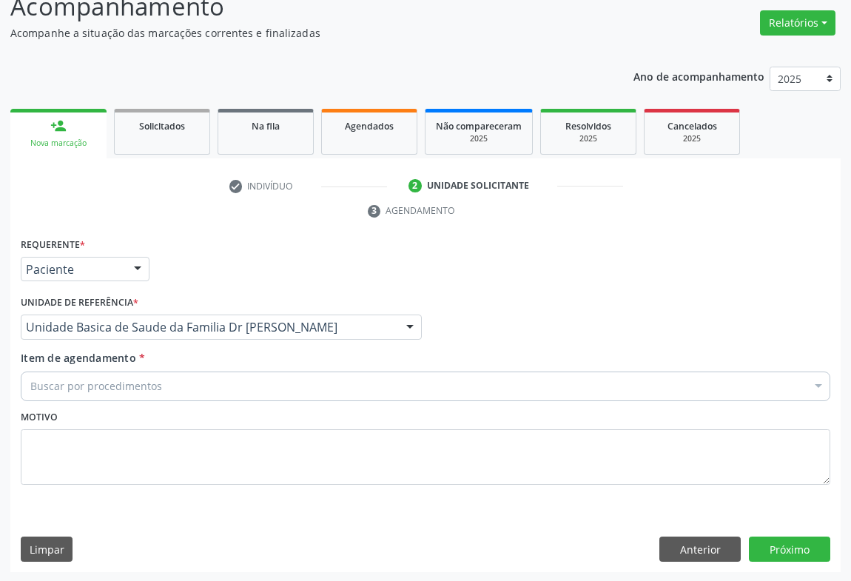
drag, startPoint x: 141, startPoint y: 377, endPoint x: 158, endPoint y: 385, distance: 18.9
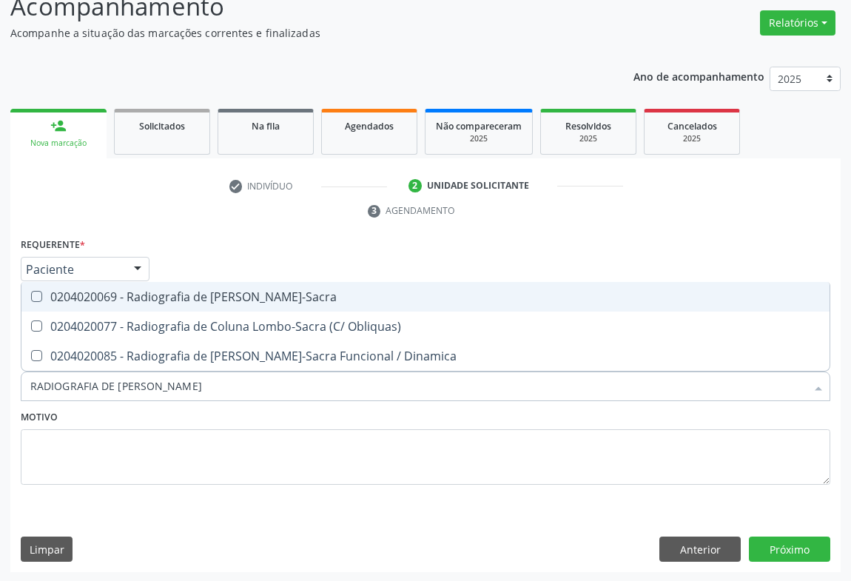
type input "RADIOGRAFIA DE COLUNA LO"
click at [227, 291] on div "0204020069 - Radiografia de [PERSON_NAME]-Sacra" at bounding box center [425, 297] width 790 height 12
checkbox Lombo-Sacra "true"
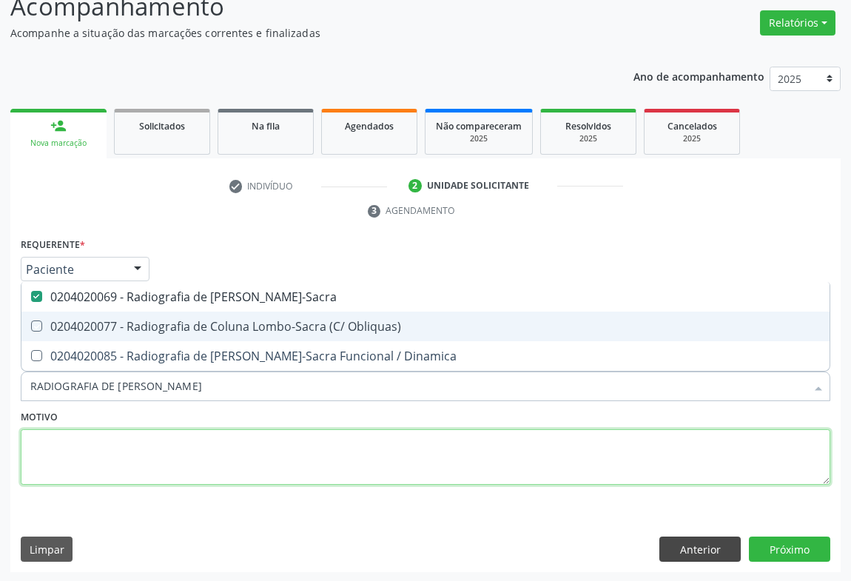
drag, startPoint x: 329, startPoint y: 474, endPoint x: 702, endPoint y: 550, distance: 381.5
click at [329, 474] on textarea at bounding box center [425, 457] width 809 height 56
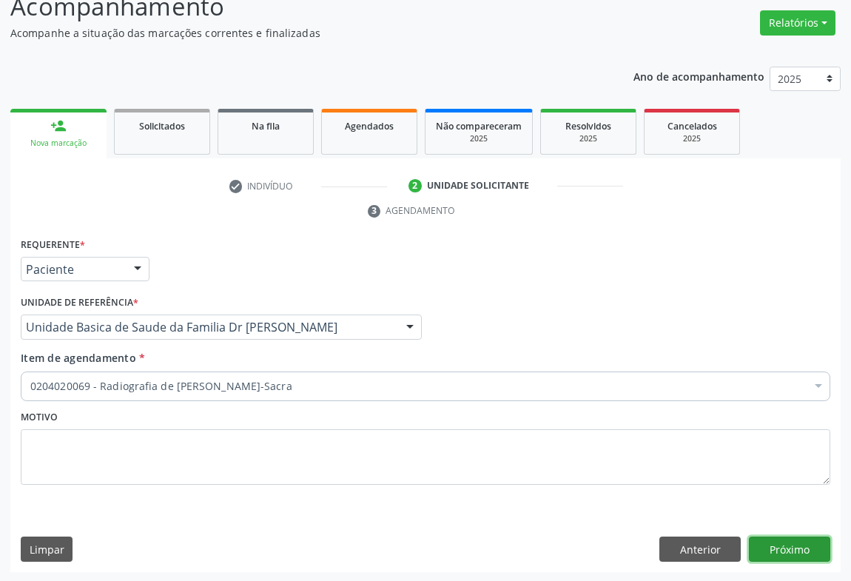
click at [769, 543] on button "Próximo" at bounding box center [789, 548] width 81 height 25
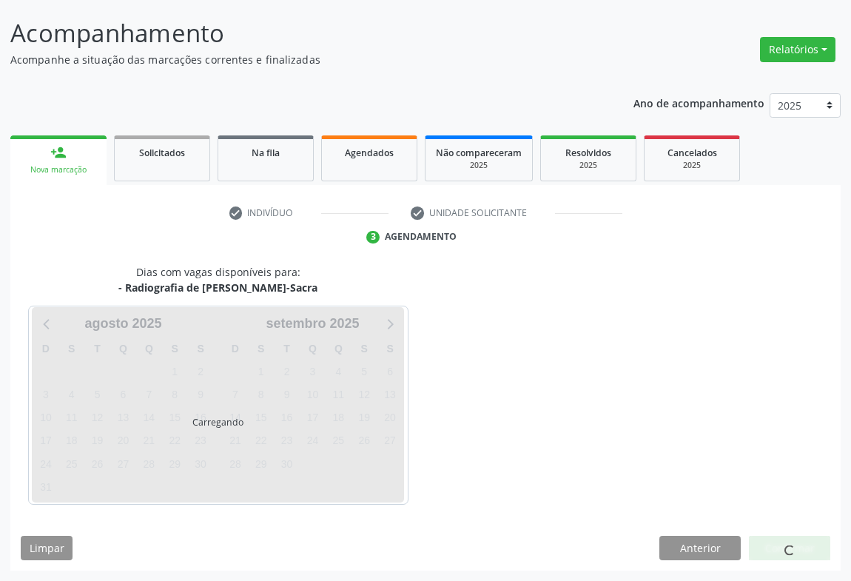
scroll to position [85, 0]
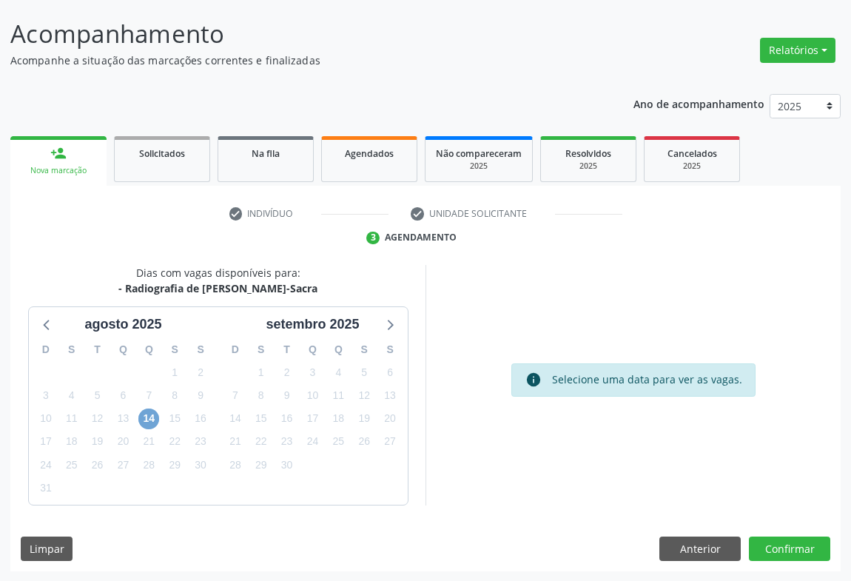
click at [150, 414] on span "14" at bounding box center [148, 418] width 21 height 21
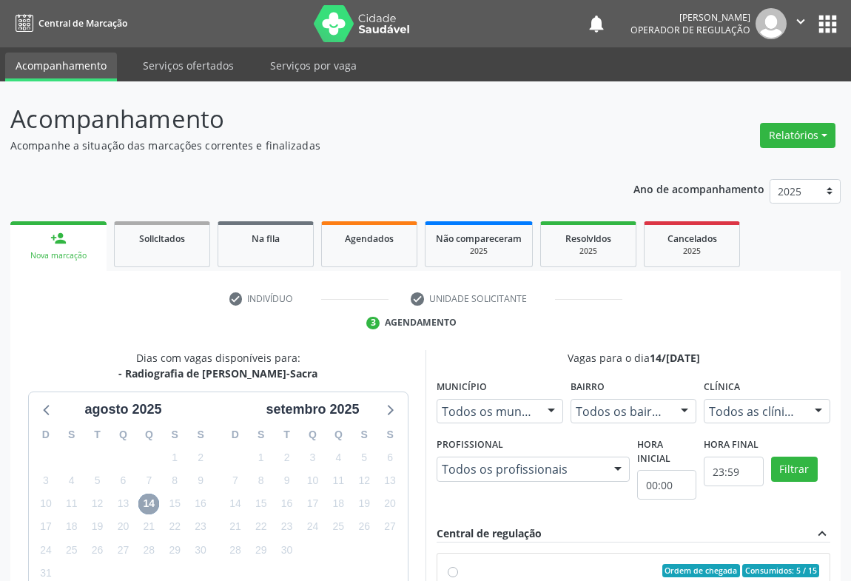
scroll to position [334, 0]
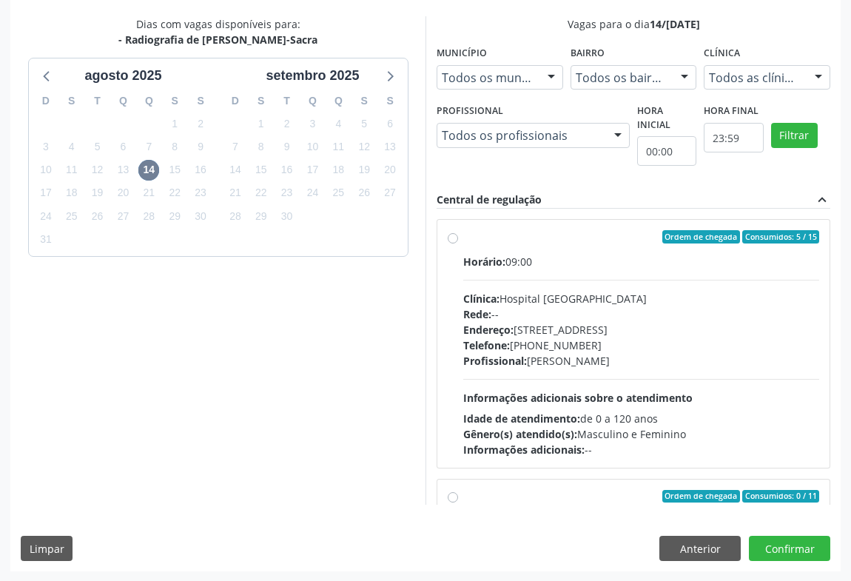
click at [495, 268] on div "Horário: 09:00 Clínica: Hospital Sao Francisco Rede: -- Endereço: Blocos, nº 25…" at bounding box center [641, 355] width 356 height 203
click at [458, 243] on input "Ordem de chegada Consumidos: 5 / 15 Horário: 09:00 Clínica: Hospital Sao Franci…" at bounding box center [453, 236] width 10 height 13
radio input "true"
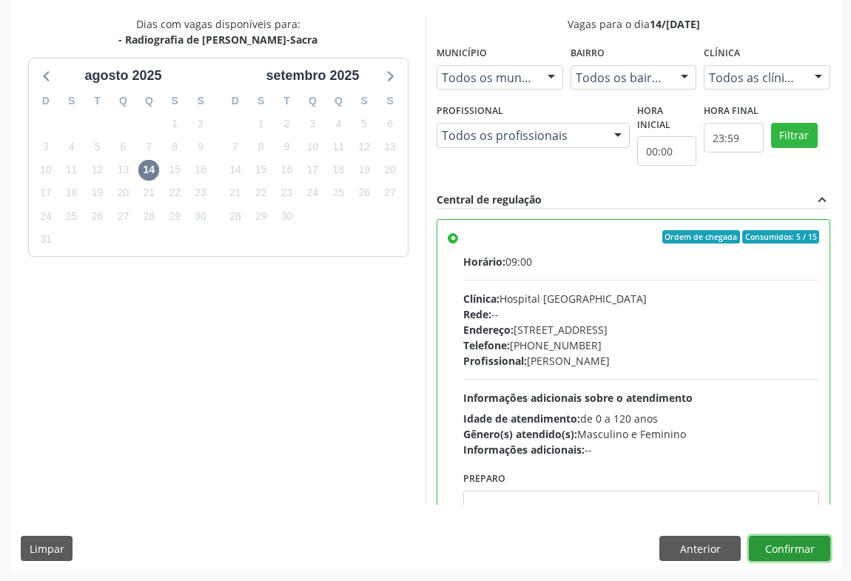
click at [794, 542] on button "Confirmar" at bounding box center [789, 548] width 81 height 25
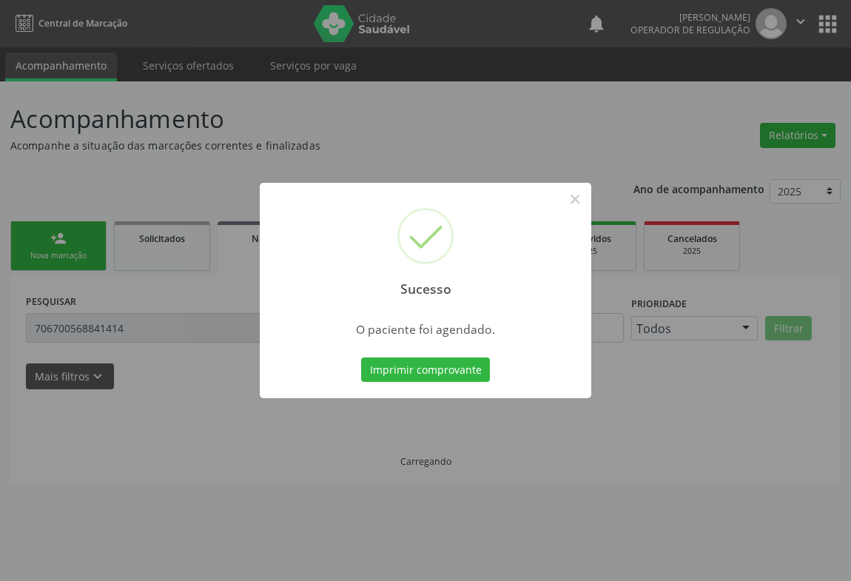
scroll to position [0, 0]
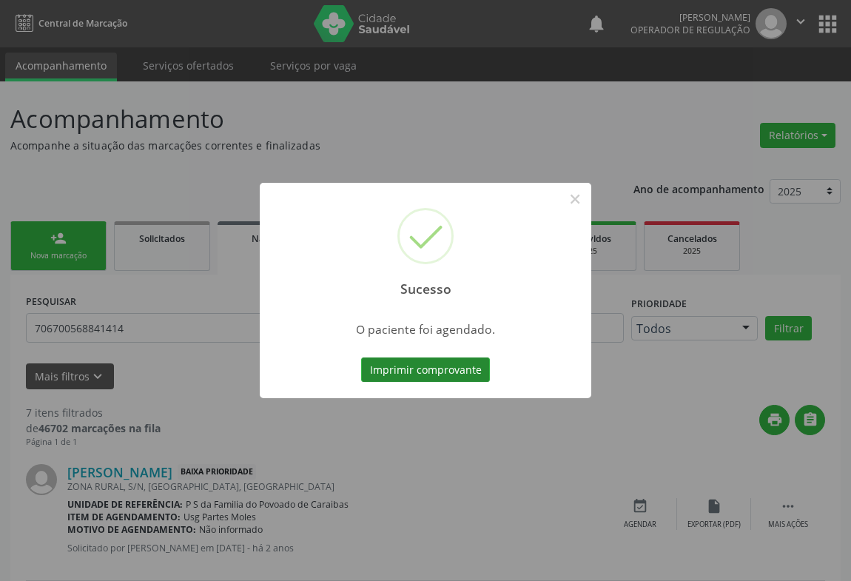
click at [428, 366] on button "Imprimir comprovante" at bounding box center [425, 369] width 129 height 25
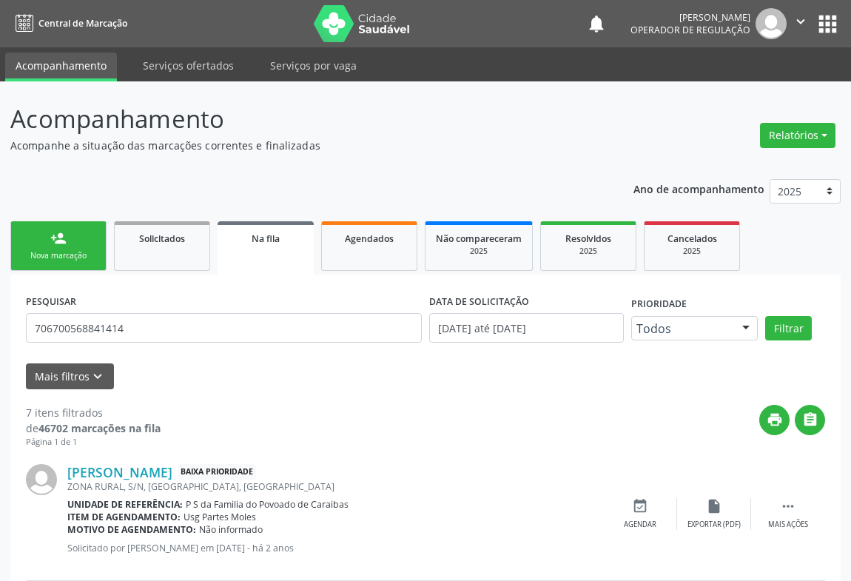
click at [81, 238] on link "person_add Nova marcação" at bounding box center [58, 246] width 96 height 50
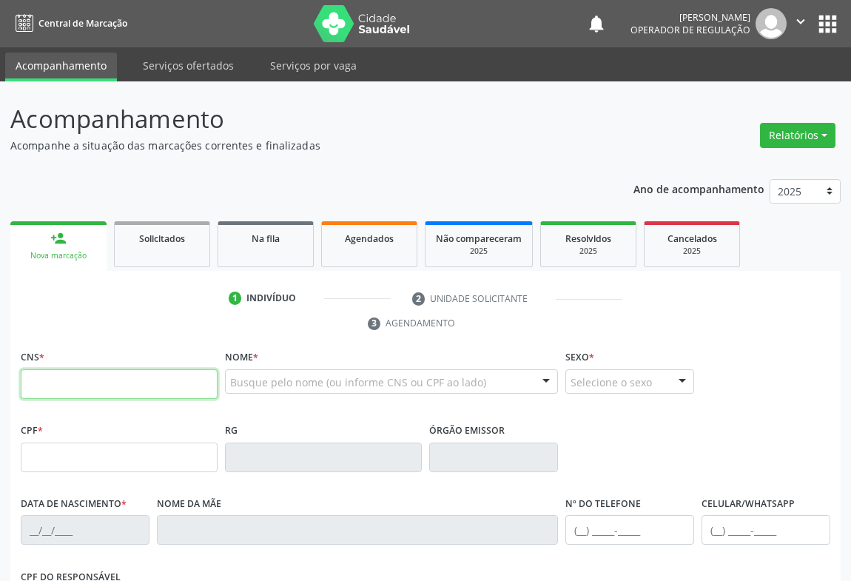
drag, startPoint x: 92, startPoint y: 377, endPoint x: 87, endPoint y: 363, distance: 14.3
click at [92, 375] on input "text" at bounding box center [119, 384] width 197 height 30
type input "706 6005 7211 8110"
type input "1424799341"
type input "26/12/1984"
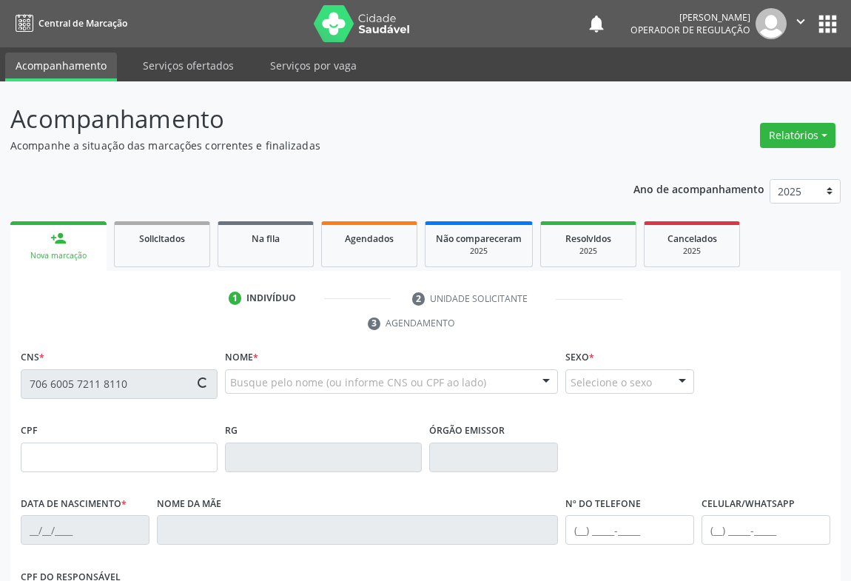
type input "(74) 99119-8326"
type input "029.212.885-16"
type input "S/N"
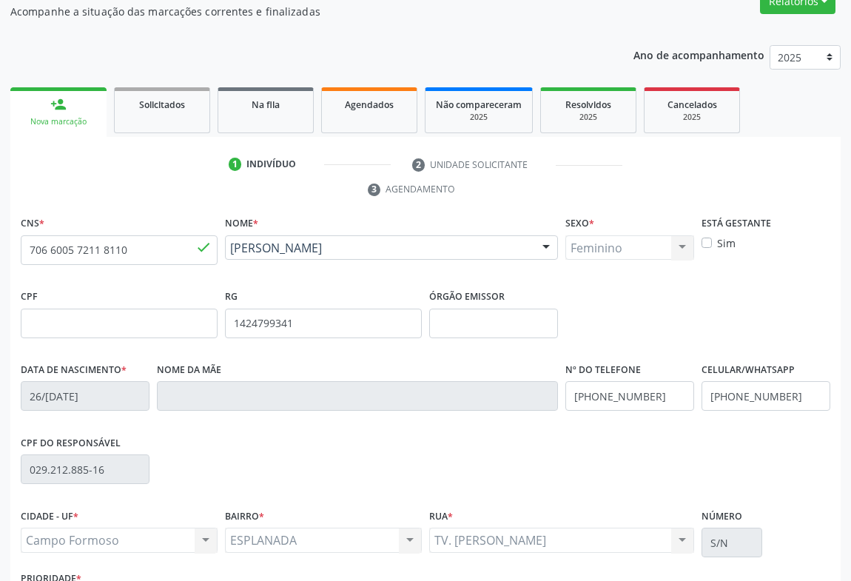
scroll to position [245, 0]
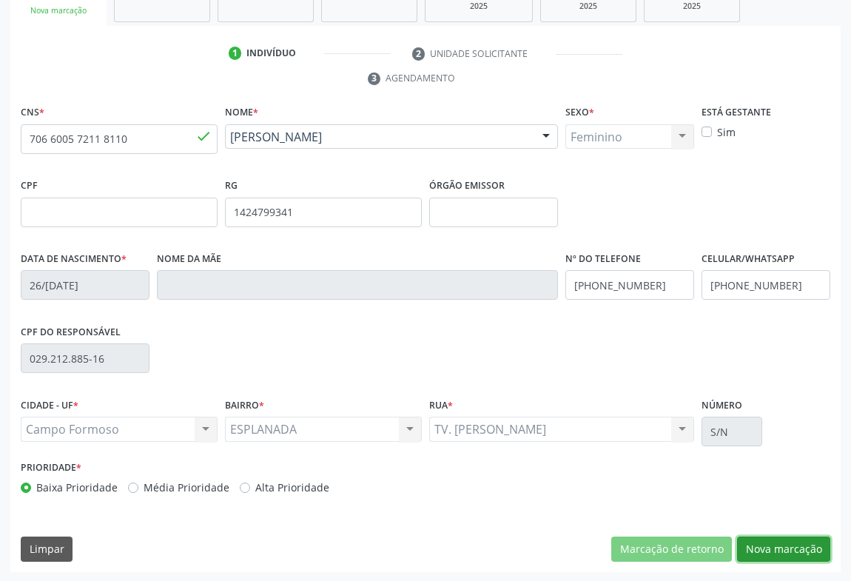
drag, startPoint x: 797, startPoint y: 550, endPoint x: 786, endPoint y: 534, distance: 19.7
click at [798, 545] on button "Nova marcação" at bounding box center [783, 548] width 93 height 25
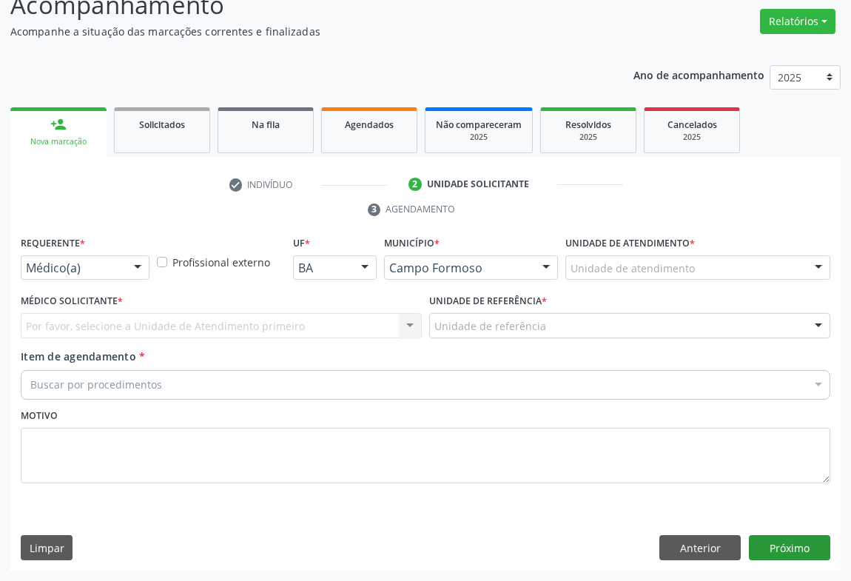
scroll to position [112, 0]
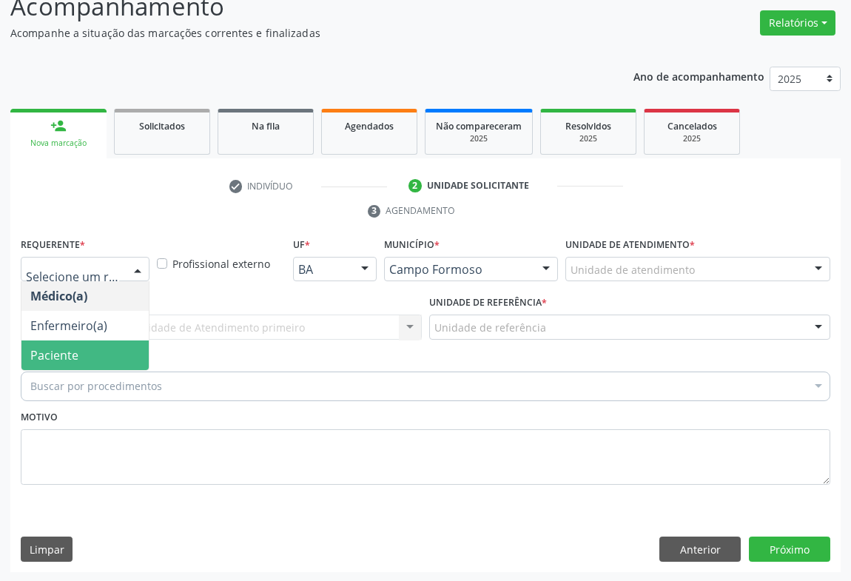
drag, startPoint x: 84, startPoint y: 353, endPoint x: 236, endPoint y: 326, distance: 154.0
click at [98, 352] on span "Paciente" at bounding box center [84, 355] width 127 height 30
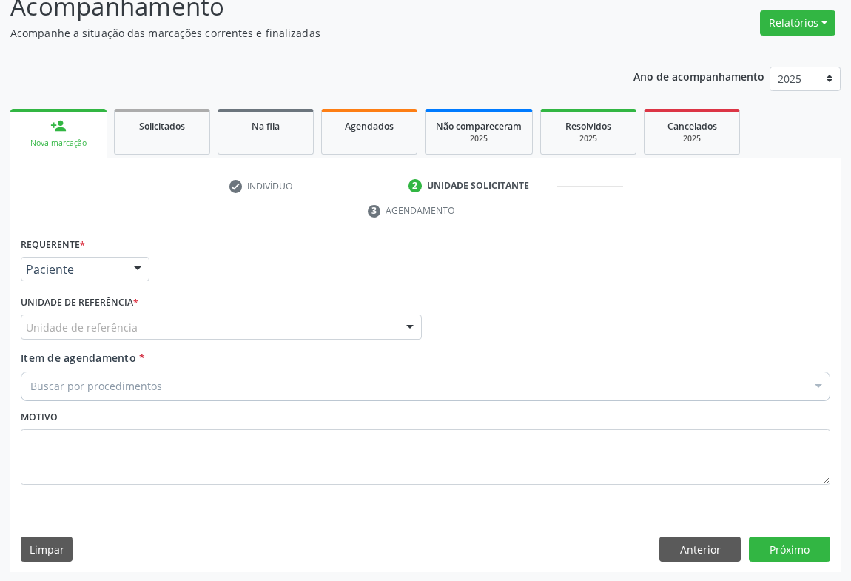
click at [244, 326] on div "Unidade de referência" at bounding box center [221, 326] width 401 height 25
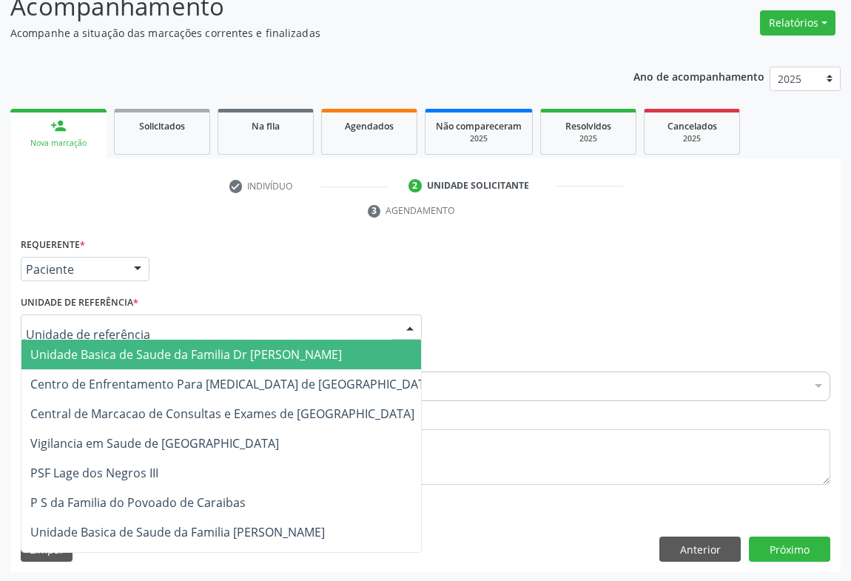
drag, startPoint x: 156, startPoint y: 356, endPoint x: 184, endPoint y: 373, distance: 32.9
click at [164, 356] on span "Unidade Basica de Saude da Familia Dr [PERSON_NAME]" at bounding box center [185, 354] width 311 height 16
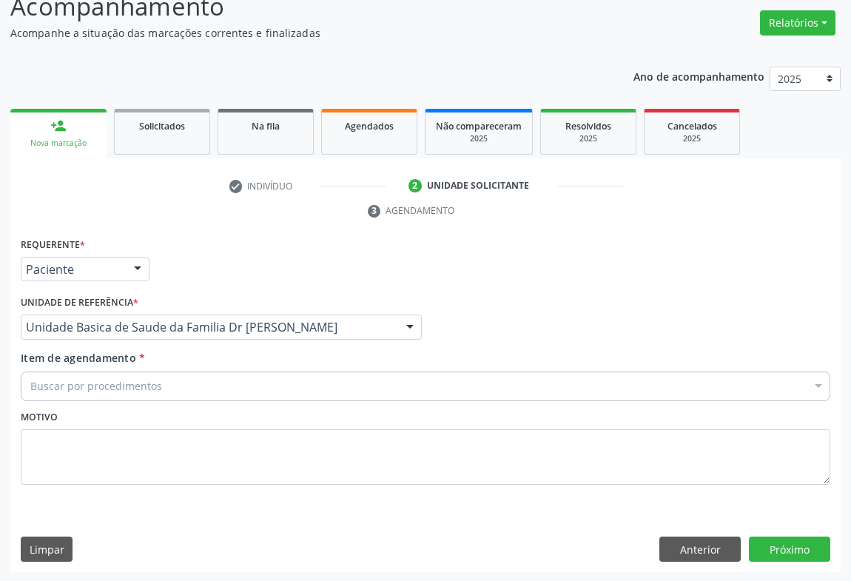
click at [162, 377] on div "Buscar por procedimentos" at bounding box center [425, 386] width 809 height 30
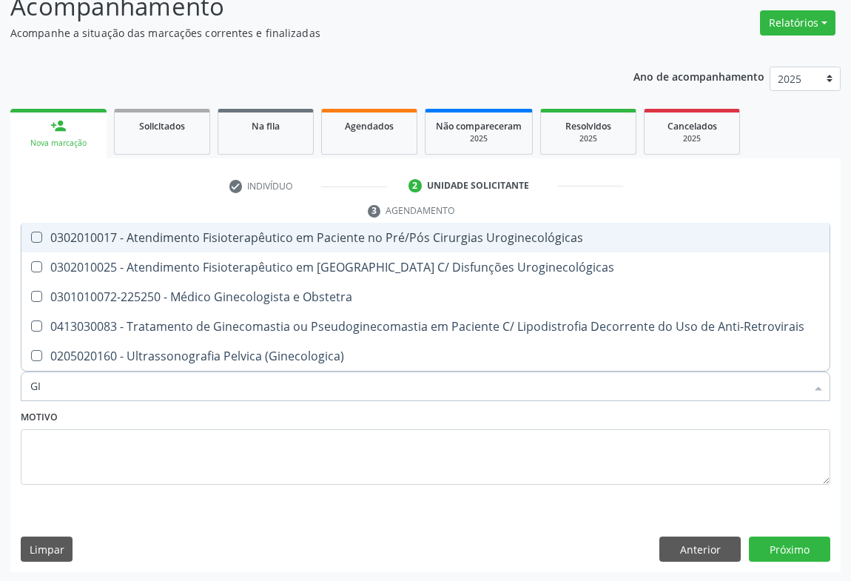
type input "G"
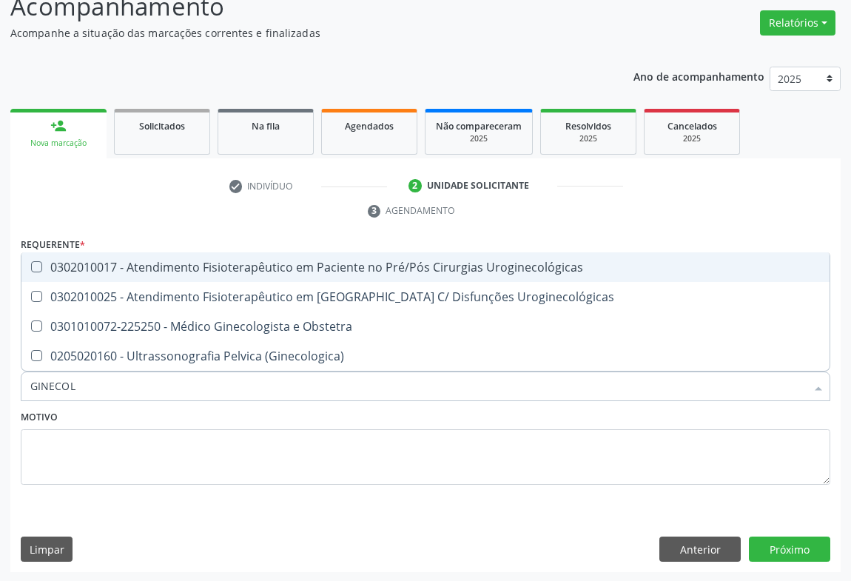
type input "GINECOLO"
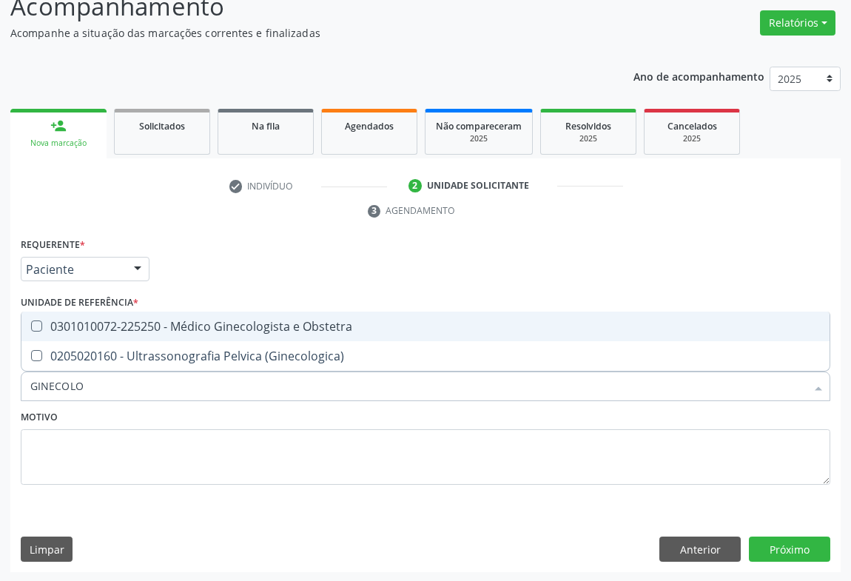
drag, startPoint x: 252, startPoint y: 325, endPoint x: 265, endPoint y: 321, distance: 13.1
click at [257, 323] on div "0301010072-225250 - Médico Ginecologista e Obstetra" at bounding box center [425, 326] width 790 height 12
click at [265, 321] on div "0301010072-225250 - Médico Ginecologista e Obstetra" at bounding box center [425, 326] width 790 height 12
checkbox Obstetra "false"
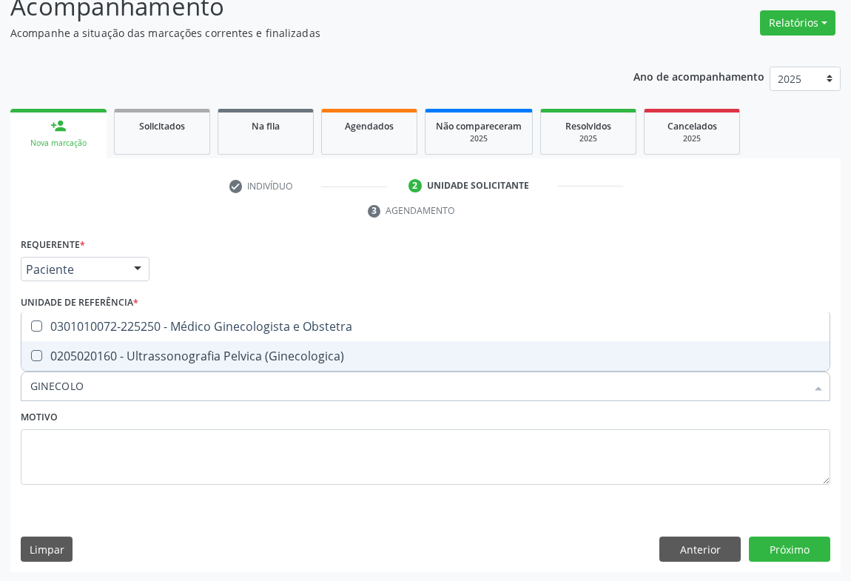
click at [233, 389] on input "GINECOLO" at bounding box center [417, 386] width 775 height 30
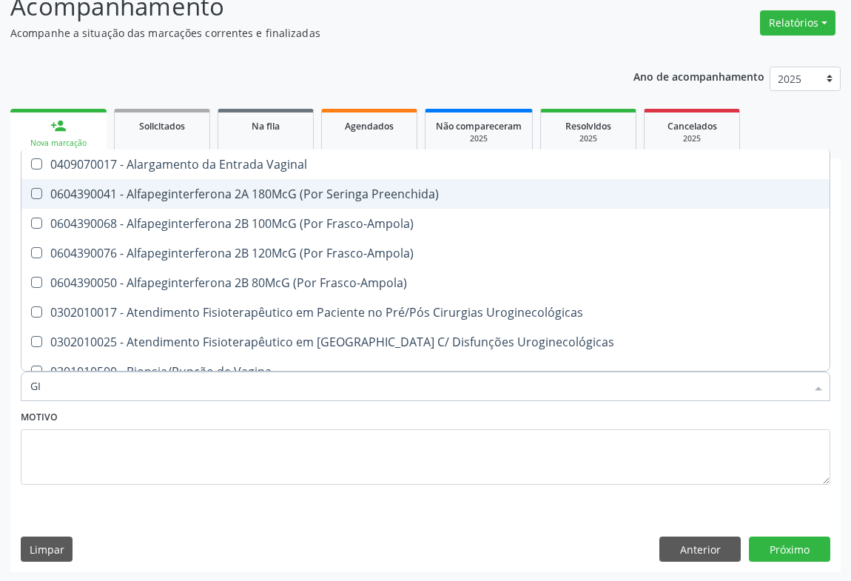
type input "G"
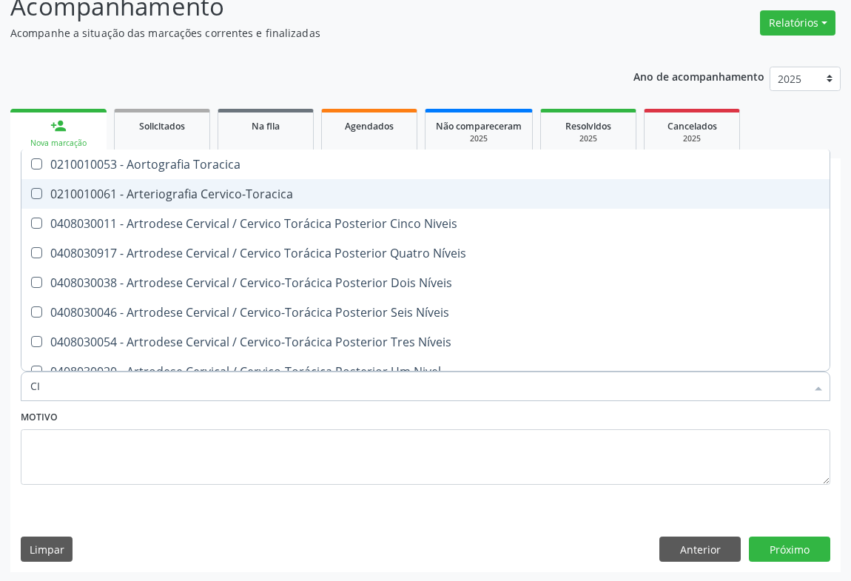
type input "C"
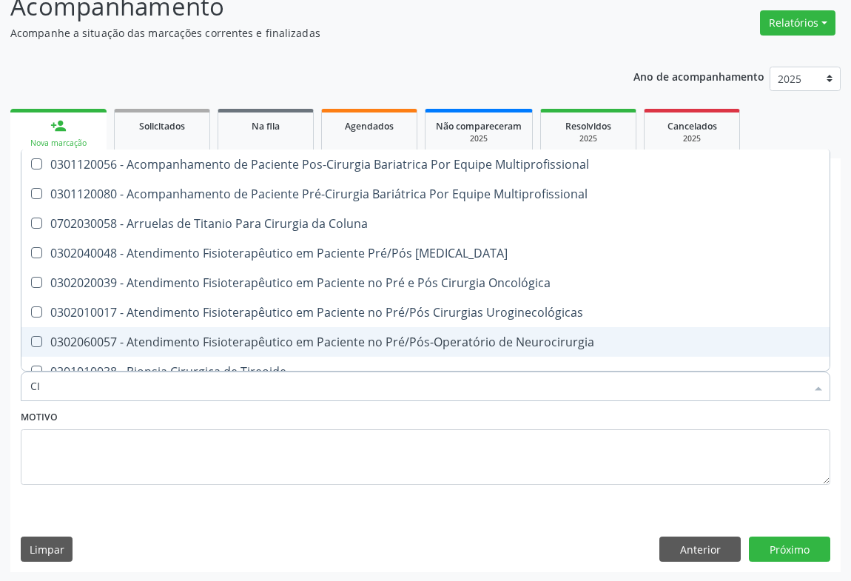
type input "C"
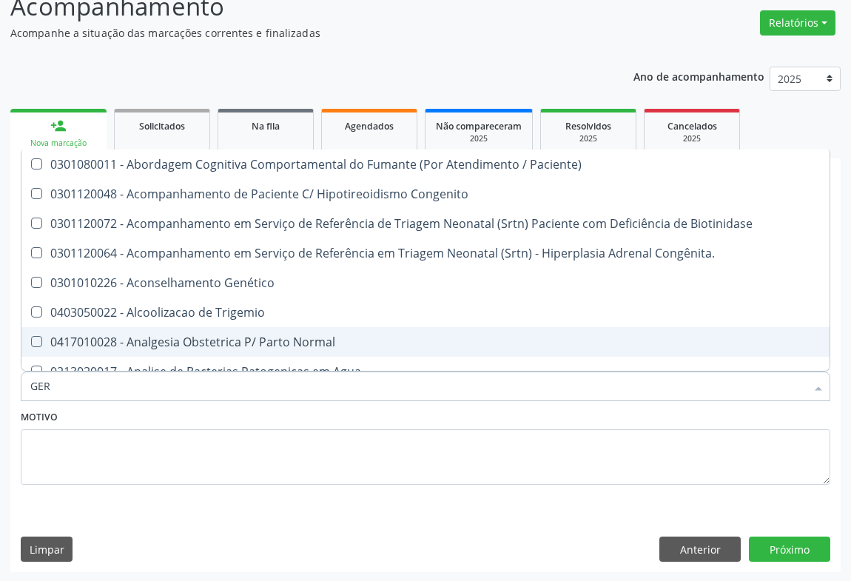
type input "GERA"
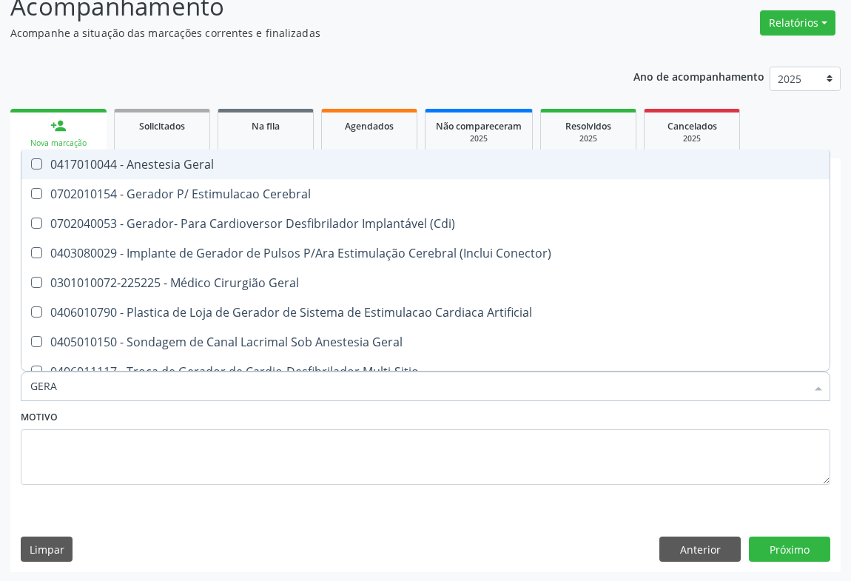
drag, startPoint x: 242, startPoint y: 162, endPoint x: 263, endPoint y: 164, distance: 21.6
click at [252, 162] on div "0417010044 - Anestesia Geral" at bounding box center [425, 164] width 790 height 12
click at [217, 164] on div "0417010044 - Anestesia Geral" at bounding box center [425, 164] width 790 height 12
checkbox Geral "false"
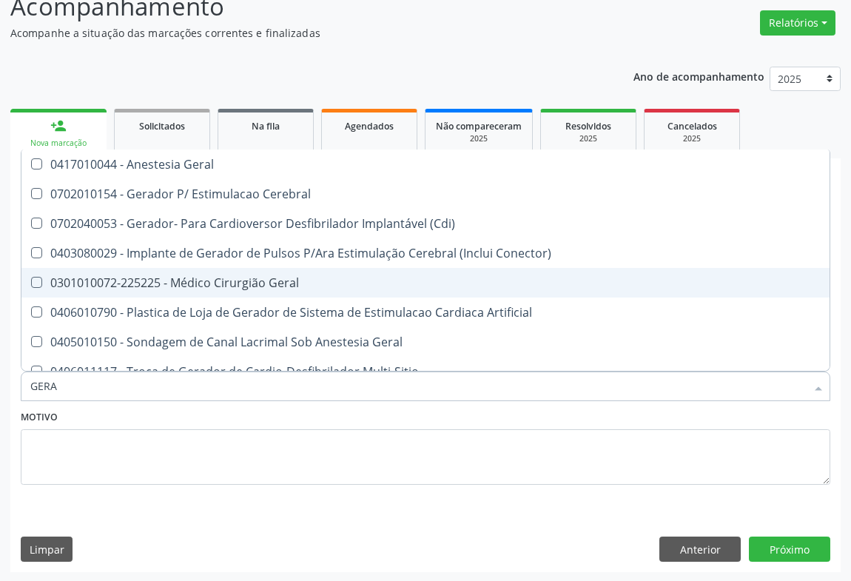
drag, startPoint x: 212, startPoint y: 283, endPoint x: 263, endPoint y: 359, distance: 91.5
click at [214, 284] on div "0301010072-225225 - Médico Cirurgião Geral" at bounding box center [425, 283] width 790 height 12
checkbox Geral "true"
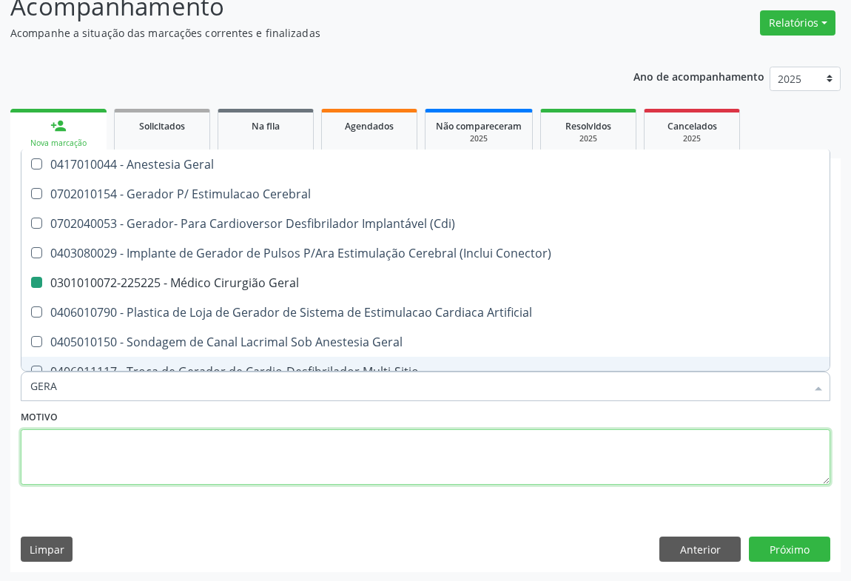
click at [266, 445] on textarea at bounding box center [425, 457] width 809 height 56
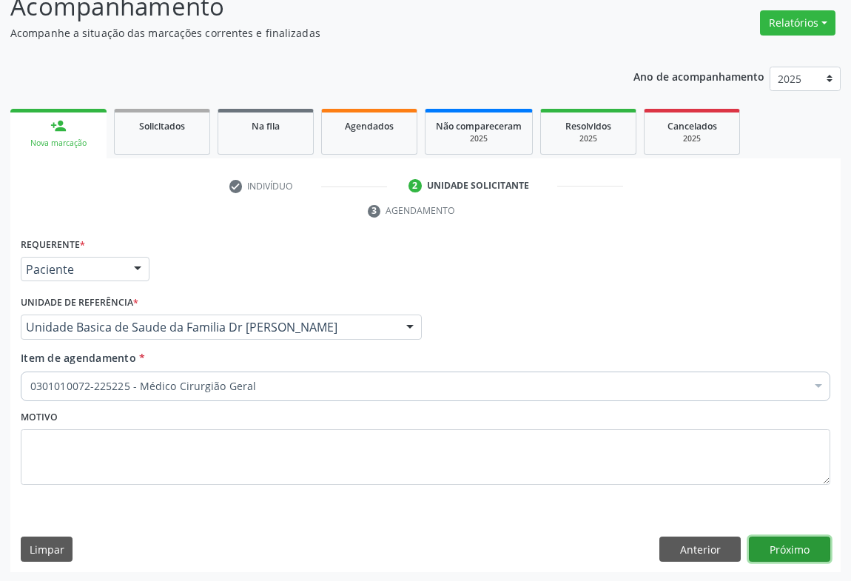
click at [789, 548] on button "Próximo" at bounding box center [789, 548] width 81 height 25
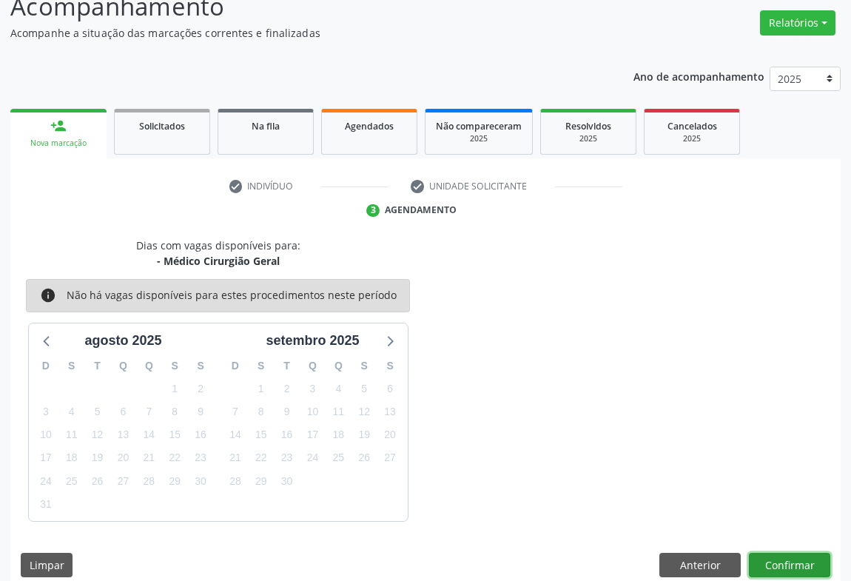
click at [781, 559] on button "Confirmar" at bounding box center [789, 565] width 81 height 25
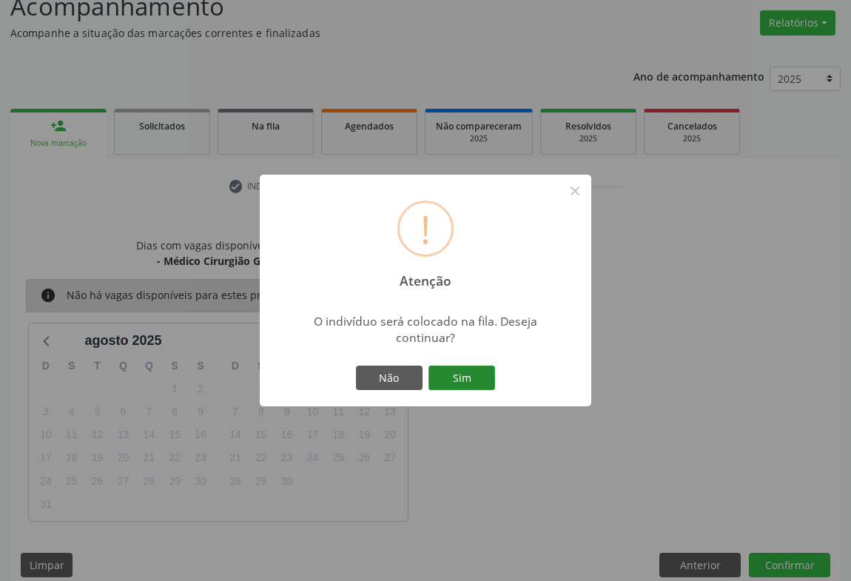
click at [447, 366] on button "Sim" at bounding box center [461, 378] width 67 height 25
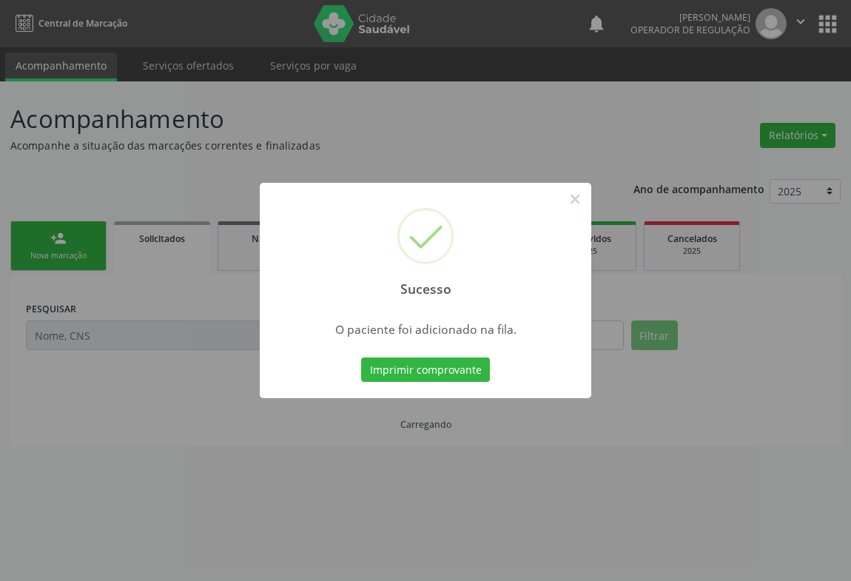
scroll to position [0, 0]
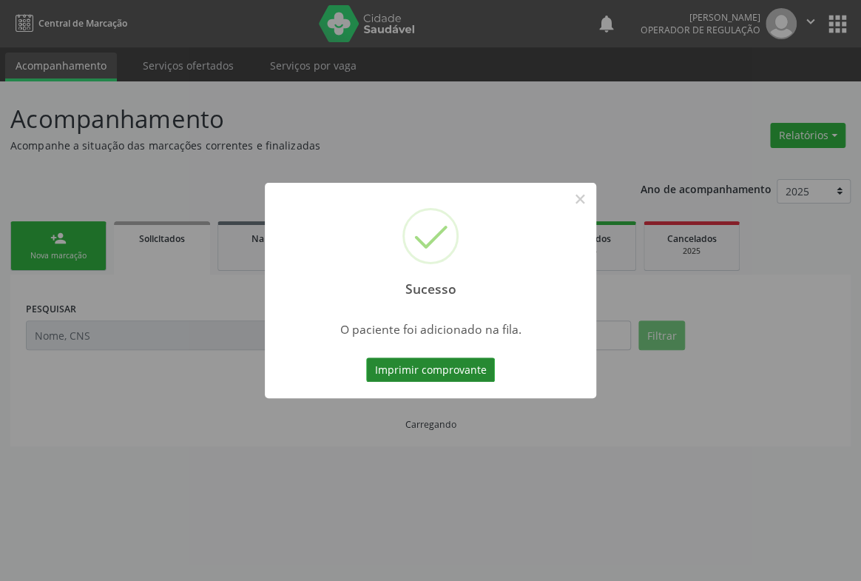
click at [437, 366] on button "Imprimir comprovante" at bounding box center [430, 369] width 129 height 25
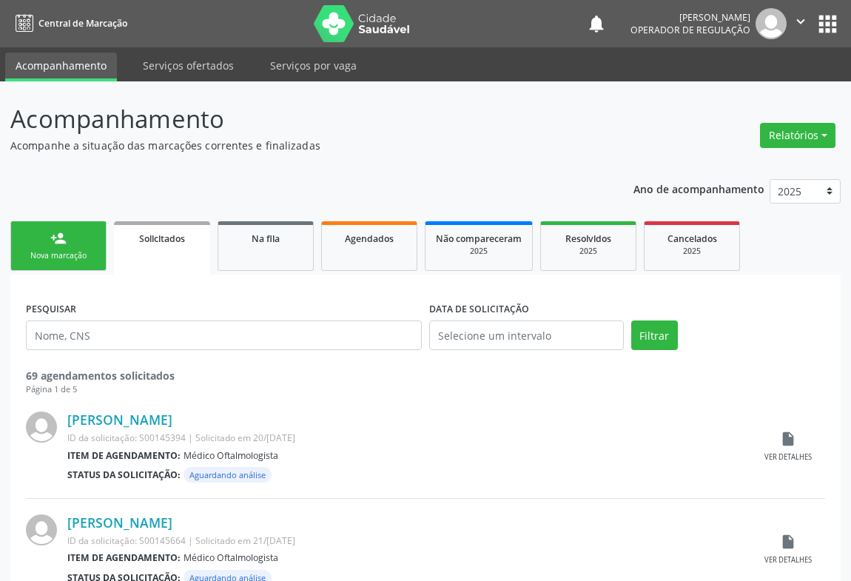
click at [60, 230] on div "person_add" at bounding box center [58, 238] width 16 height 16
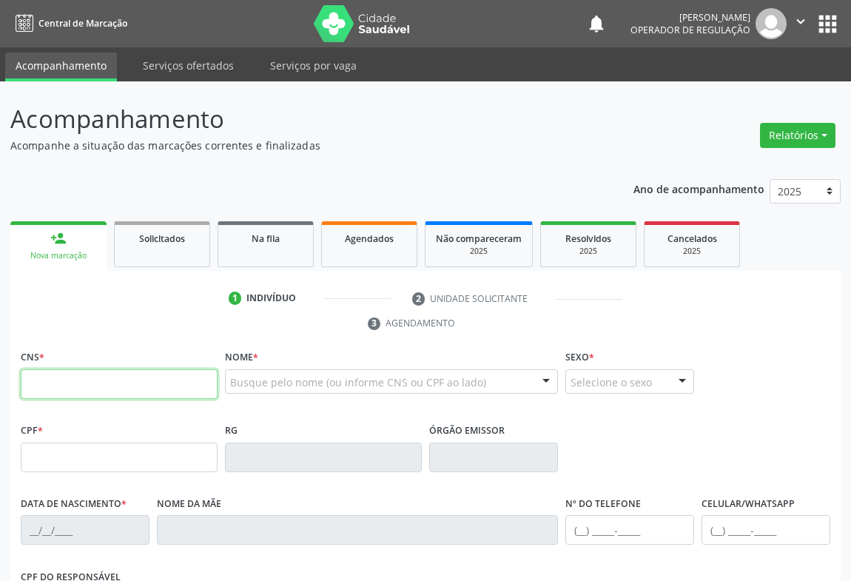
click at [81, 383] on input "text" at bounding box center [119, 384] width 197 height 30
type input "706 0023 4676 7445"
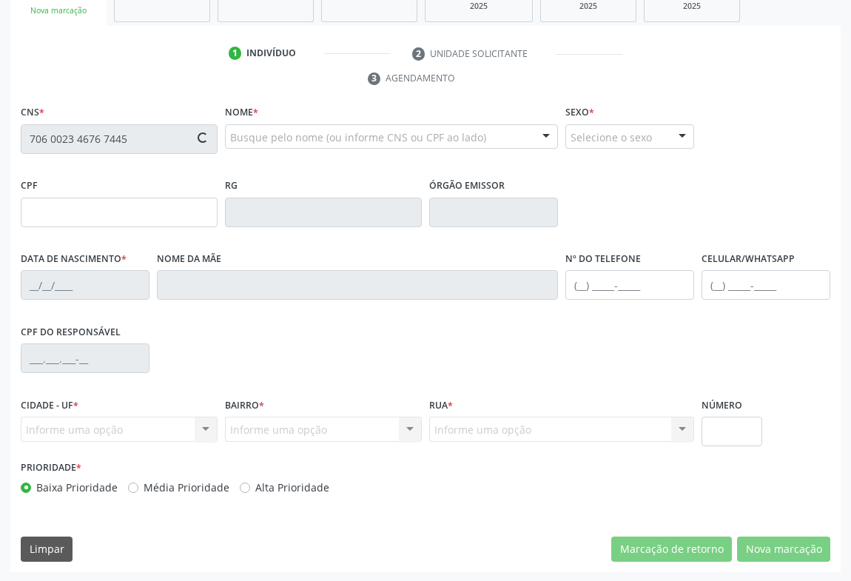
type input "0955443644"
type input "05/10/1975"
type input "989.869.615-04"
type input "S/N"
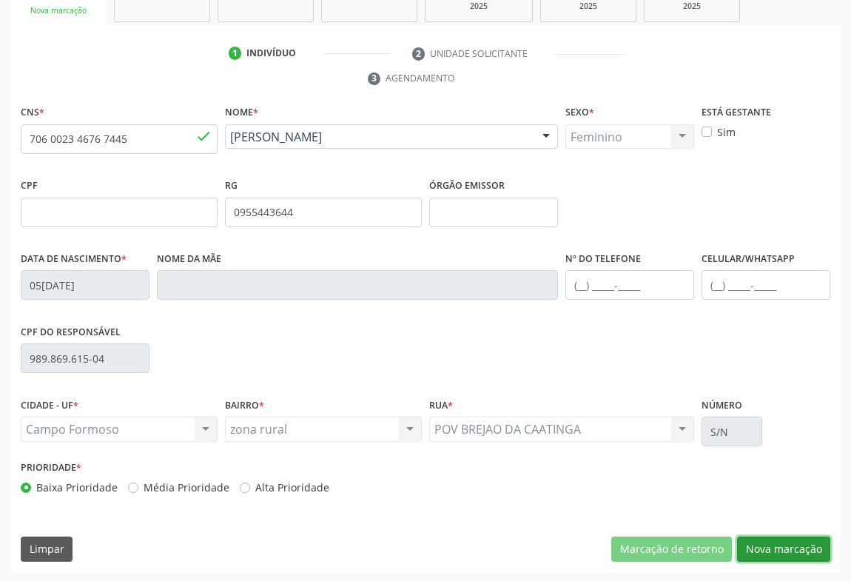
click at [782, 548] on button "Nova marcação" at bounding box center [783, 548] width 93 height 25
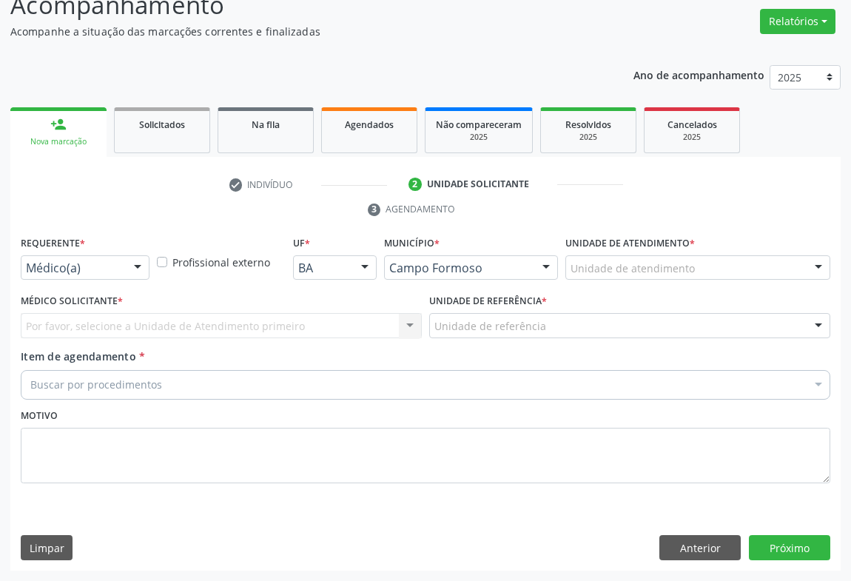
scroll to position [112, 0]
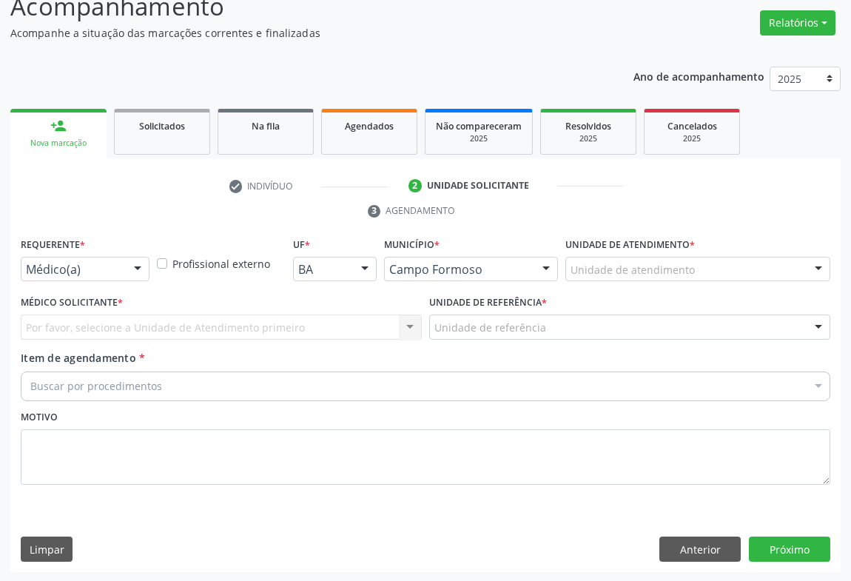
drag, startPoint x: 59, startPoint y: 249, endPoint x: 65, endPoint y: 259, distance: 11.9
click at [64, 252] on label "Requerente *" at bounding box center [53, 245] width 64 height 23
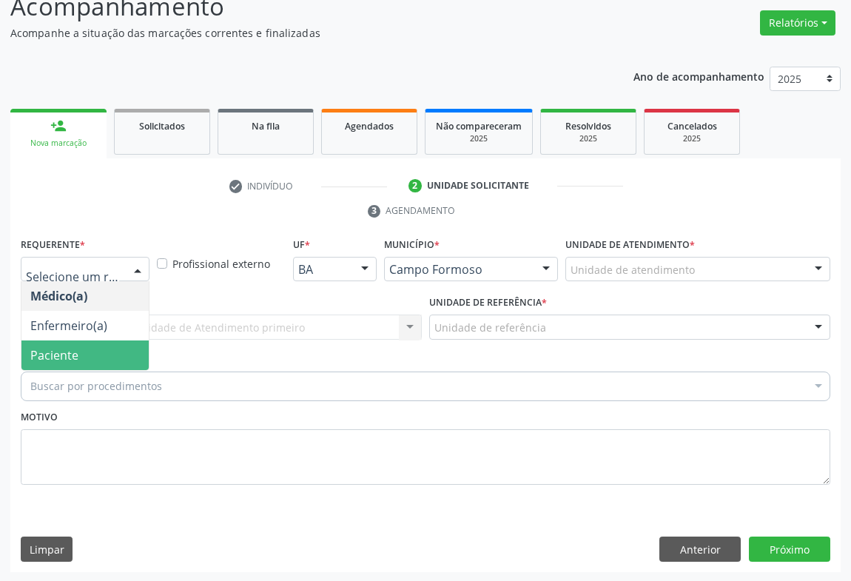
click at [59, 357] on span "Paciente" at bounding box center [54, 355] width 48 height 16
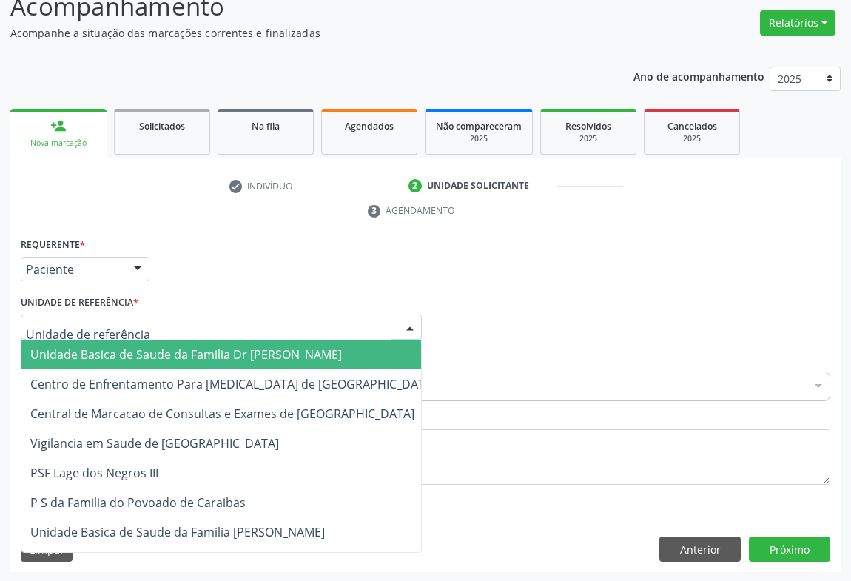
drag, startPoint x: 184, startPoint y: 325, endPoint x: 162, endPoint y: 346, distance: 30.9
click at [183, 326] on div at bounding box center [221, 326] width 401 height 25
click at [158, 348] on span "Unidade Basica de Saude da Familia Dr [PERSON_NAME]" at bounding box center [185, 354] width 311 height 16
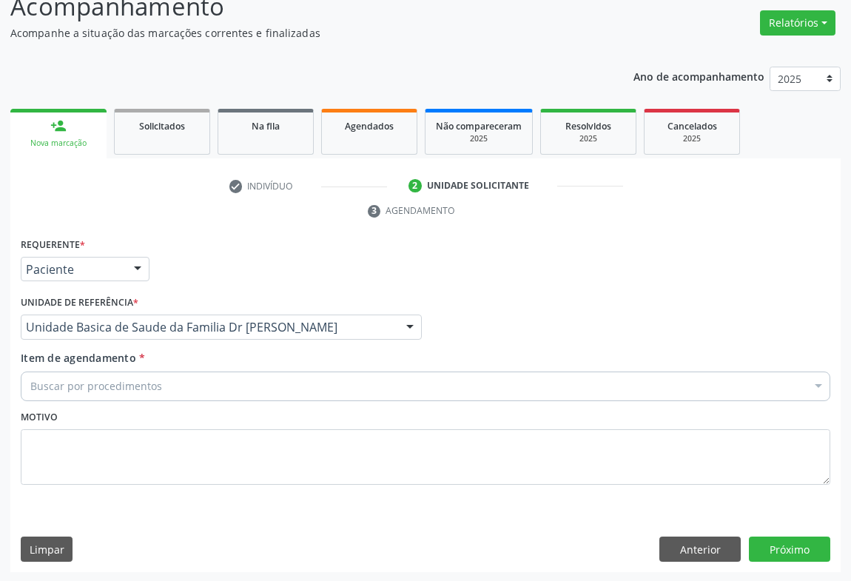
drag, startPoint x: 128, startPoint y: 386, endPoint x: 129, endPoint y: 379, distance: 7.4
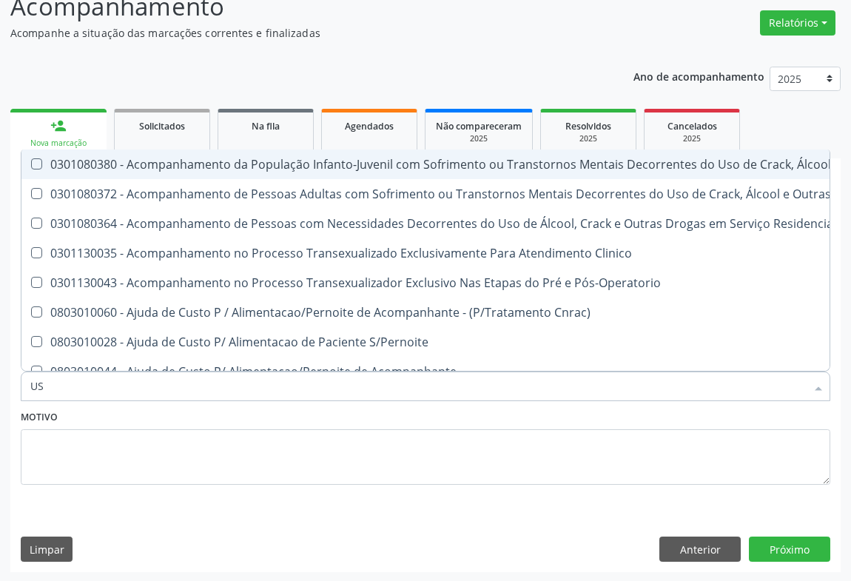
type input "USG"
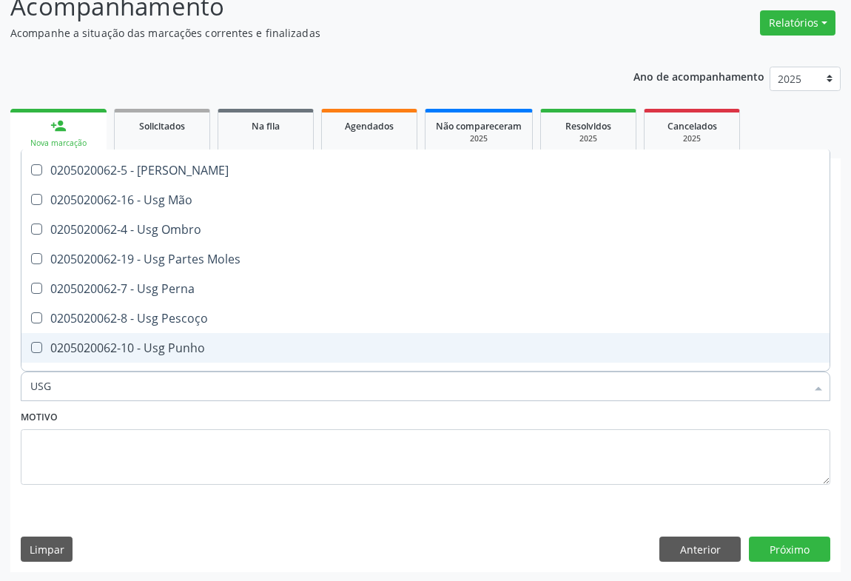
scroll to position [336, 0]
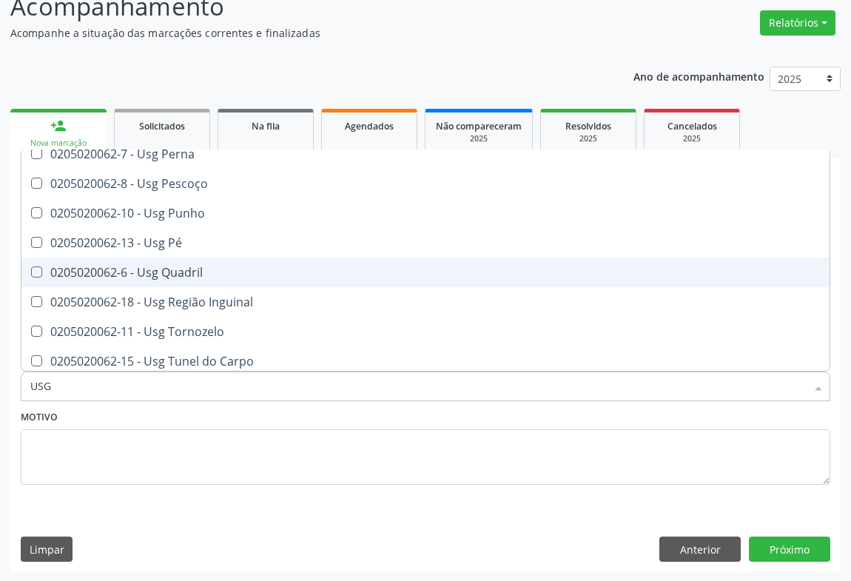
drag, startPoint x: 158, startPoint y: 272, endPoint x: 272, endPoint y: 408, distance: 177.1
click at [160, 274] on div "0205020062-6 - Usg Quadril" at bounding box center [425, 272] width 790 height 12
checkbox Quadril "true"
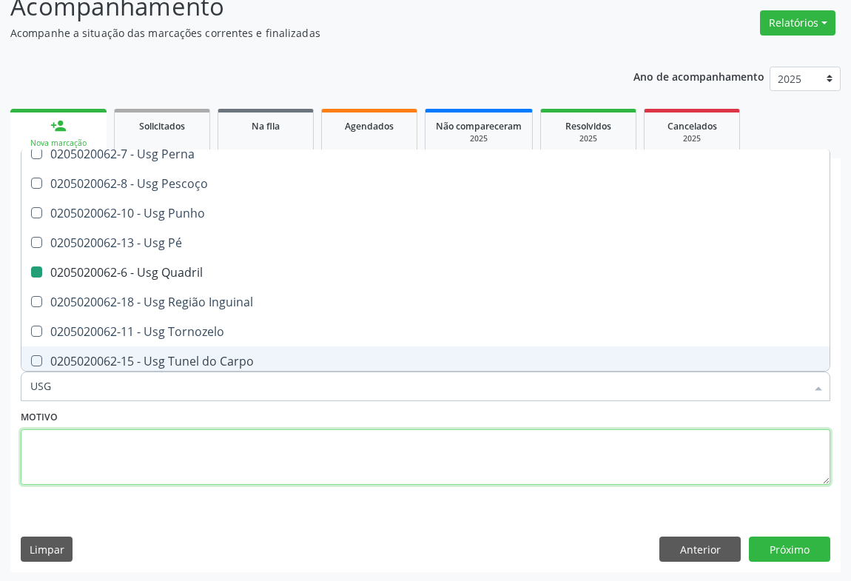
drag, startPoint x: 328, startPoint y: 472, endPoint x: 653, endPoint y: 515, distance: 327.6
click at [332, 465] on textarea at bounding box center [425, 457] width 809 height 56
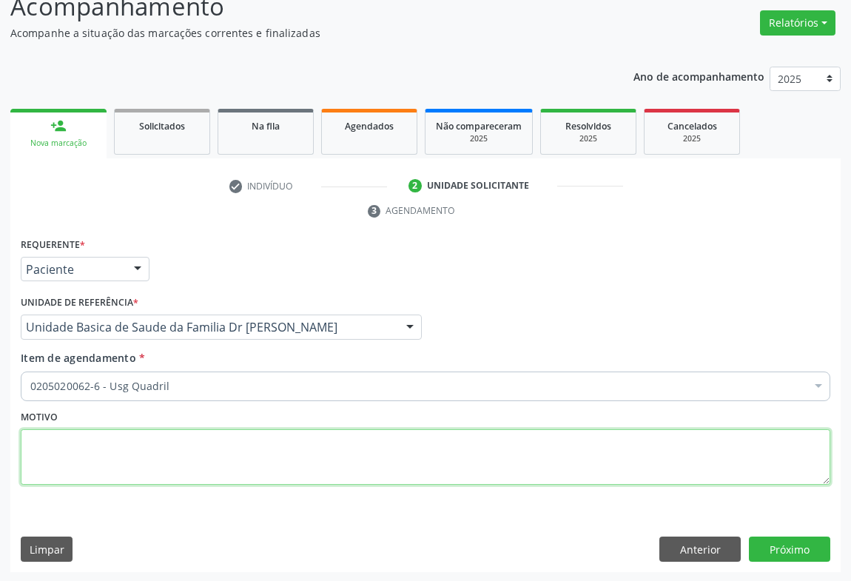
scroll to position [0, 0]
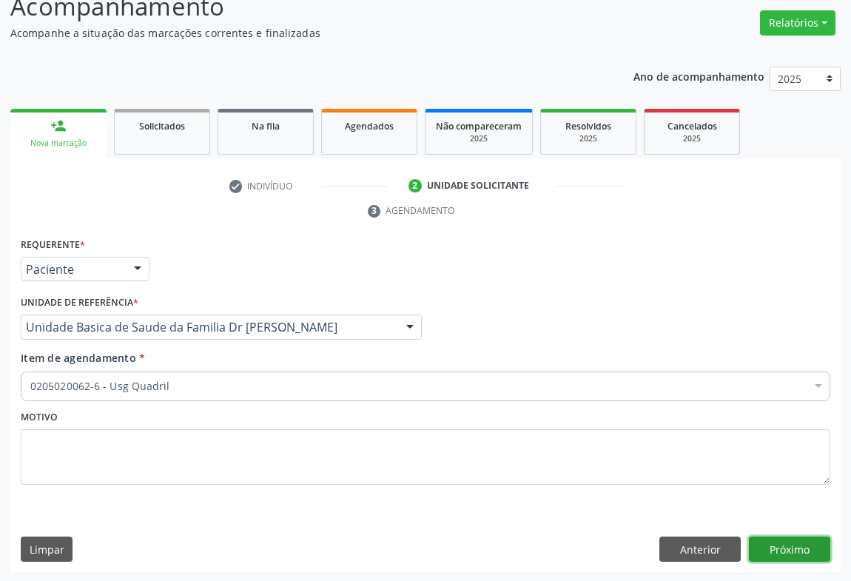
click at [781, 548] on button "Próximo" at bounding box center [789, 548] width 81 height 25
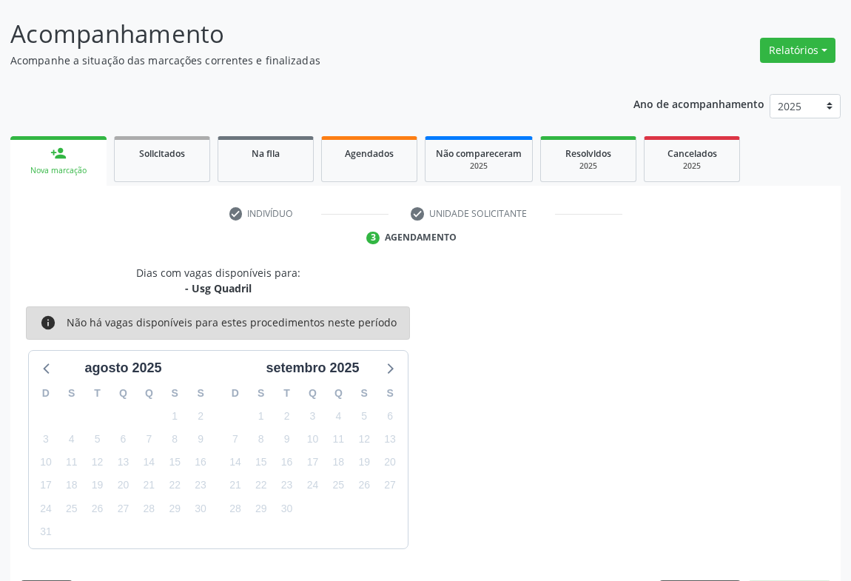
scroll to position [112, 0]
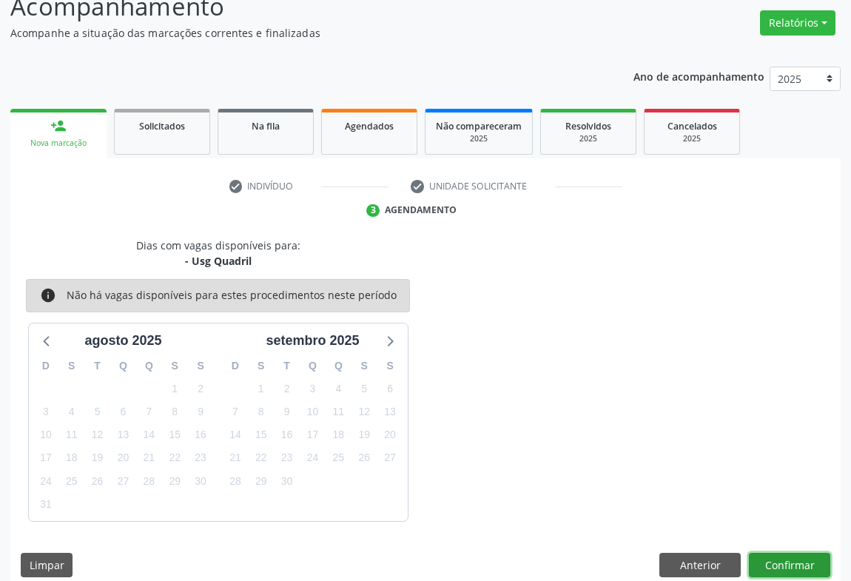
click at [793, 553] on button "Confirmar" at bounding box center [789, 565] width 81 height 25
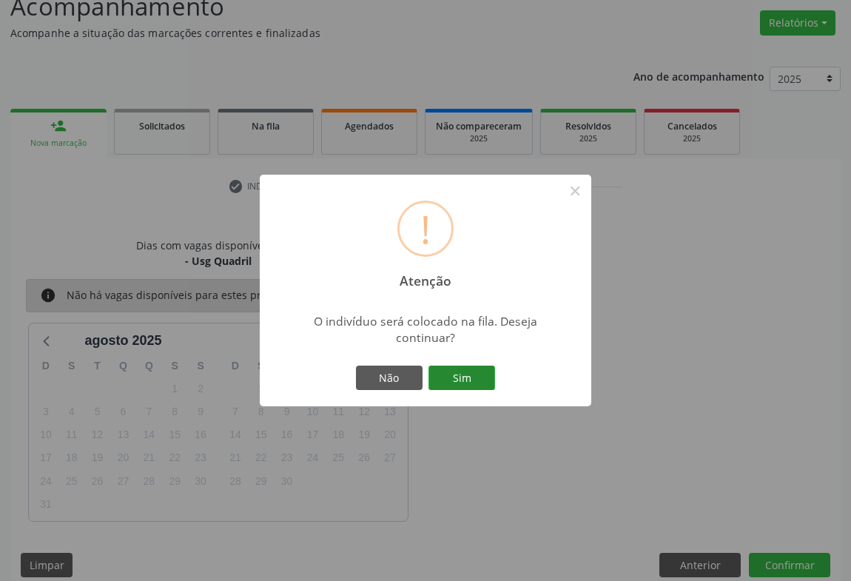
click at [472, 381] on button "Sim" at bounding box center [461, 378] width 67 height 25
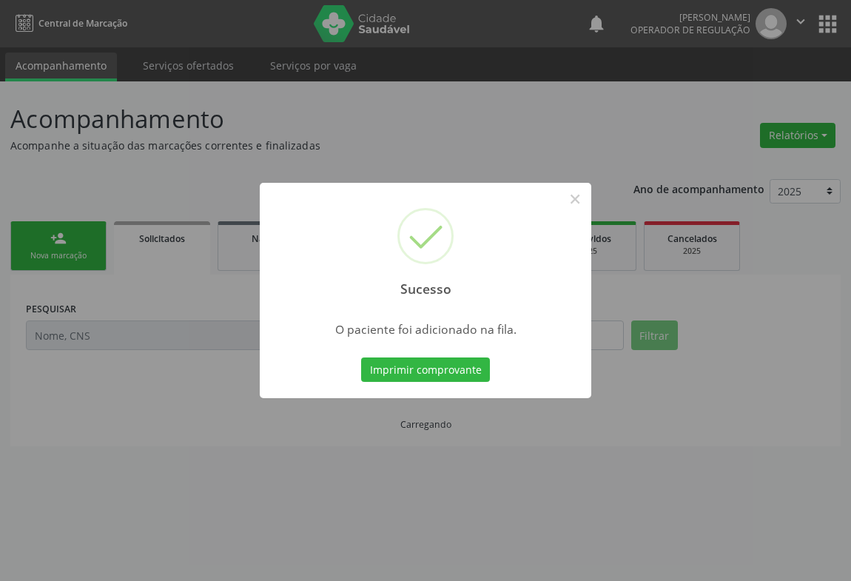
scroll to position [0, 0]
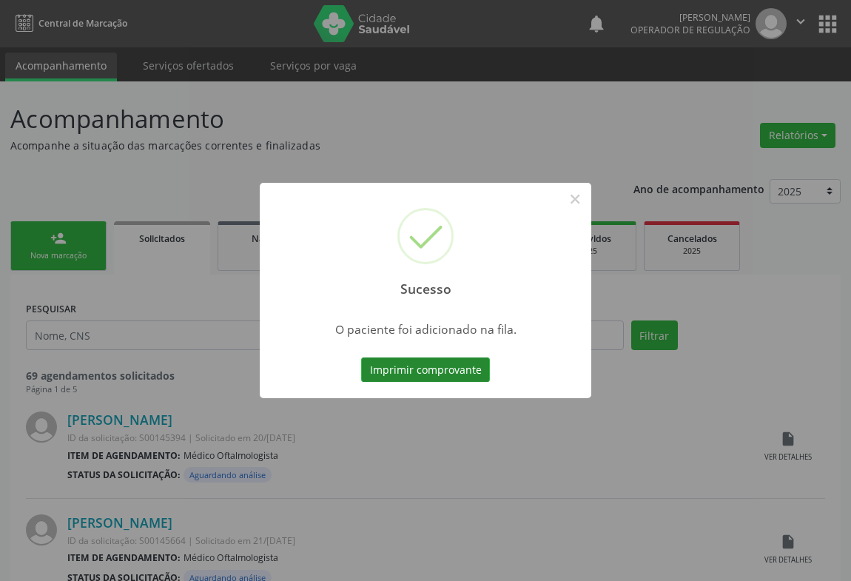
click at [361, 357] on button "Imprimir comprovante" at bounding box center [425, 369] width 129 height 25
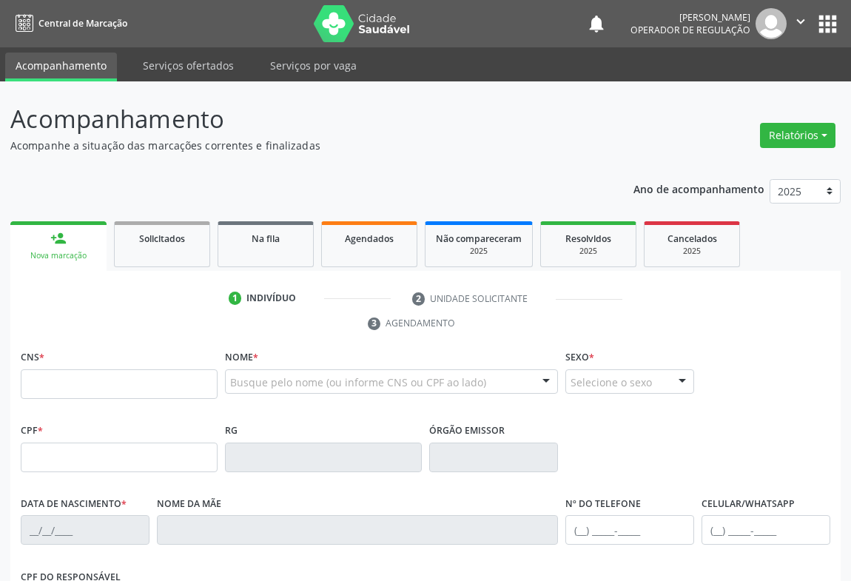
click at [799, 20] on icon "" at bounding box center [800, 21] width 16 height 16
click at [747, 89] on link "Sair" at bounding box center [763, 90] width 102 height 21
